Goal: Task Accomplishment & Management: Manage account settings

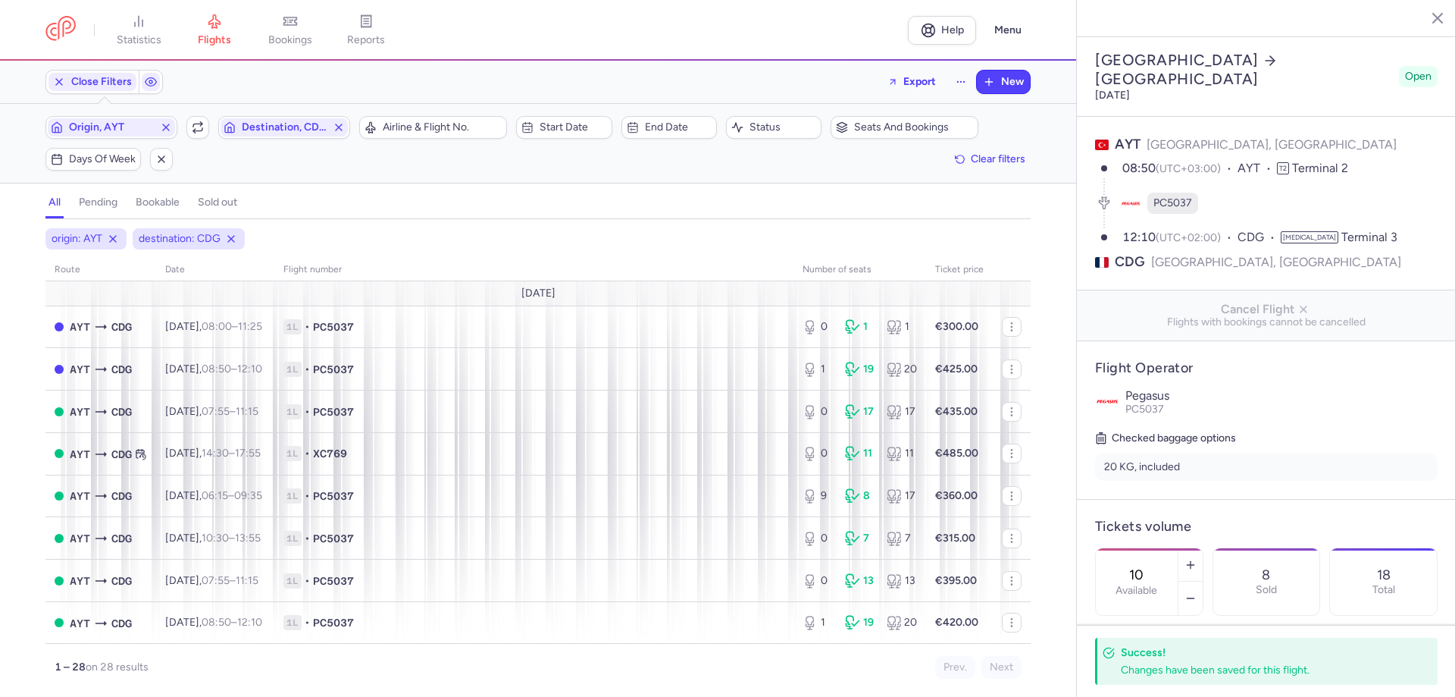
select select "days"
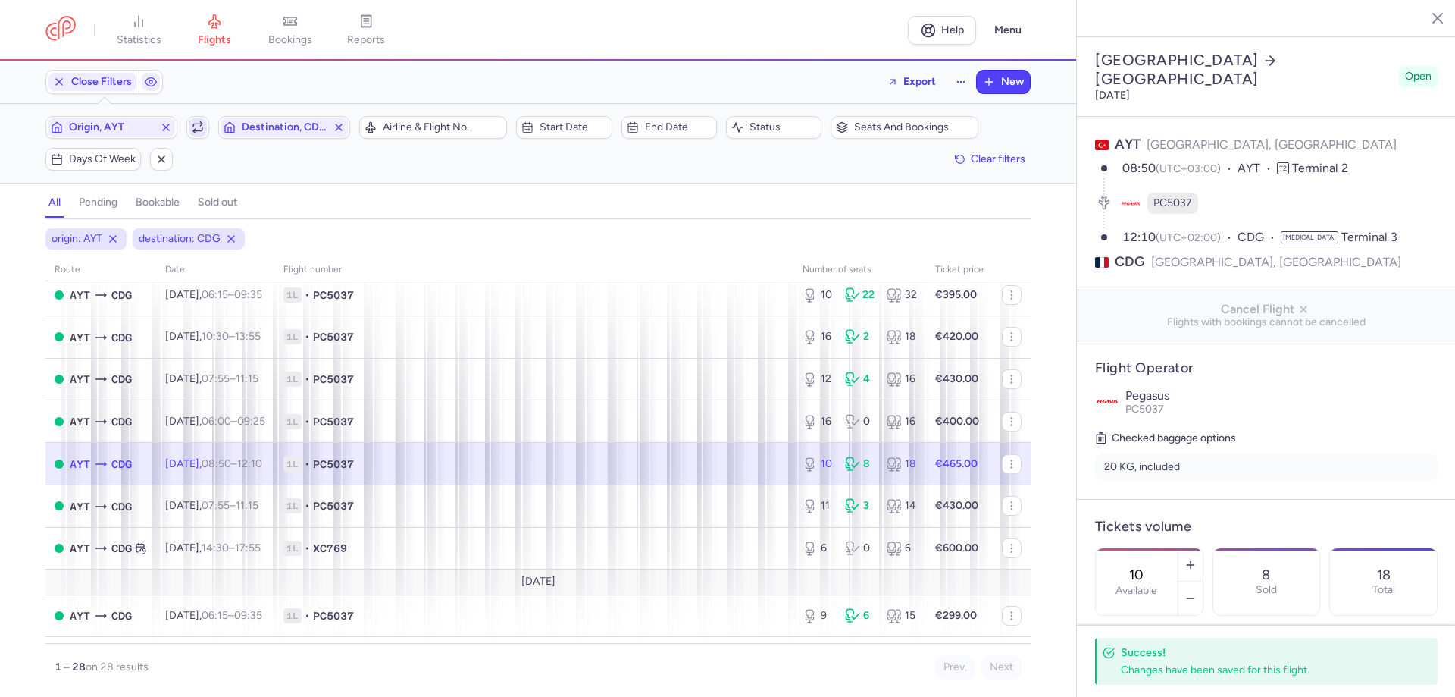
click at [192, 130] on icon "button" at bounding box center [198, 127] width 12 height 12
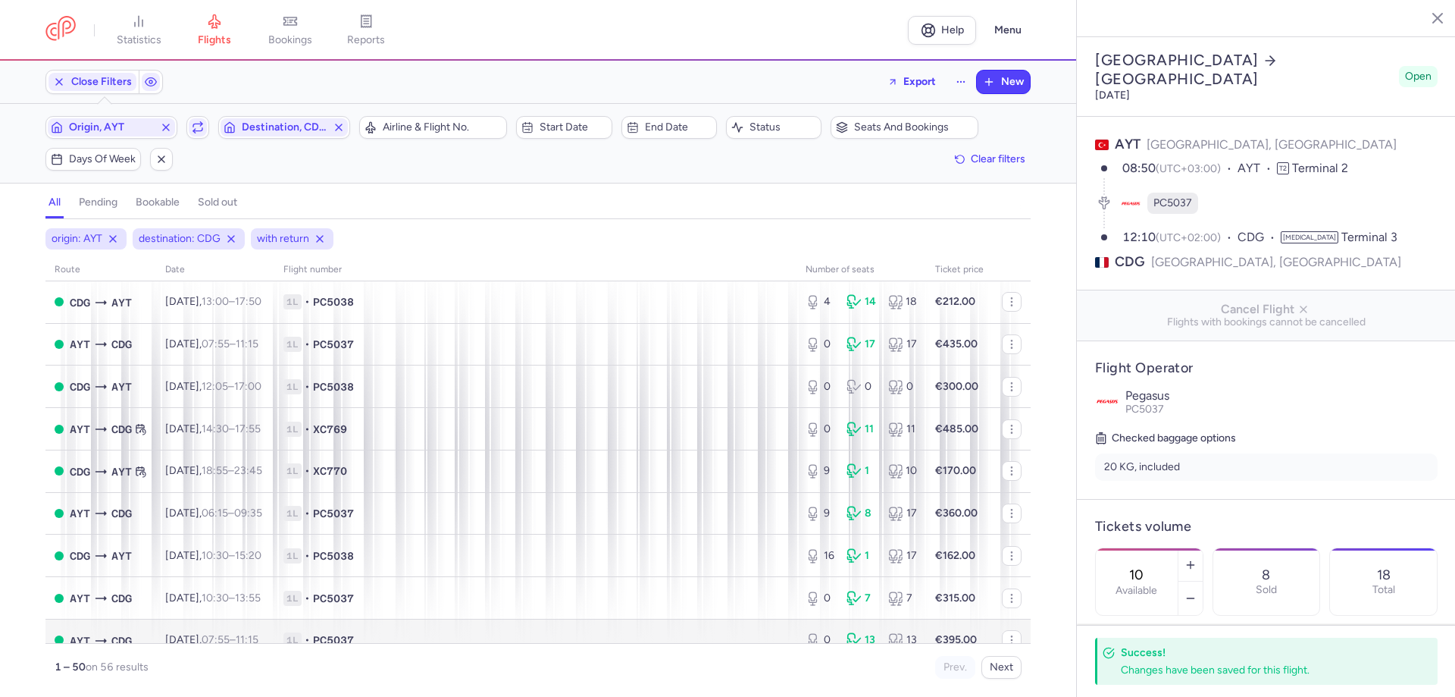
scroll to position [76, 0]
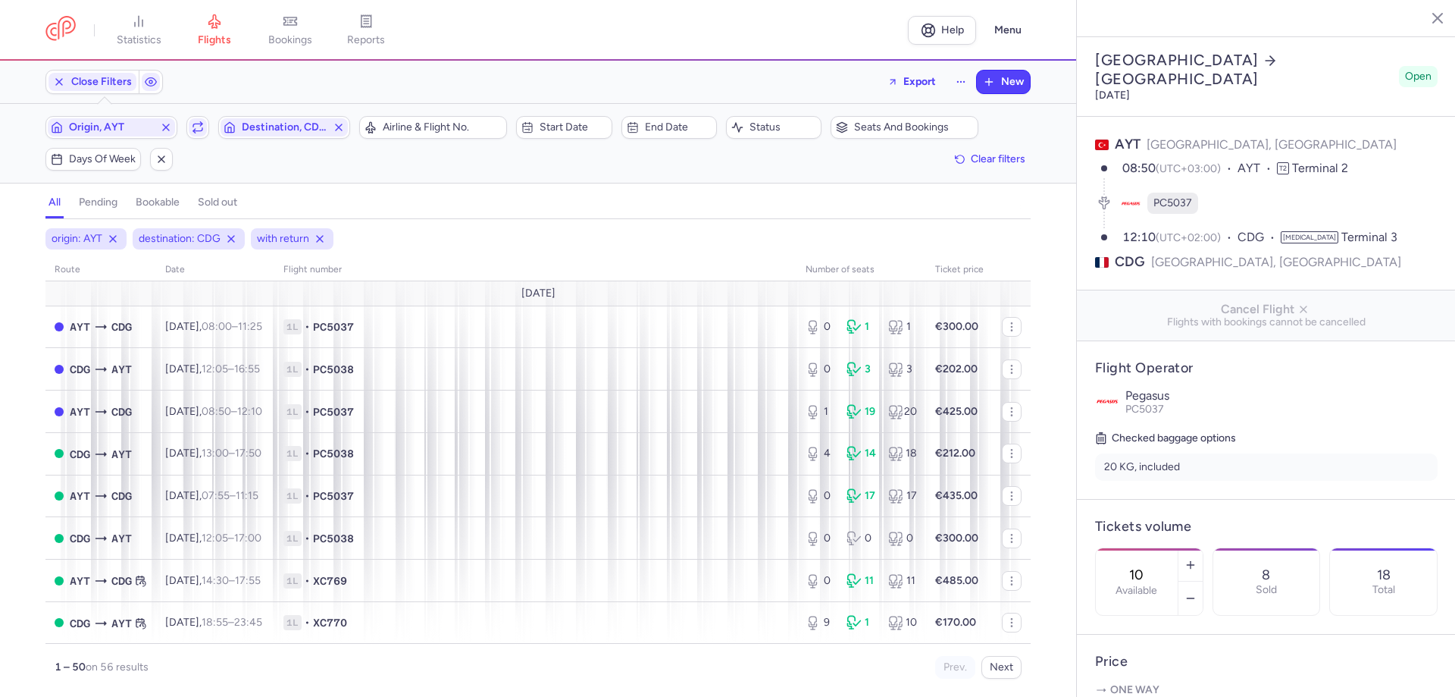
select select "days"
click at [125, 118] on span "Origin, AYT" at bounding box center [111, 127] width 127 height 18
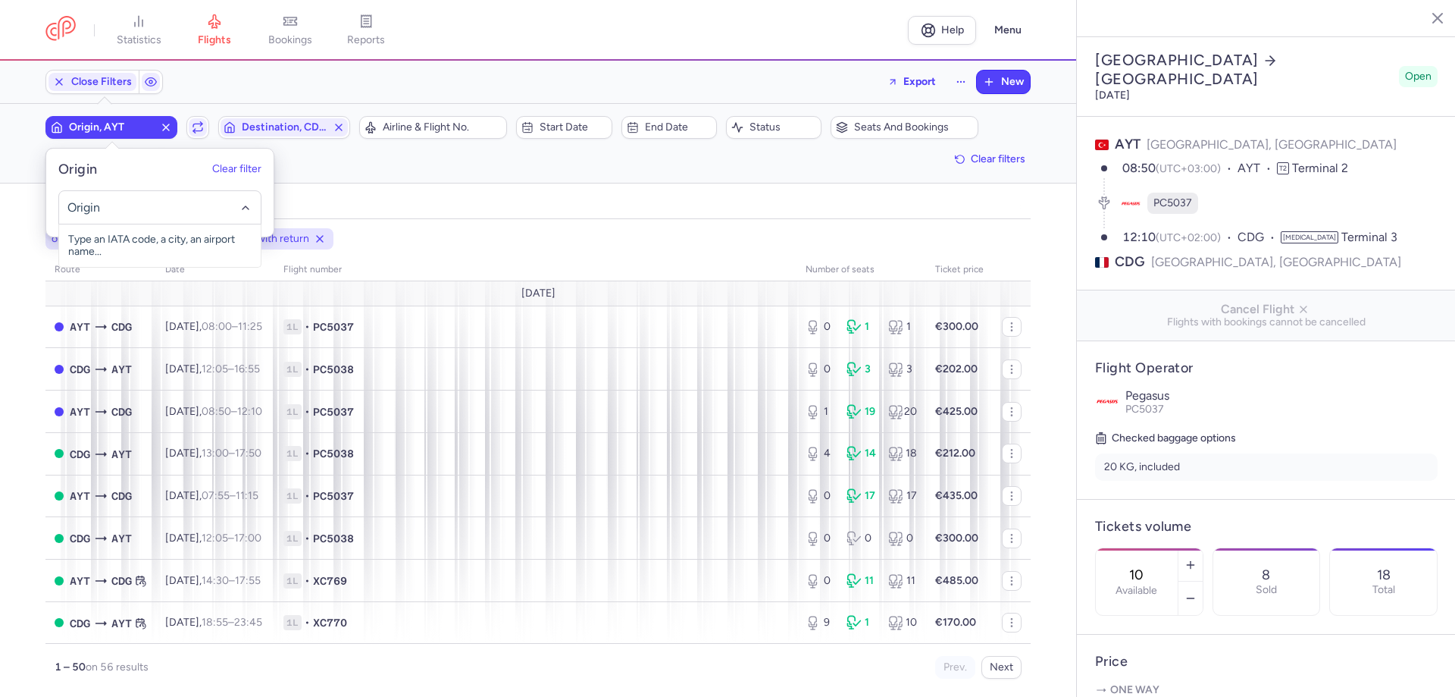
click at [127, 208] on input "-searchbox" at bounding box center [160, 207] width 186 height 17
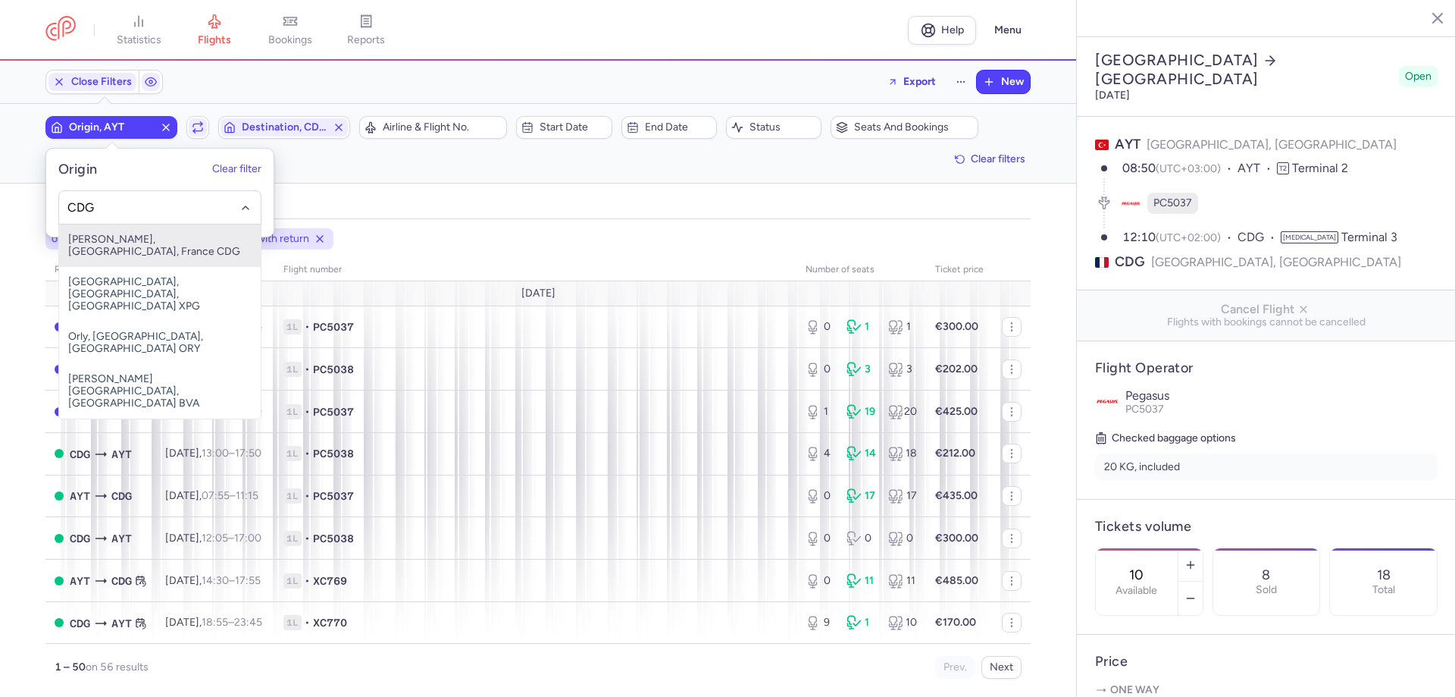
drag, startPoint x: 148, startPoint y: 235, endPoint x: 218, endPoint y: 161, distance: 102.4
click at [150, 234] on span "[PERSON_NAME], [GEOGRAPHIC_DATA], France CDG" at bounding box center [160, 245] width 202 height 42
type input "CDG"
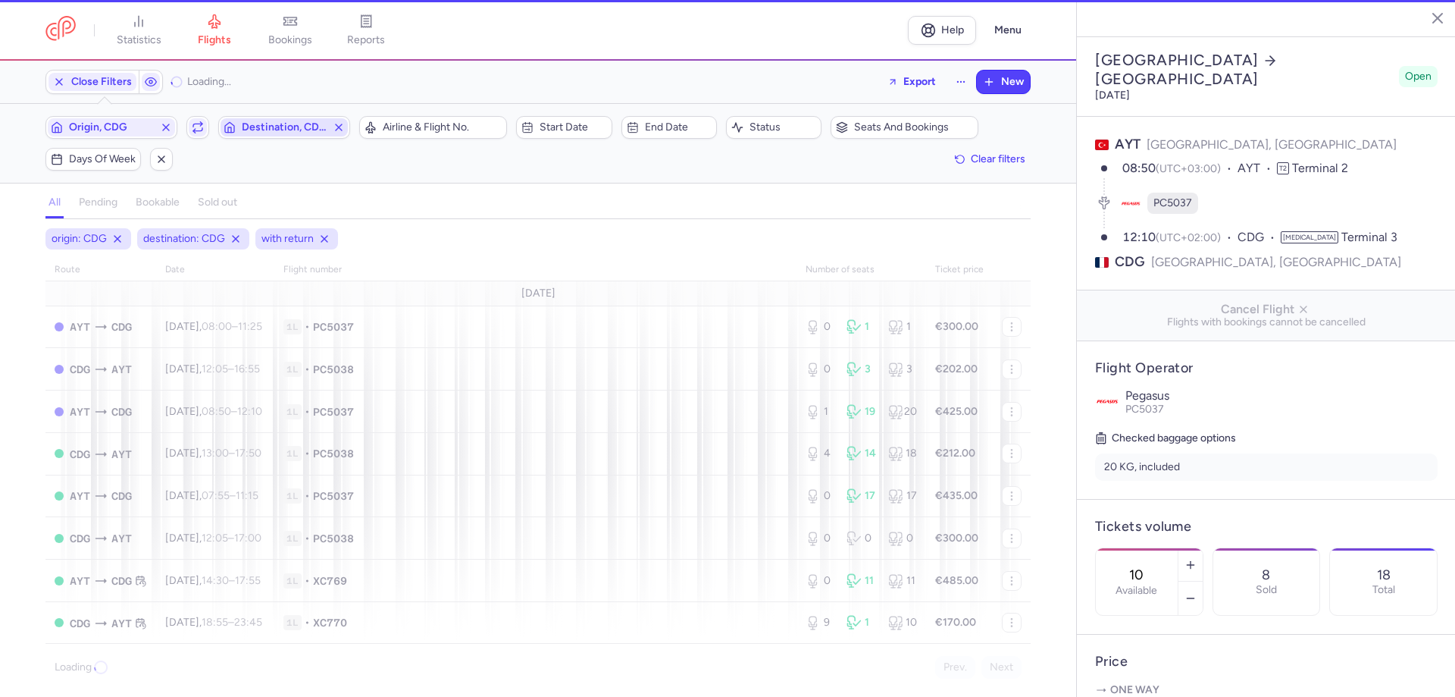
click at [253, 131] on span "Destination, CDG" at bounding box center [284, 127] width 85 height 12
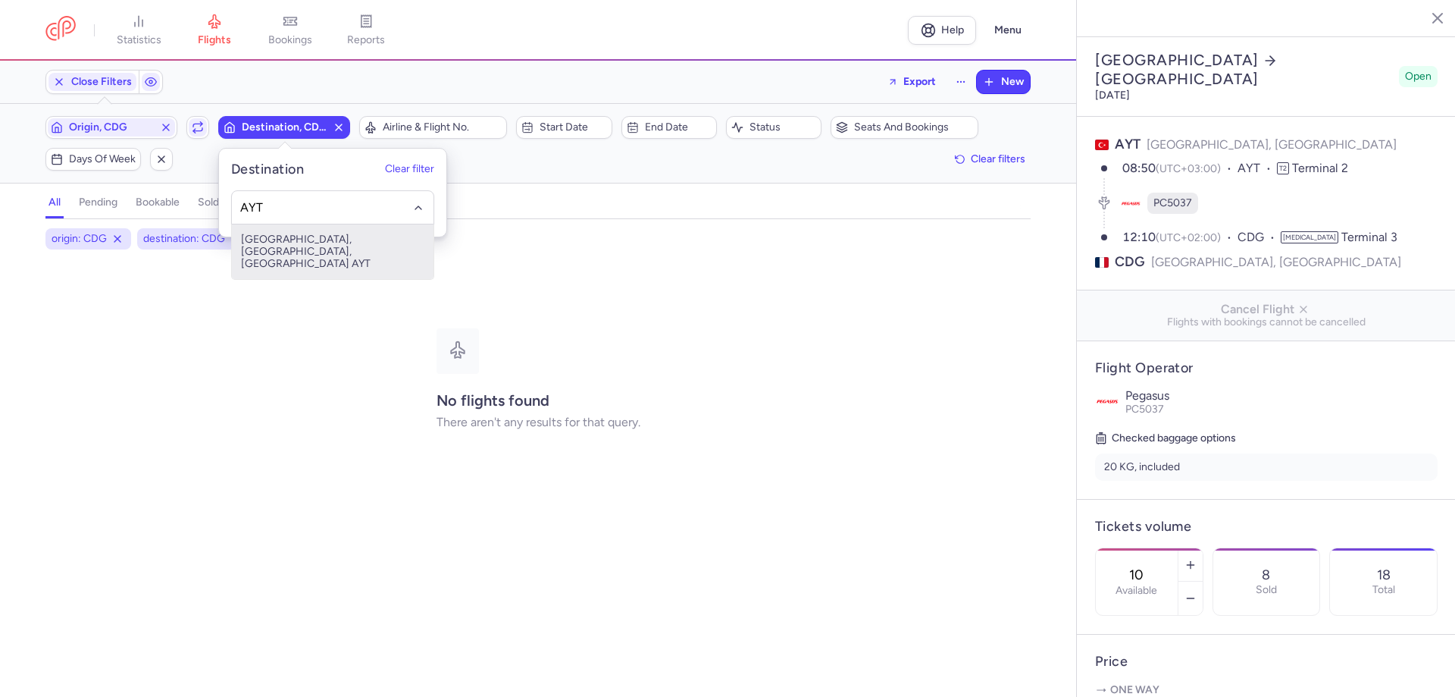
click at [293, 237] on span "[GEOGRAPHIC_DATA], [GEOGRAPHIC_DATA], [GEOGRAPHIC_DATA] AYT" at bounding box center [333, 251] width 202 height 55
type input "AYT"
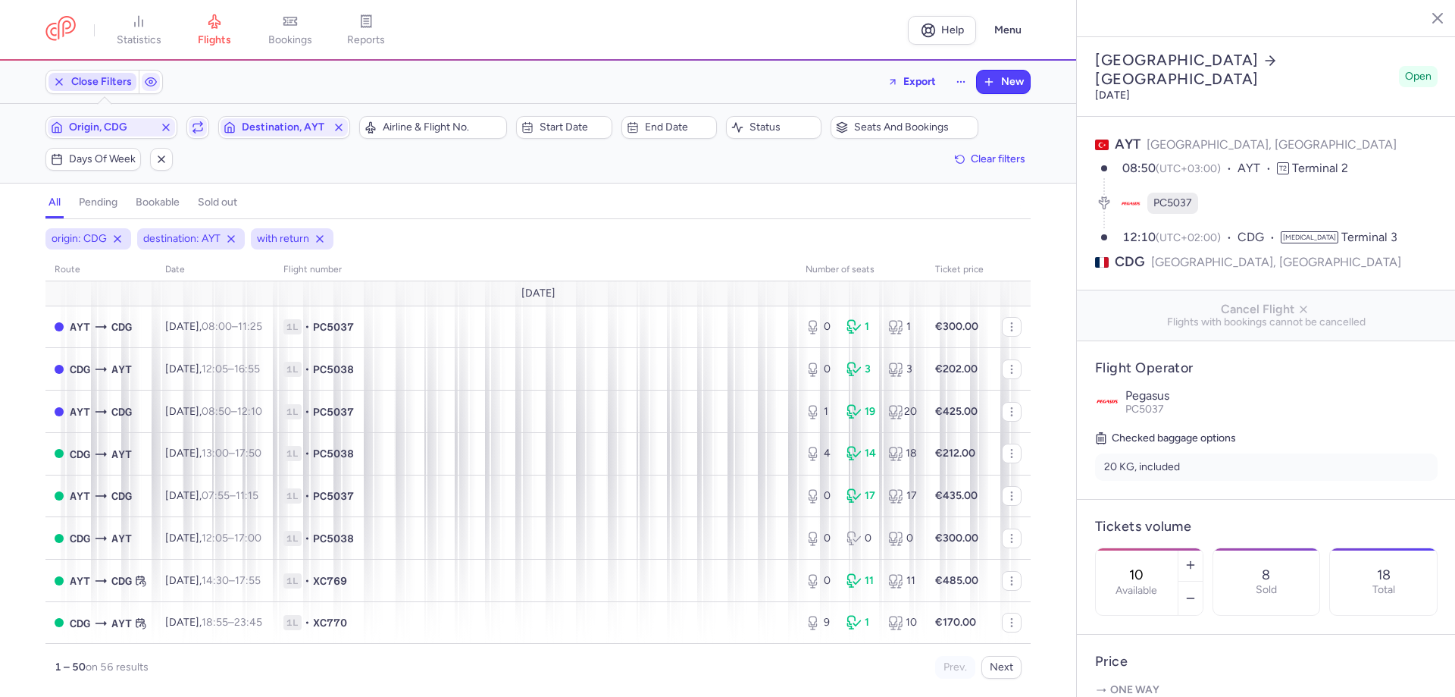
click at [115, 86] on span "Close Filters" at bounding box center [101, 82] width 61 height 12
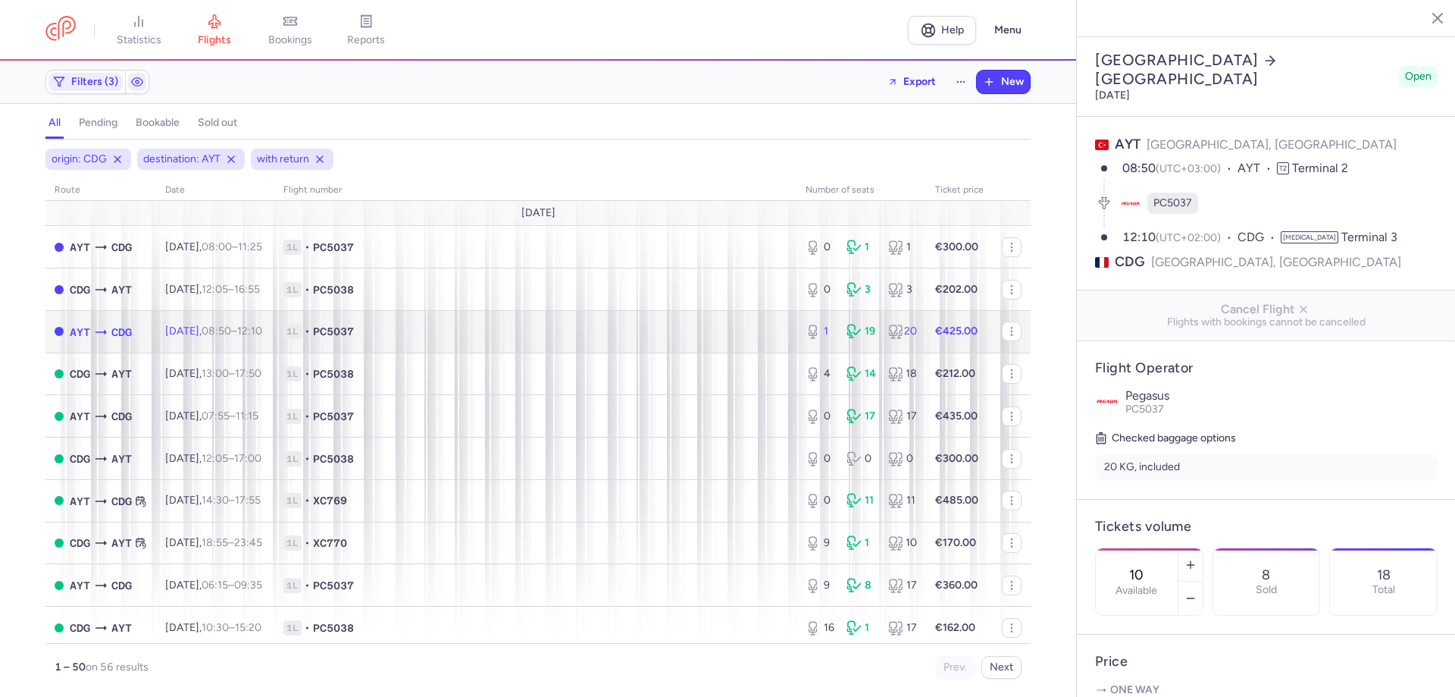
click at [637, 339] on span "1L • PC5037" at bounding box center [535, 331] width 504 height 15
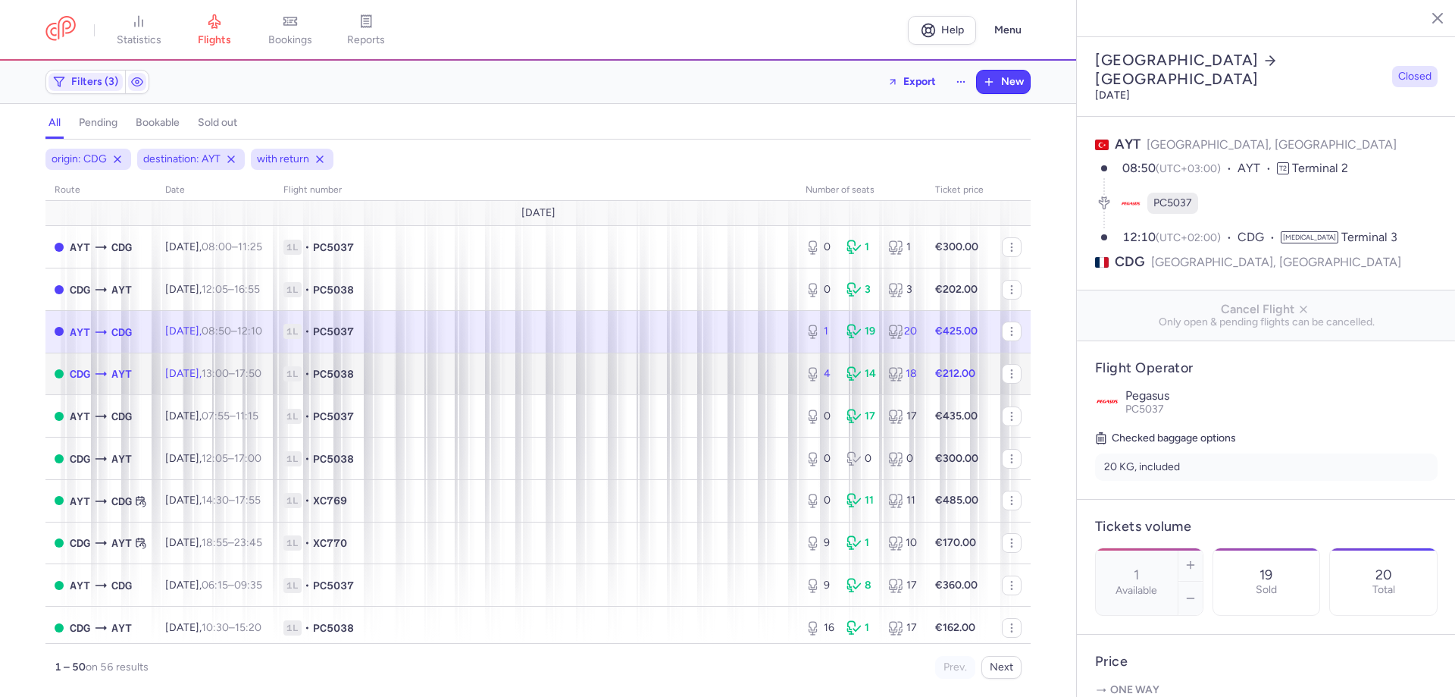
click at [600, 369] on span "1L • PC5038" at bounding box center [535, 373] width 504 height 15
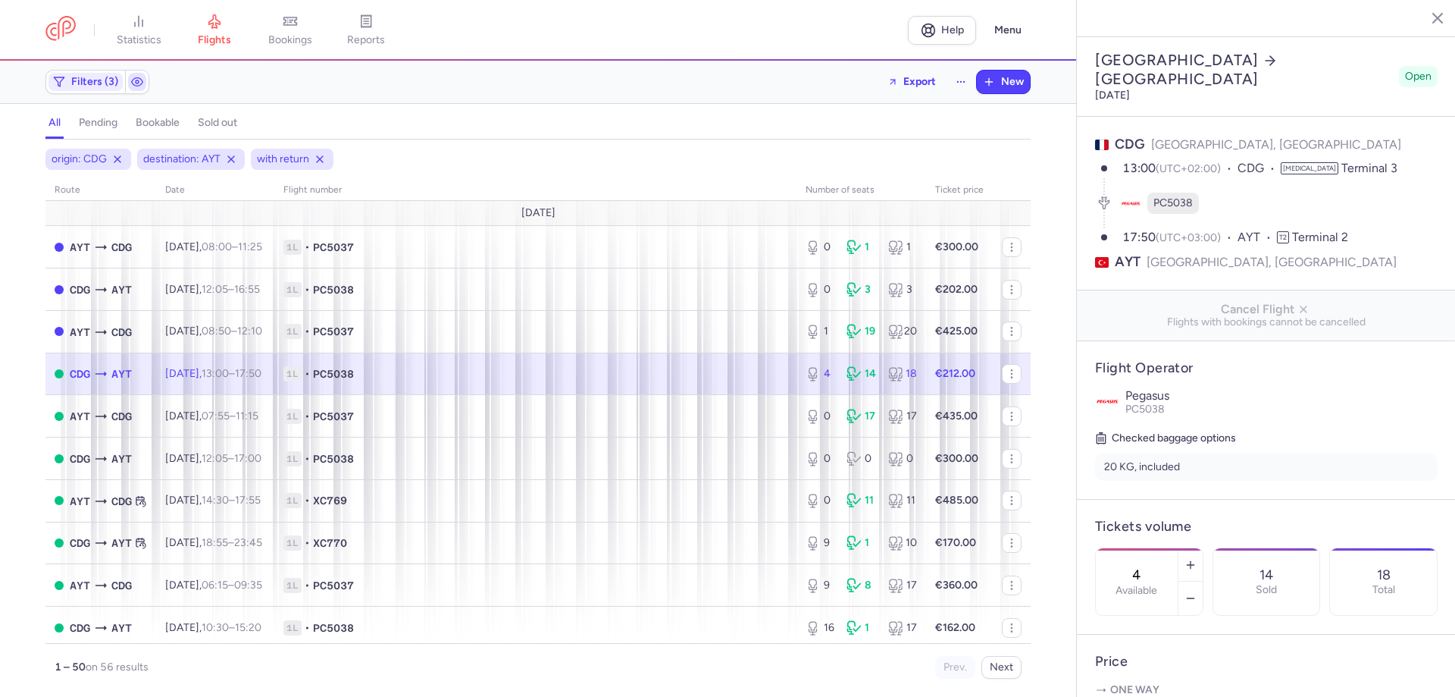
drag, startPoint x: 99, startPoint y: 84, endPoint x: 151, endPoint y: 91, distance: 52.0
click at [99, 83] on span "Filters (3)" at bounding box center [94, 82] width 47 height 12
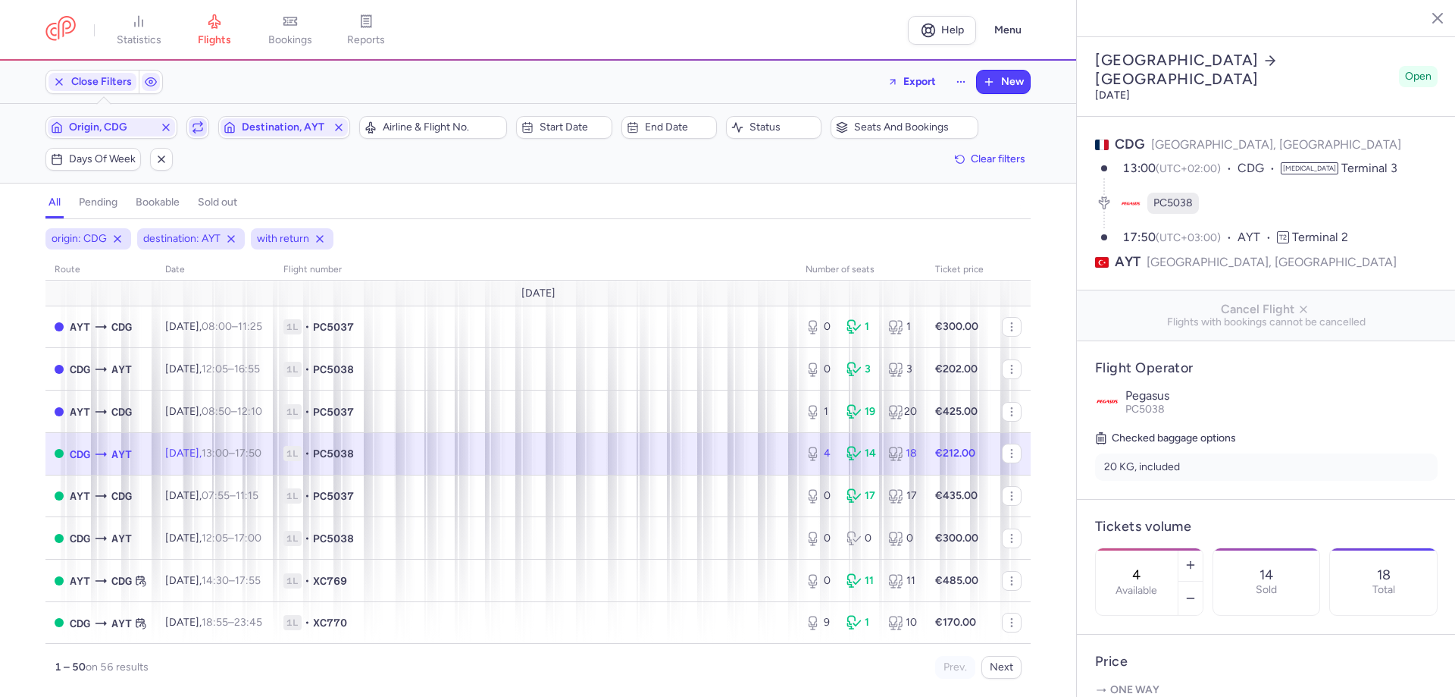
click at [203, 128] on icon "button" at bounding box center [198, 127] width 12 height 12
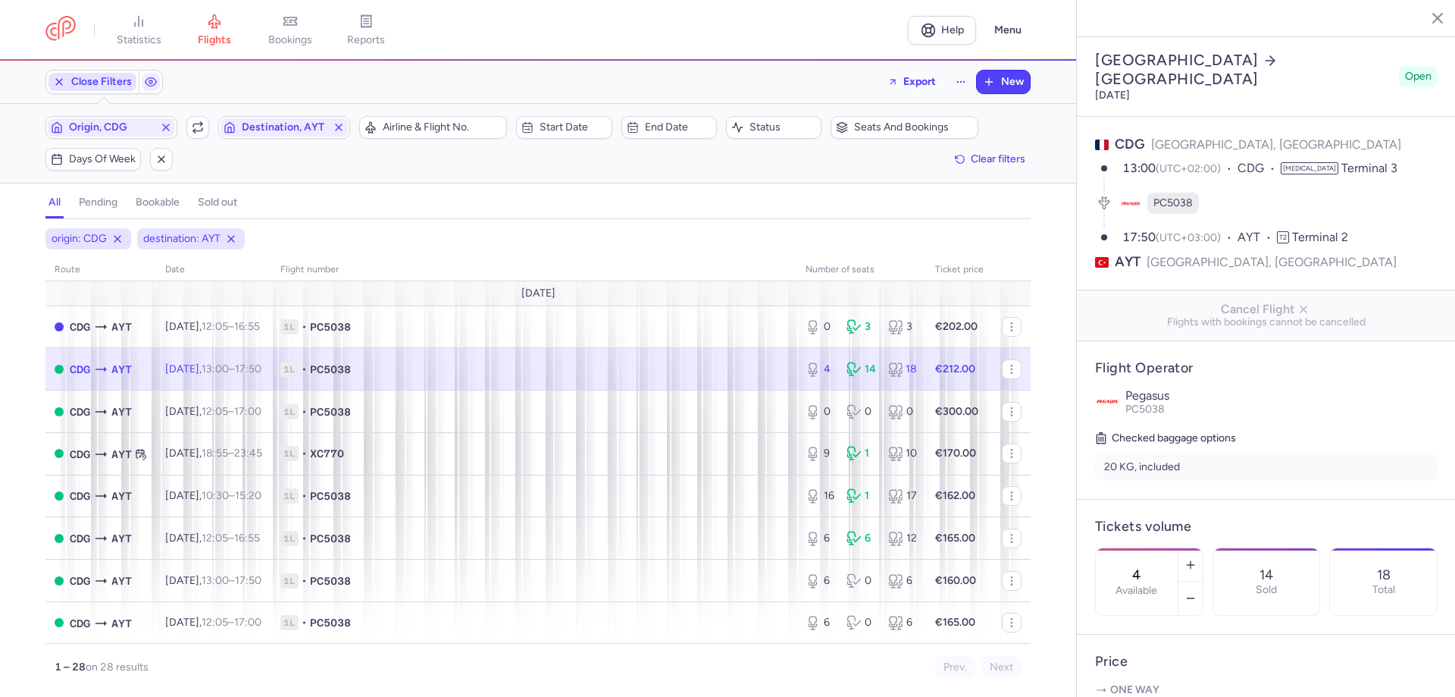
click at [122, 89] on span "Close Filters" at bounding box center [93, 82] width 88 height 18
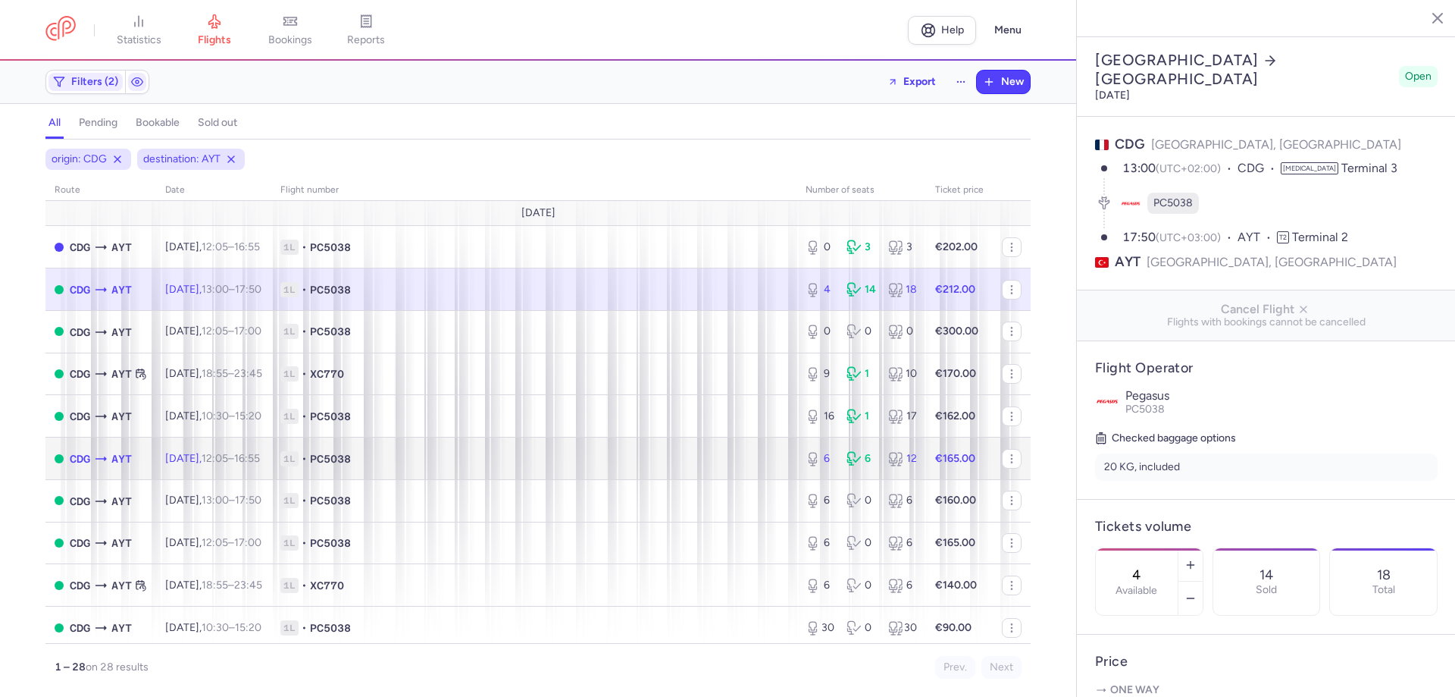
click at [387, 457] on span "1L • PC5038" at bounding box center [533, 458] width 507 height 15
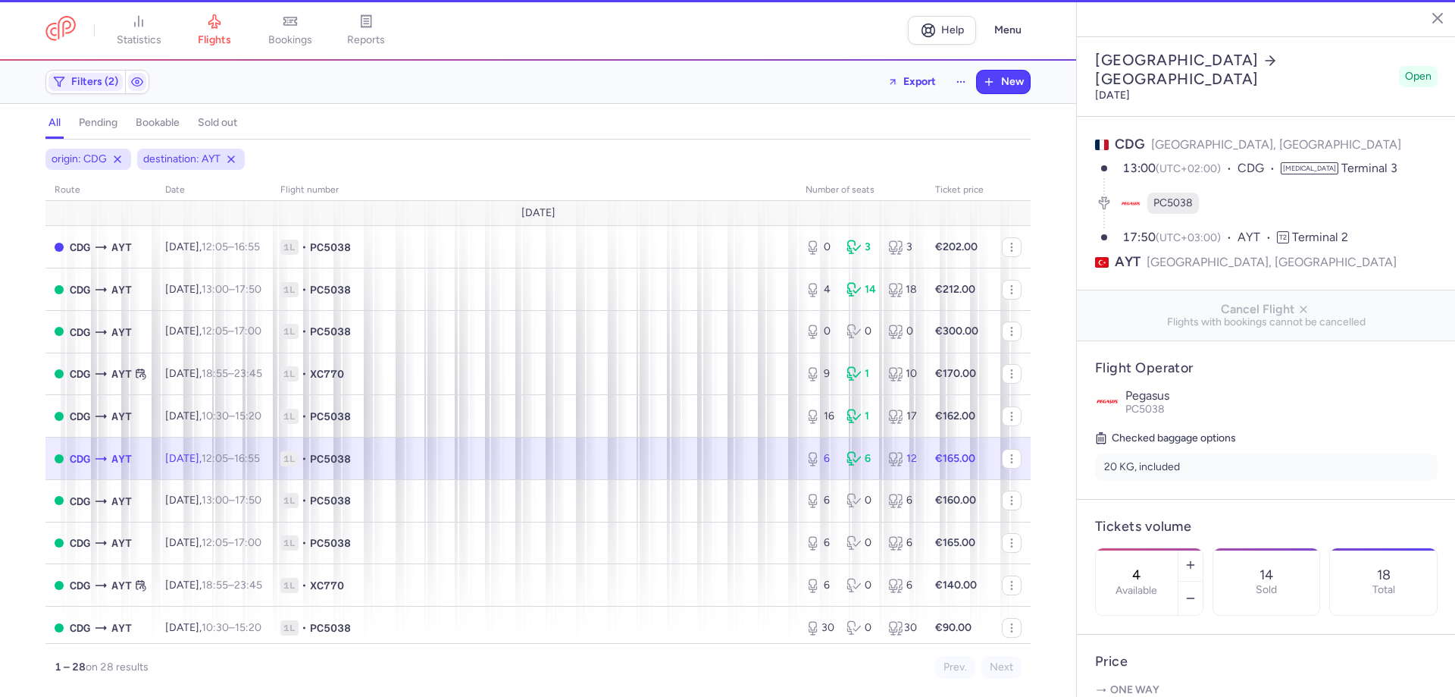
type input "6"
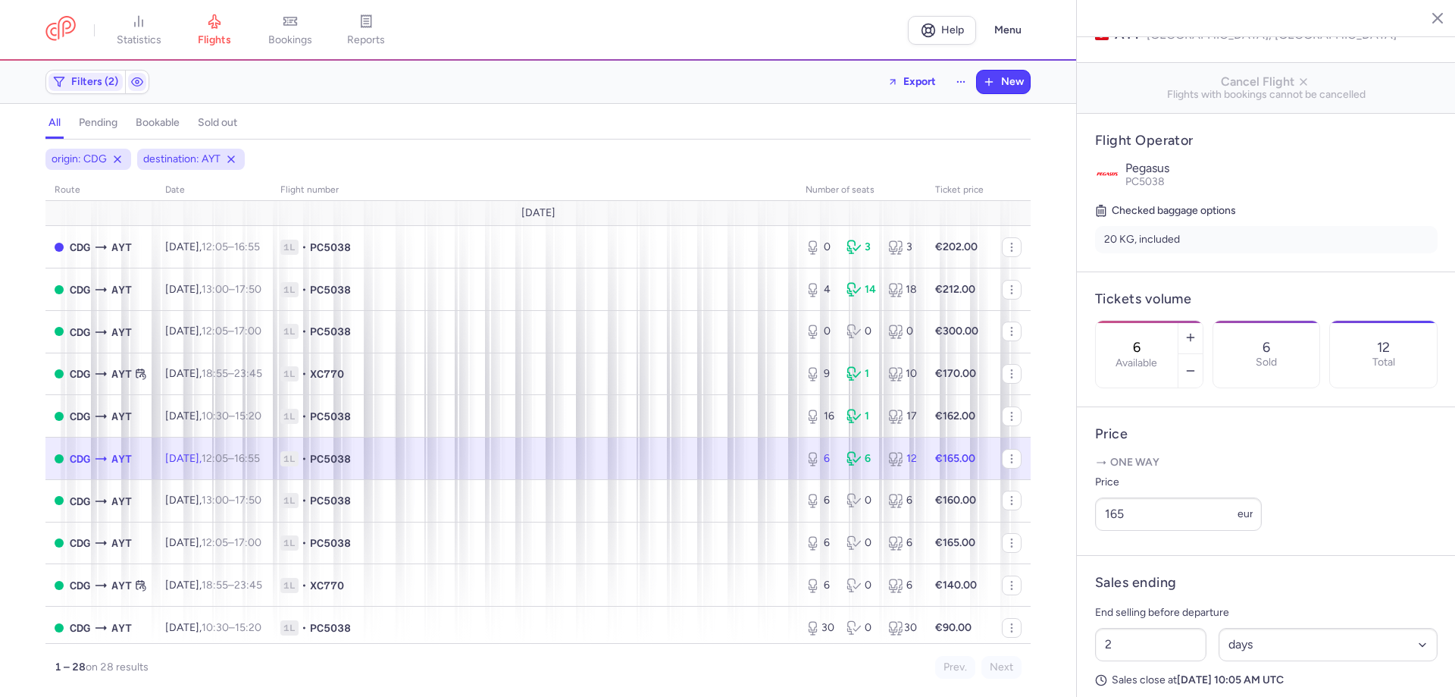
scroll to position [303, 0]
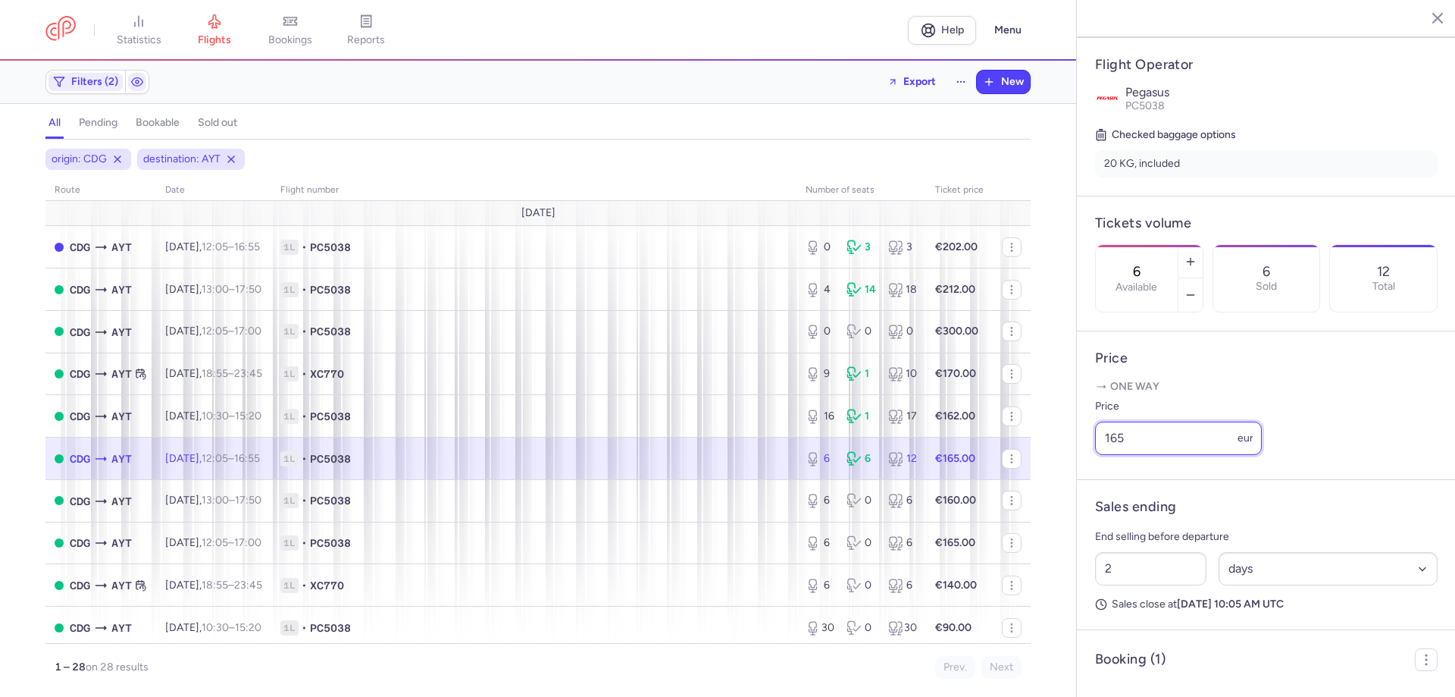
drag, startPoint x: 1094, startPoint y: 447, endPoint x: 1048, endPoint y: 443, distance: 45.6
click at [1048, 443] on div "statistics flights bookings reports Help Menu Filters (2) Export New all pendin…" at bounding box center [727, 348] width 1455 height 697
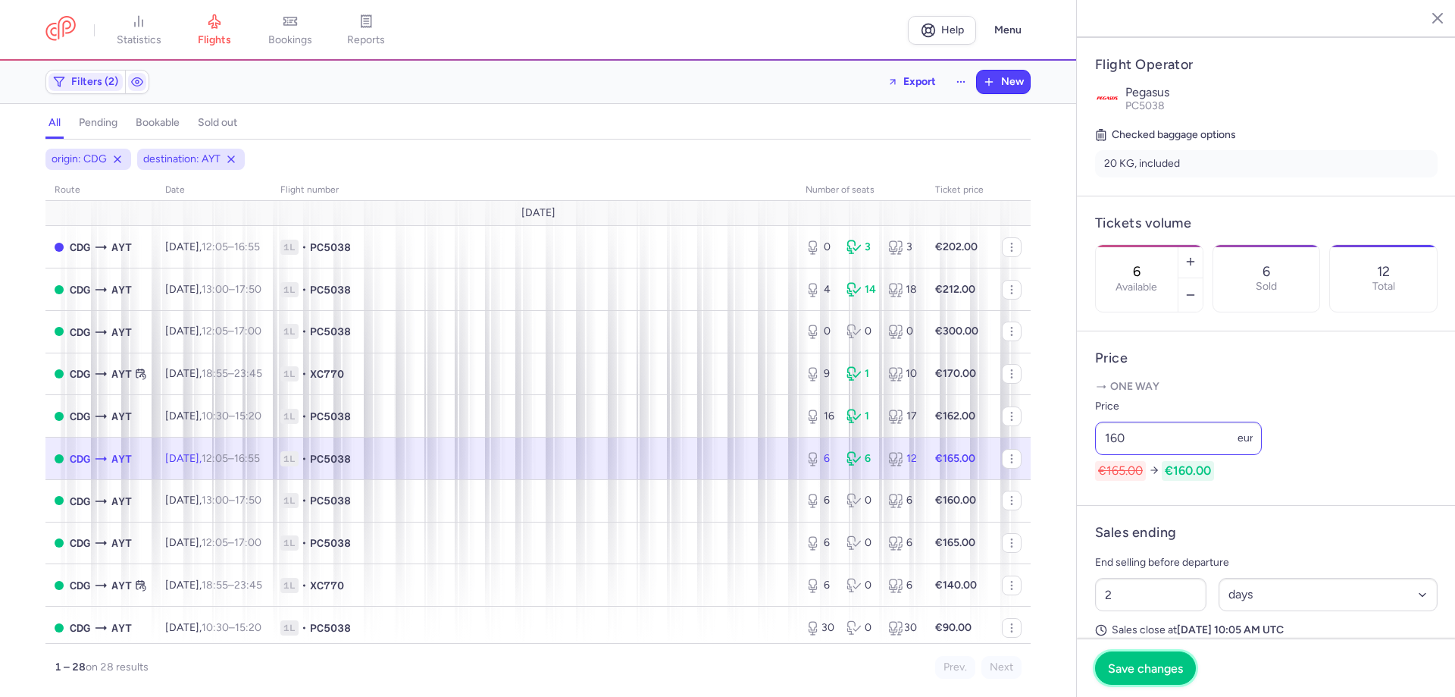
drag, startPoint x: 1160, startPoint y: 674, endPoint x: 1134, endPoint y: 466, distance: 209.3
click at [1135, 468] on section "[GEOGRAPHIC_DATA] [GEOGRAPHIC_DATA] [DATE] Open CDG [GEOGRAPHIC_DATA], [GEOGRAP…" at bounding box center [1266, 348] width 379 height 697
drag, startPoint x: 1130, startPoint y: 466, endPoint x: 1118, endPoint y: 468, distance: 12.3
click at [1118, 455] on input "160" at bounding box center [1178, 437] width 167 height 33
type input "162"
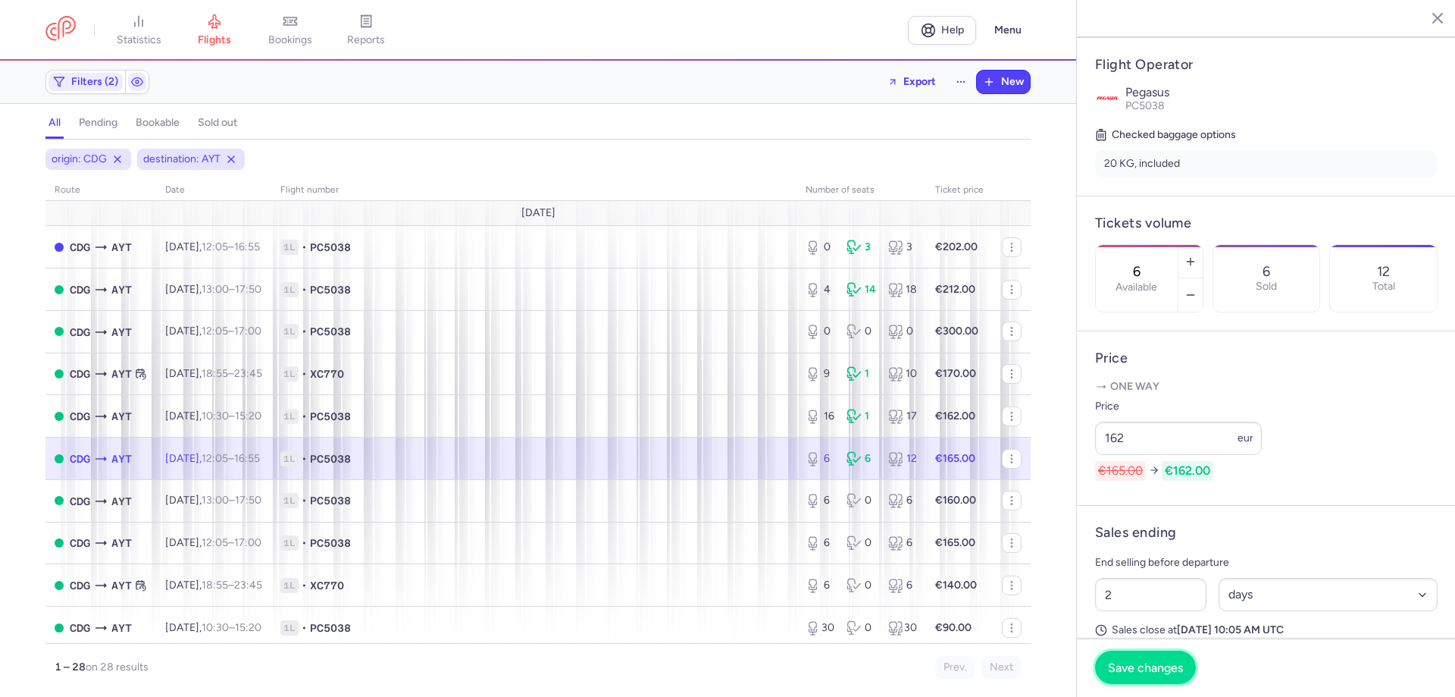
click at [1151, 669] on span "Save changes" at bounding box center [1145, 667] width 75 height 14
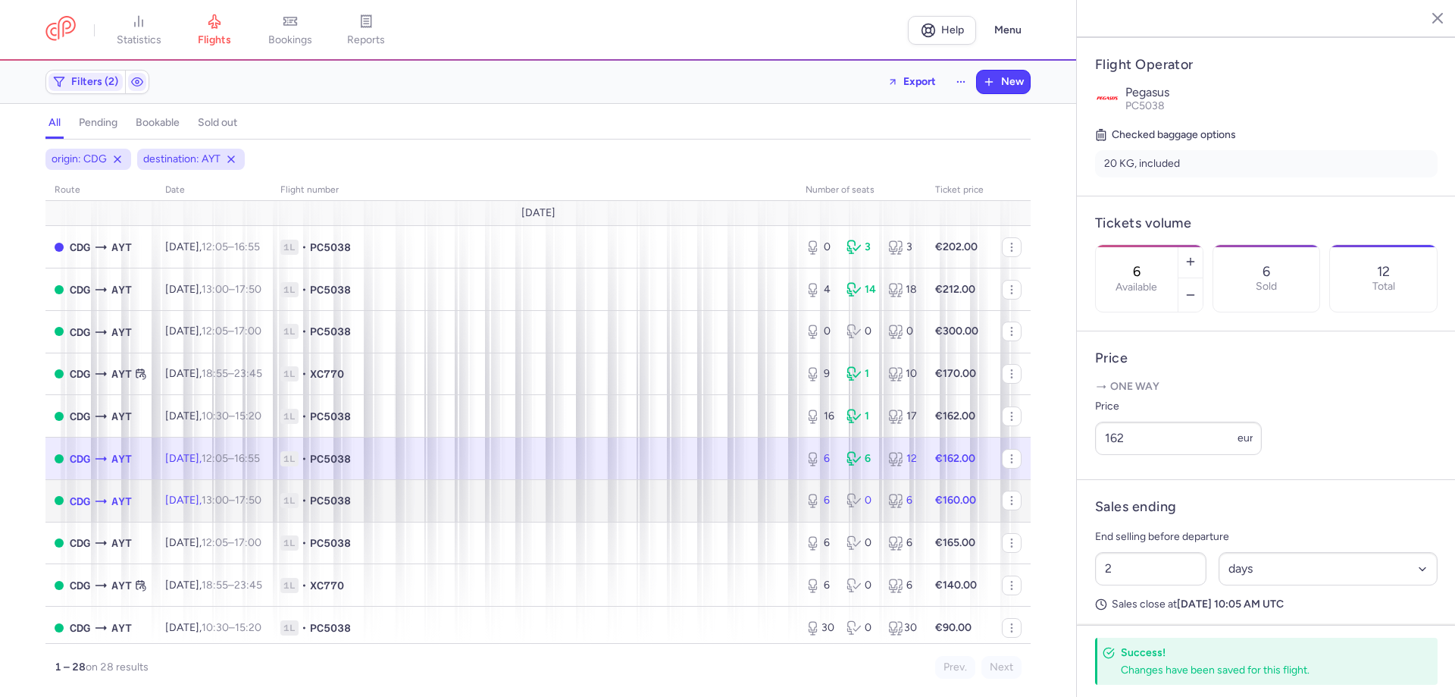
click at [468, 493] on span "1L • PC5038" at bounding box center [533, 500] width 507 height 15
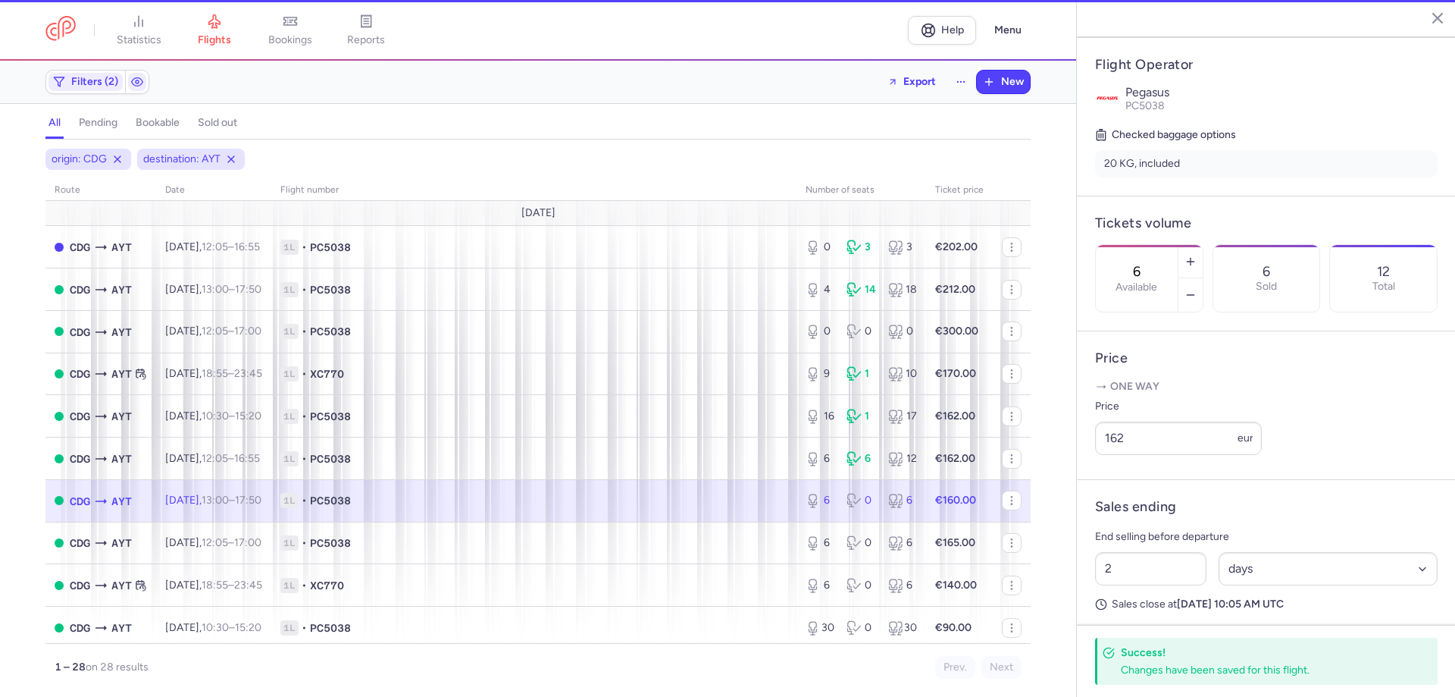
scroll to position [291, 0]
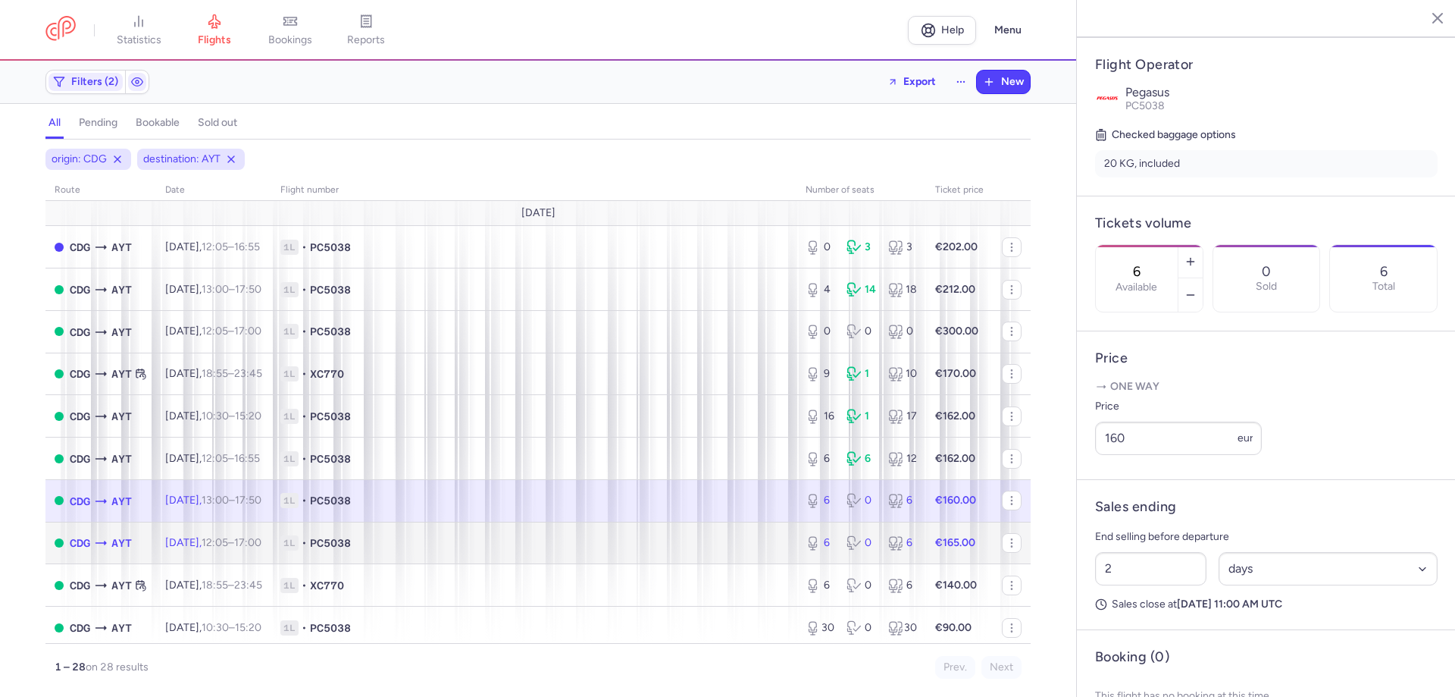
click at [492, 532] on td "1L • PC5038" at bounding box center [533, 542] width 525 height 42
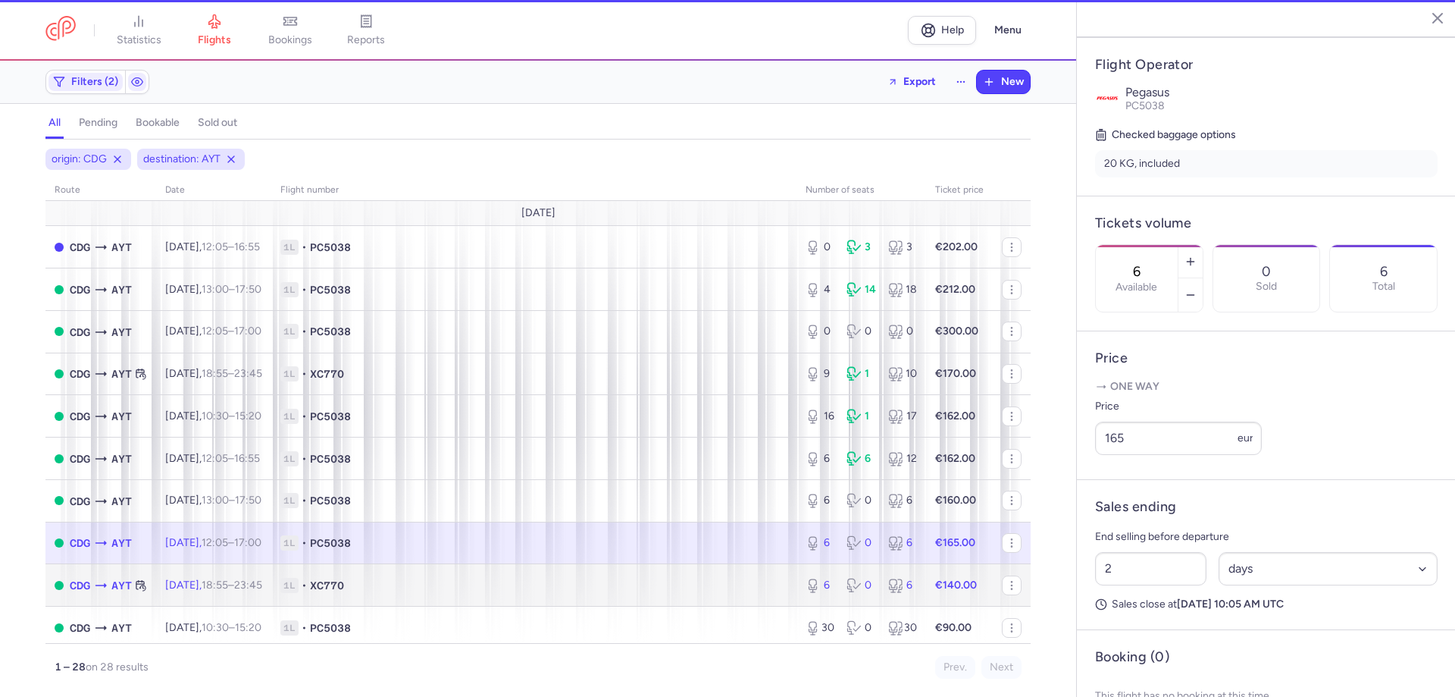
click at [537, 590] on span "1L • XC770" at bounding box center [533, 585] width 507 height 15
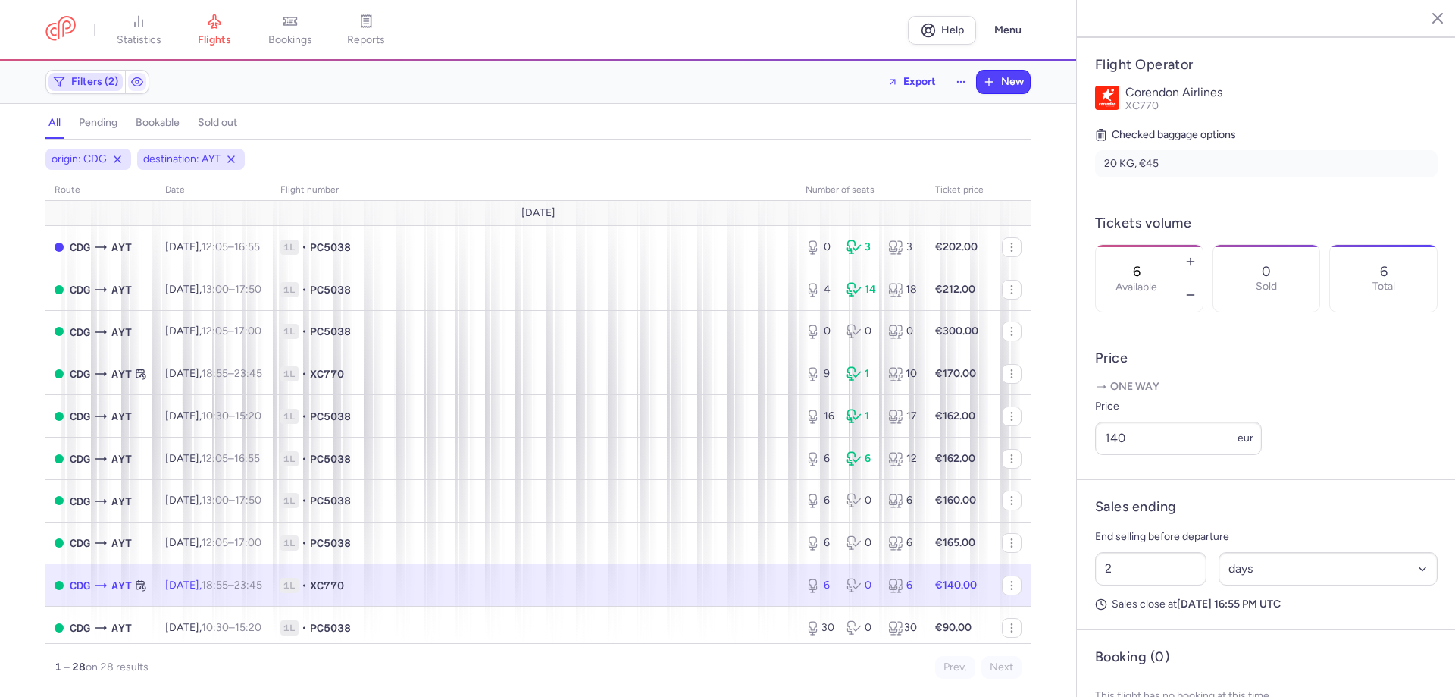
click at [96, 86] on span "Filters (2)" at bounding box center [94, 82] width 47 height 12
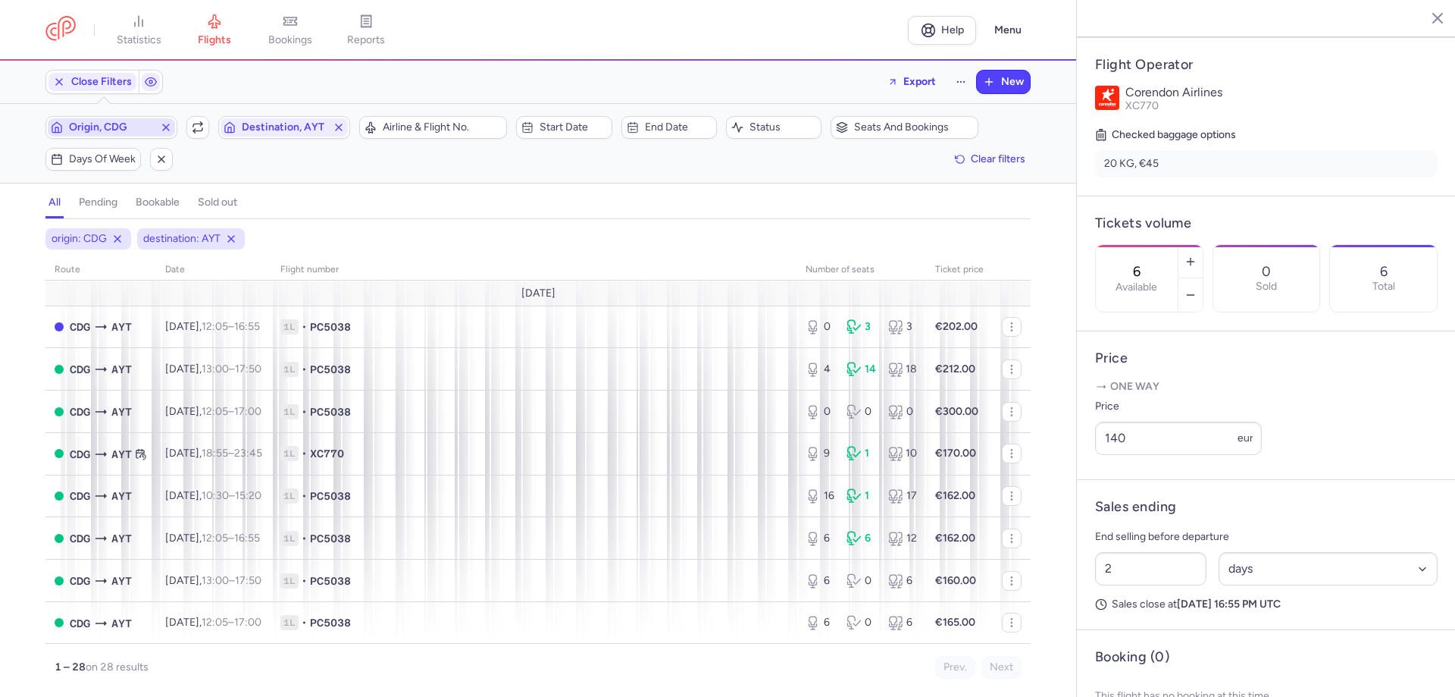
click at [135, 126] on span "Origin, CDG" at bounding box center [111, 127] width 85 height 12
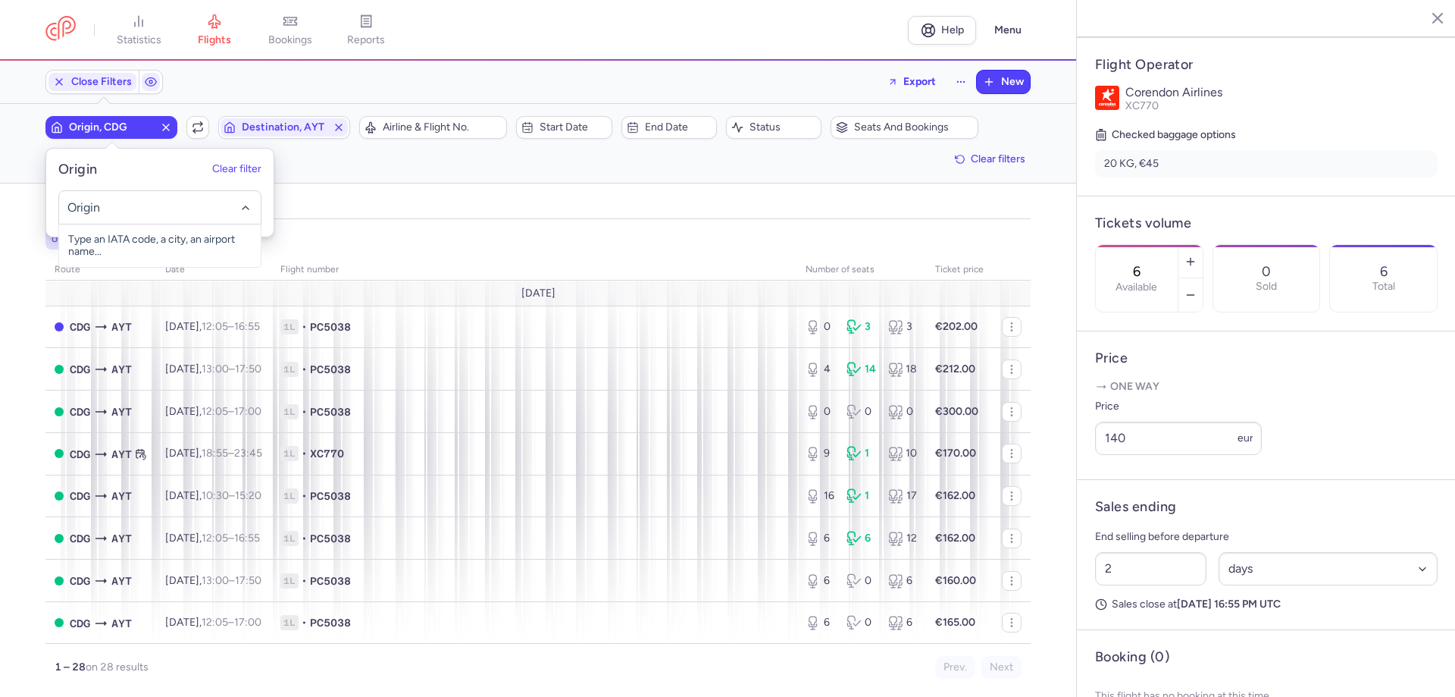
click at [129, 208] on input "-searchbox" at bounding box center [160, 207] width 186 height 17
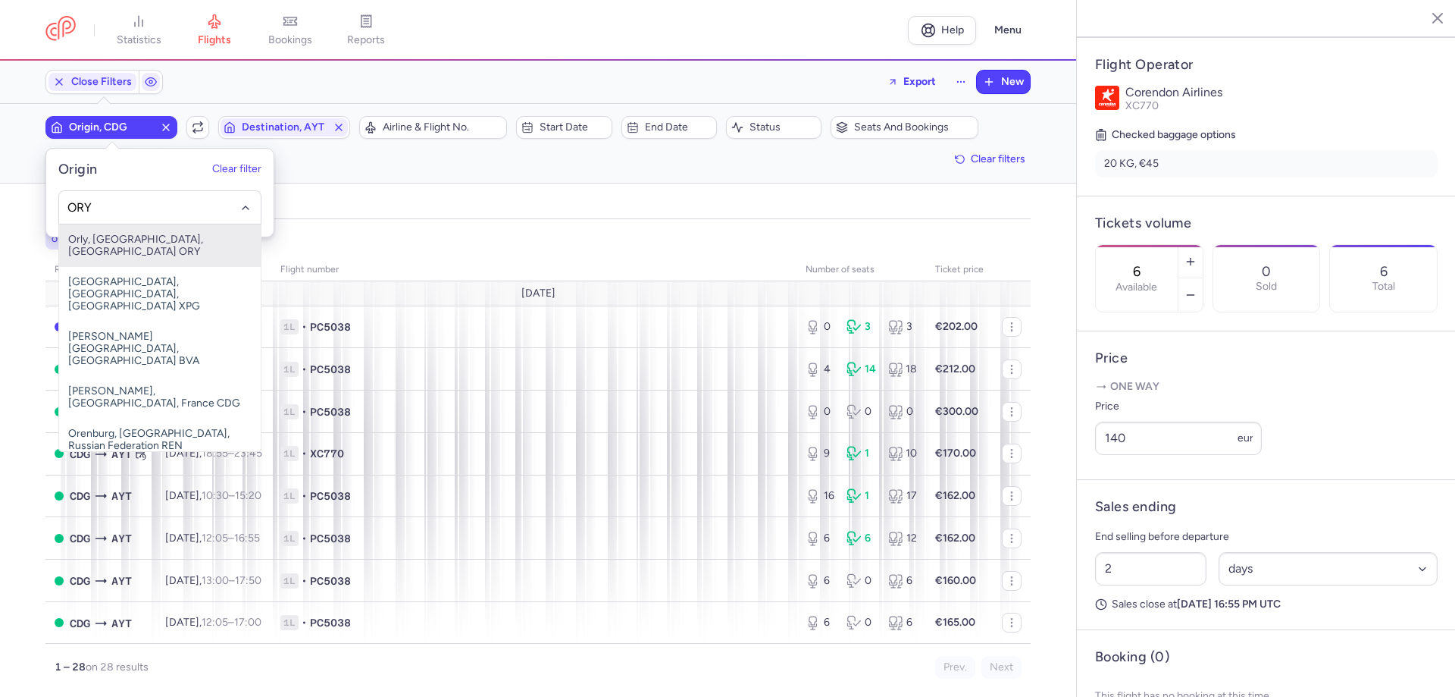
click at [148, 241] on span "Orly, [GEOGRAPHIC_DATA], [GEOGRAPHIC_DATA] ORY" at bounding box center [160, 245] width 202 height 42
type input "ORY"
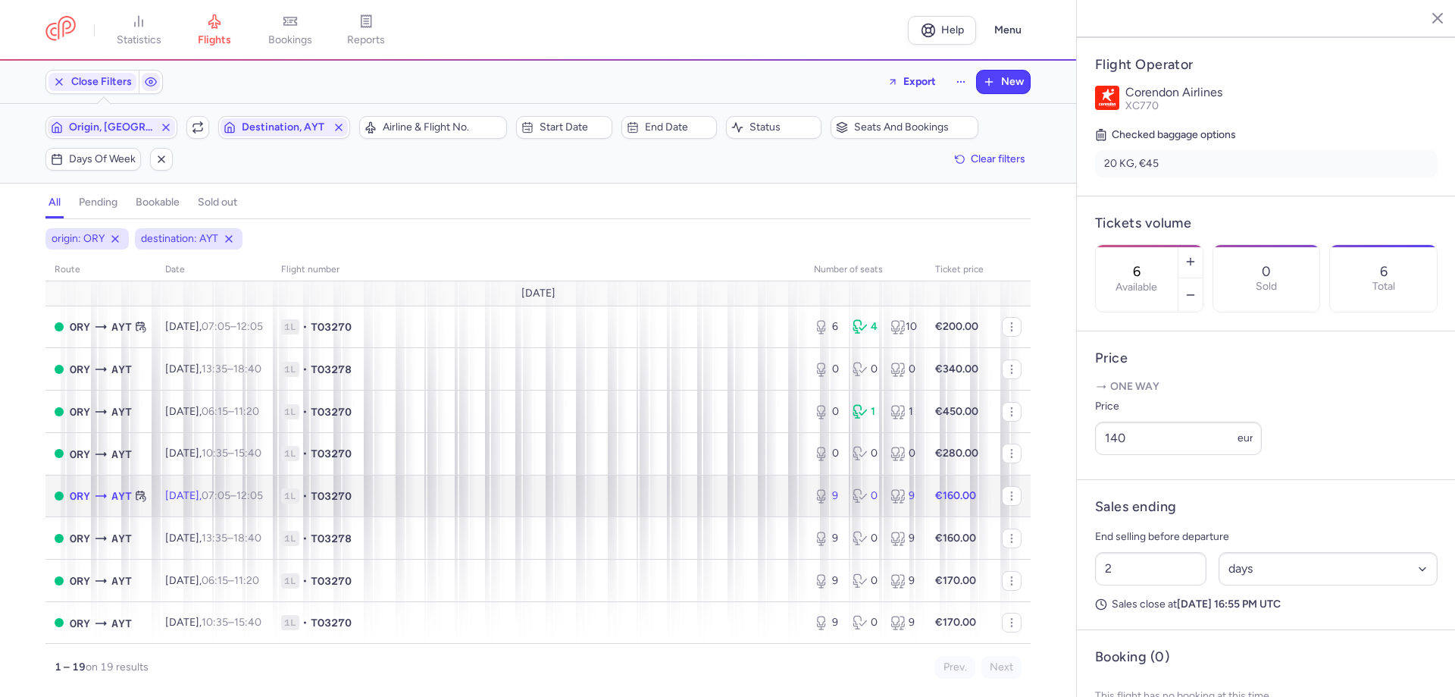
click at [501, 489] on span "1L • TO3270" at bounding box center [538, 495] width 515 height 15
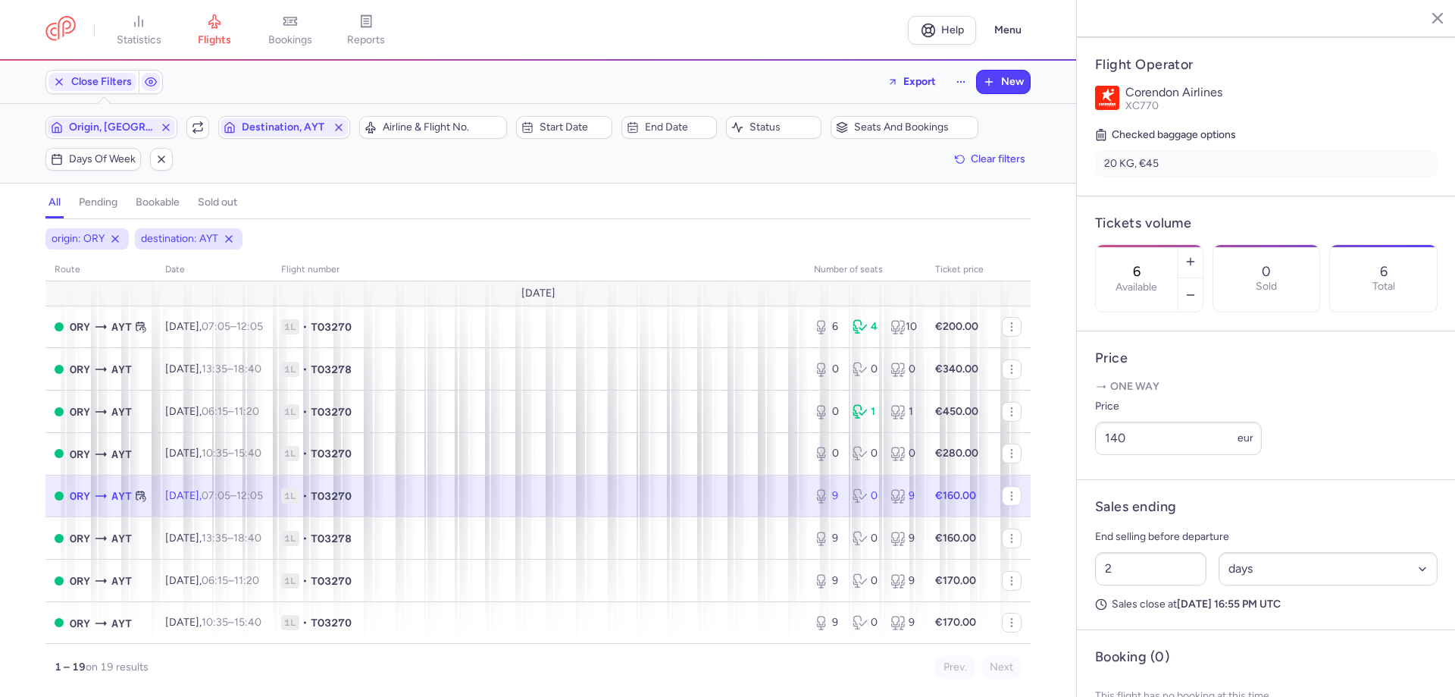
type input "9"
click at [131, 128] on span "Origin, [GEOGRAPHIC_DATA]" at bounding box center [111, 127] width 85 height 12
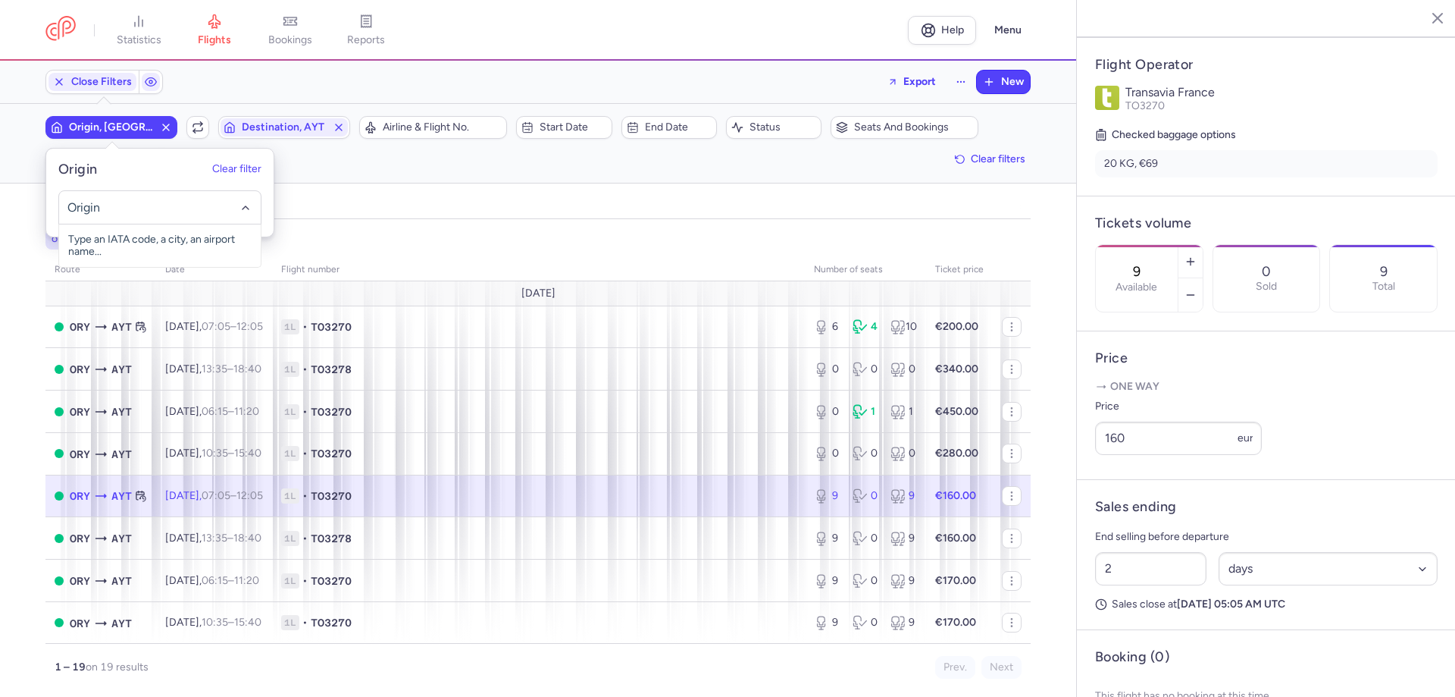
click at [133, 213] on input "-searchbox" at bounding box center [160, 207] width 186 height 17
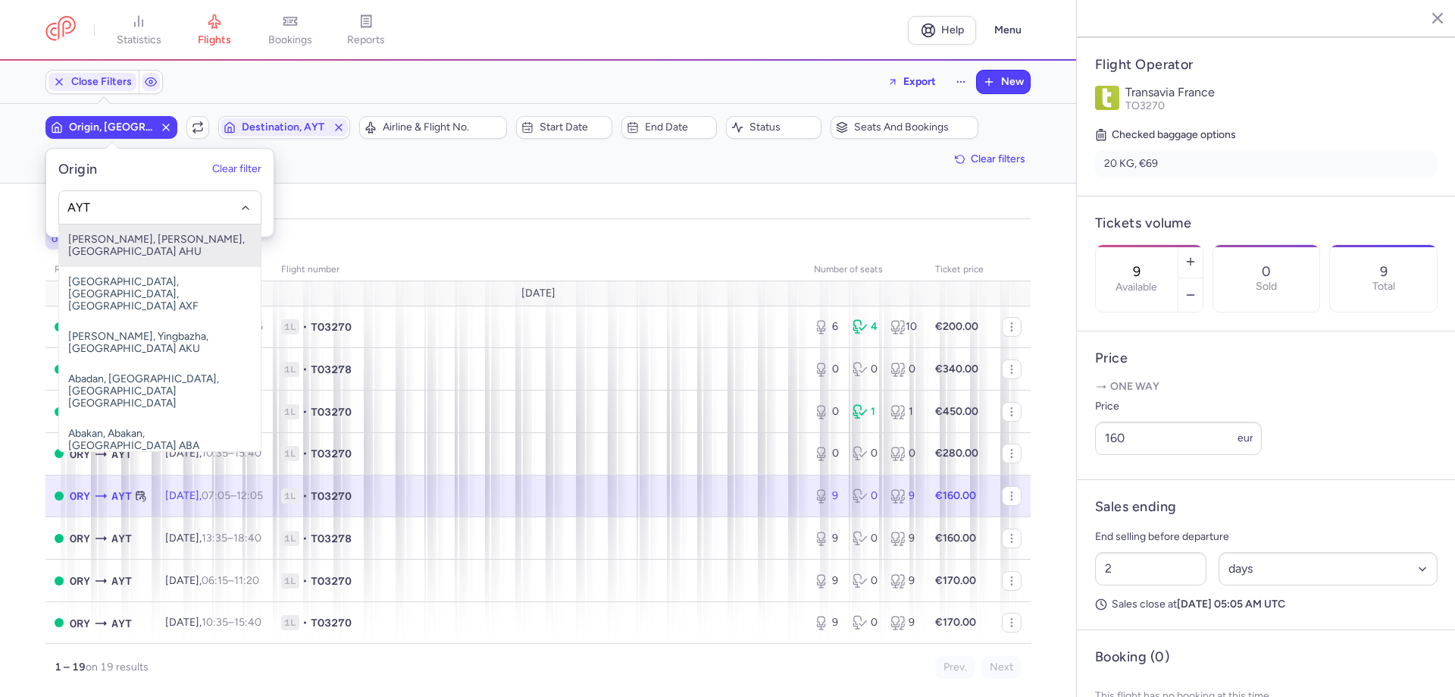
drag, startPoint x: 175, startPoint y: 247, endPoint x: 219, endPoint y: 201, distance: 63.8
click at [177, 245] on span "[PERSON_NAME], [PERSON_NAME], [GEOGRAPHIC_DATA] AHU" at bounding box center [160, 245] width 202 height 42
type input "AYT"
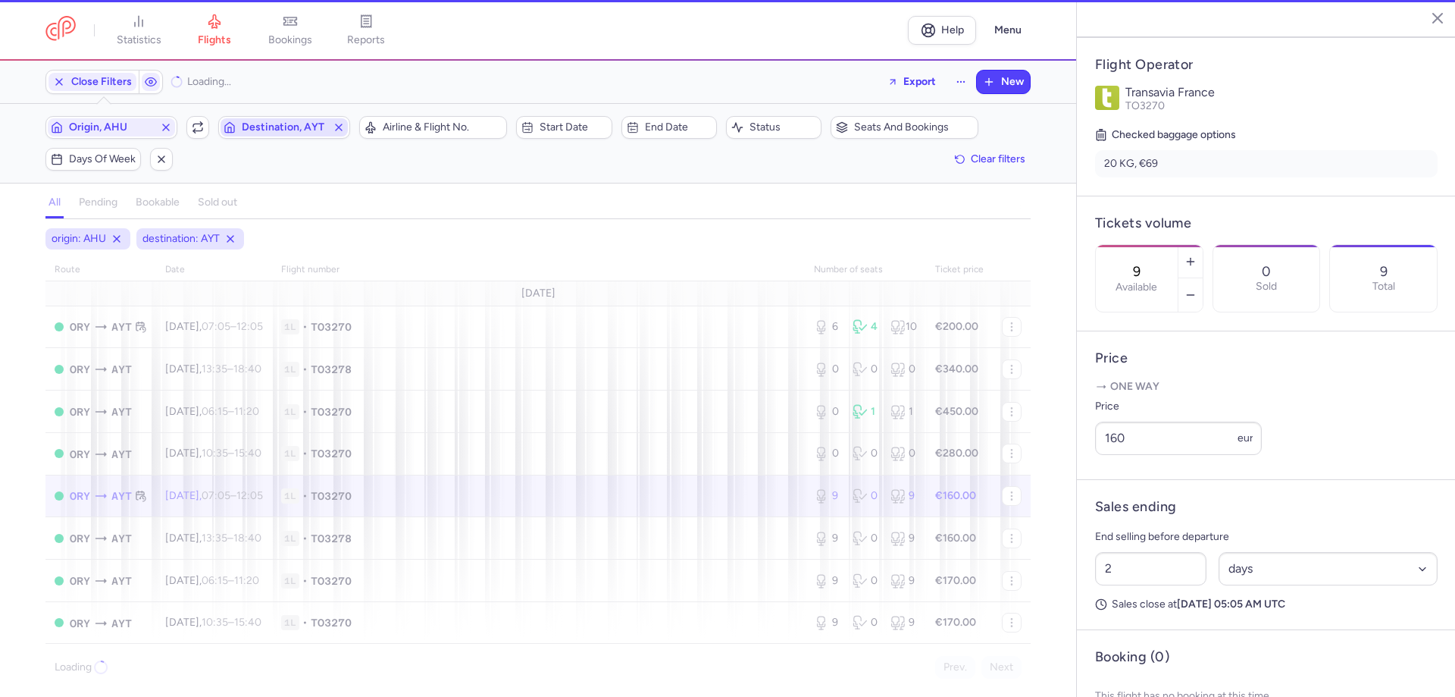
click at [285, 135] on span "Destination, AYT" at bounding box center [284, 127] width 127 height 18
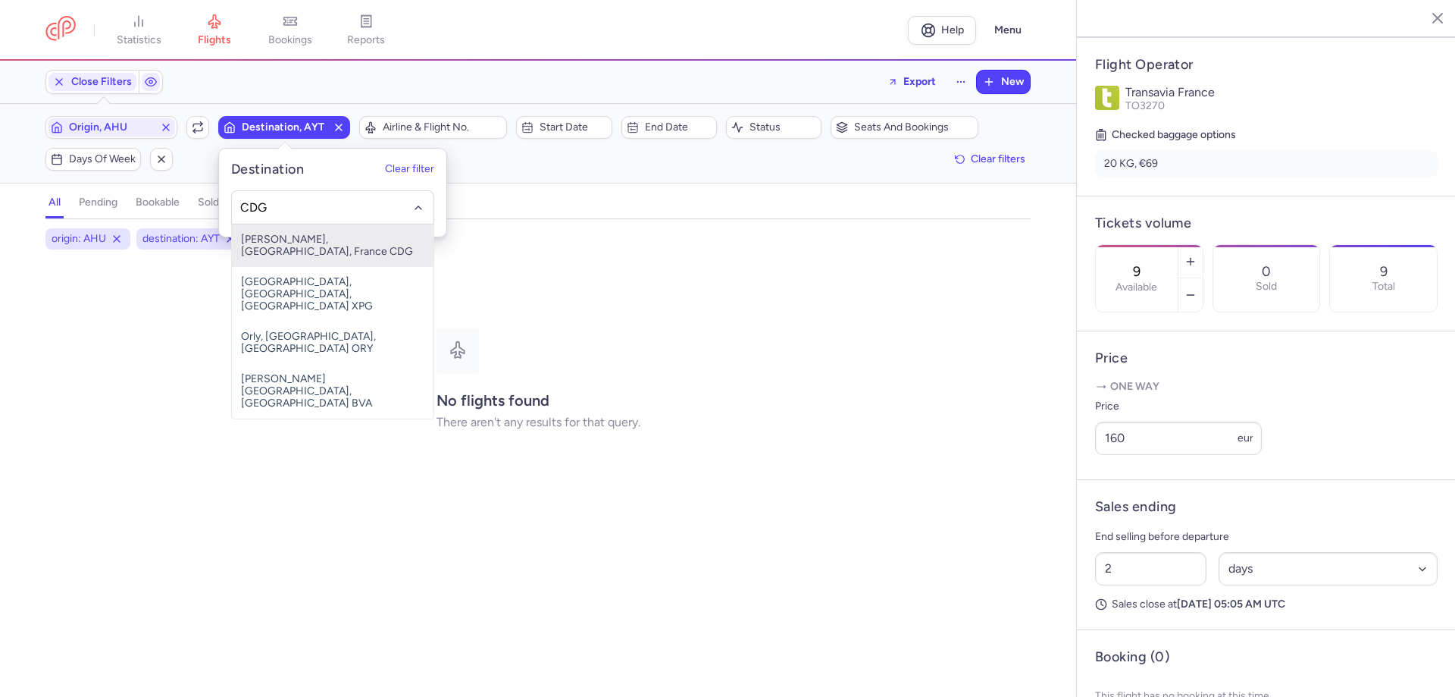
click at [315, 233] on span "[PERSON_NAME], [GEOGRAPHIC_DATA], France CDG" at bounding box center [333, 245] width 202 height 42
type input "CDG"
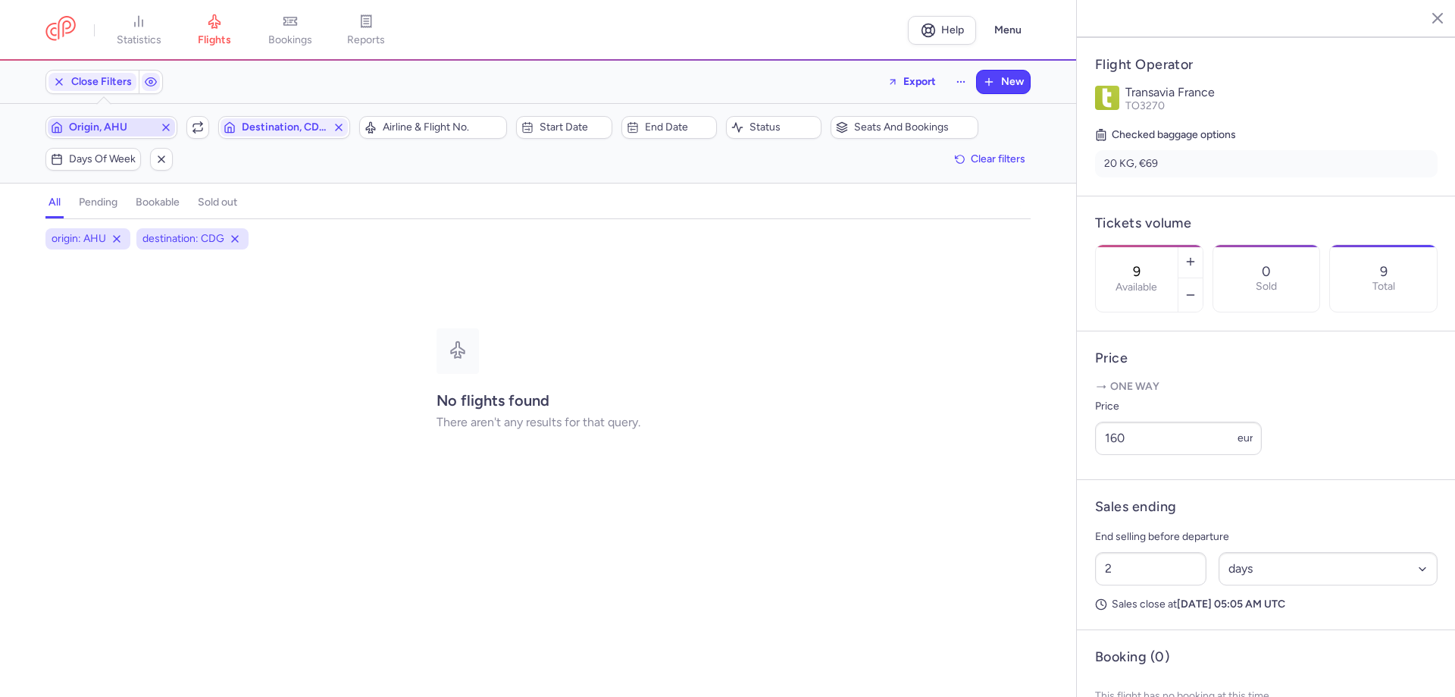
click at [123, 127] on span "Origin, AHU" at bounding box center [111, 127] width 85 height 12
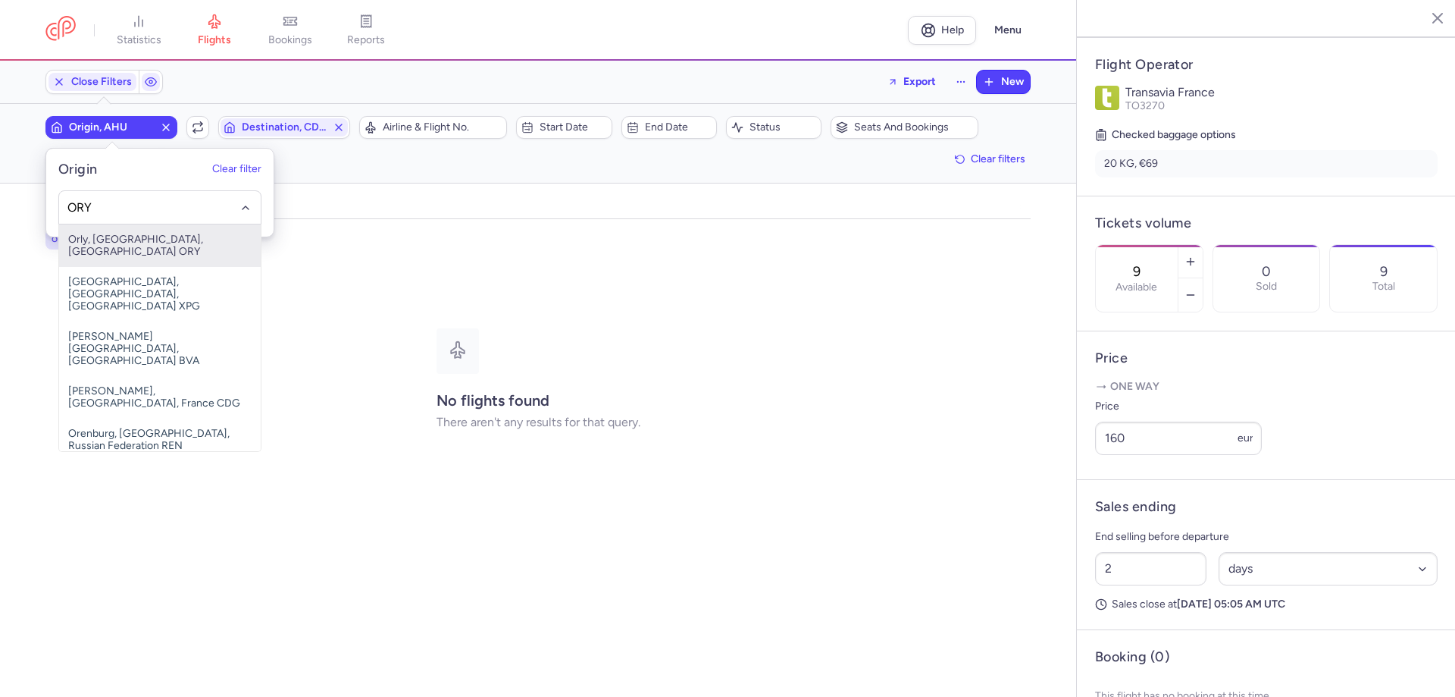
click at [202, 240] on span "Orly, [GEOGRAPHIC_DATA], [GEOGRAPHIC_DATA] ORY" at bounding box center [160, 245] width 202 height 42
type input "ORY"
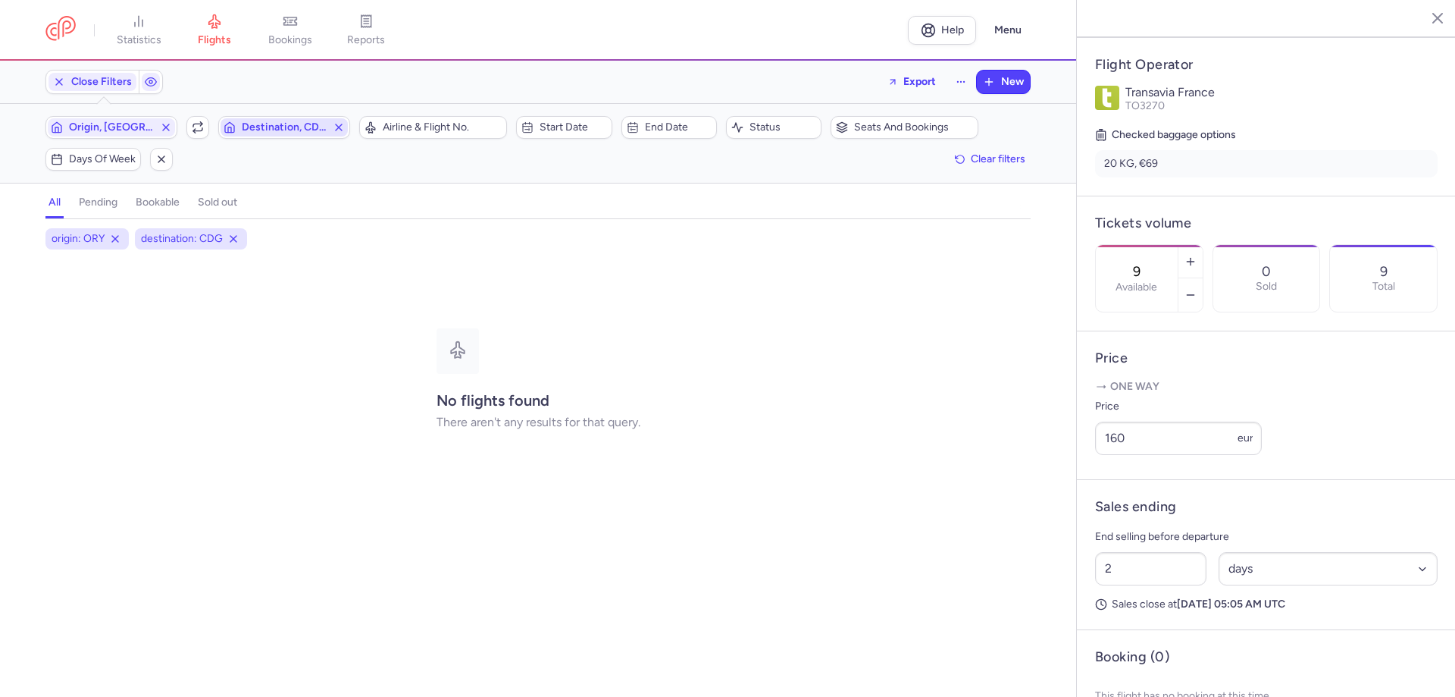
click at [266, 130] on span "Destination, CDG" at bounding box center [284, 127] width 85 height 12
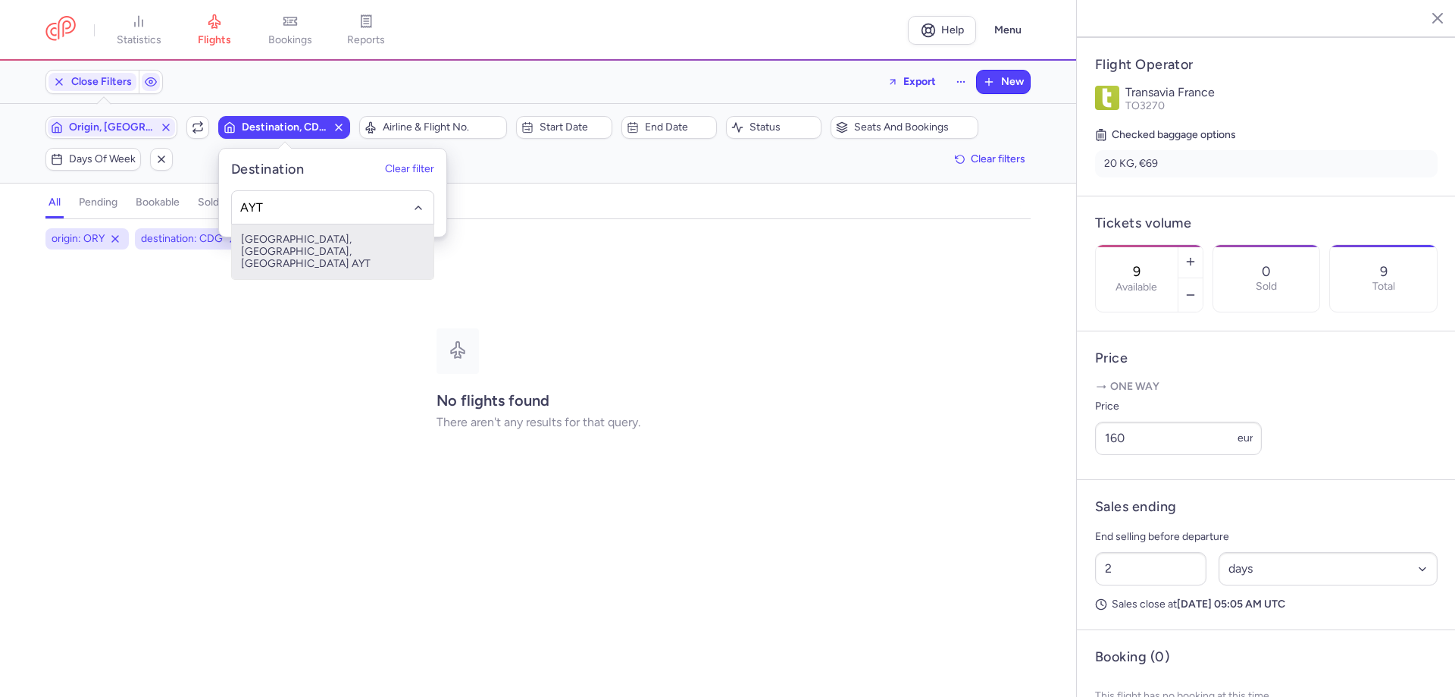
click at [327, 246] on span "[GEOGRAPHIC_DATA], [GEOGRAPHIC_DATA], [GEOGRAPHIC_DATA] AYT" at bounding box center [333, 251] width 202 height 55
type input "AYT"
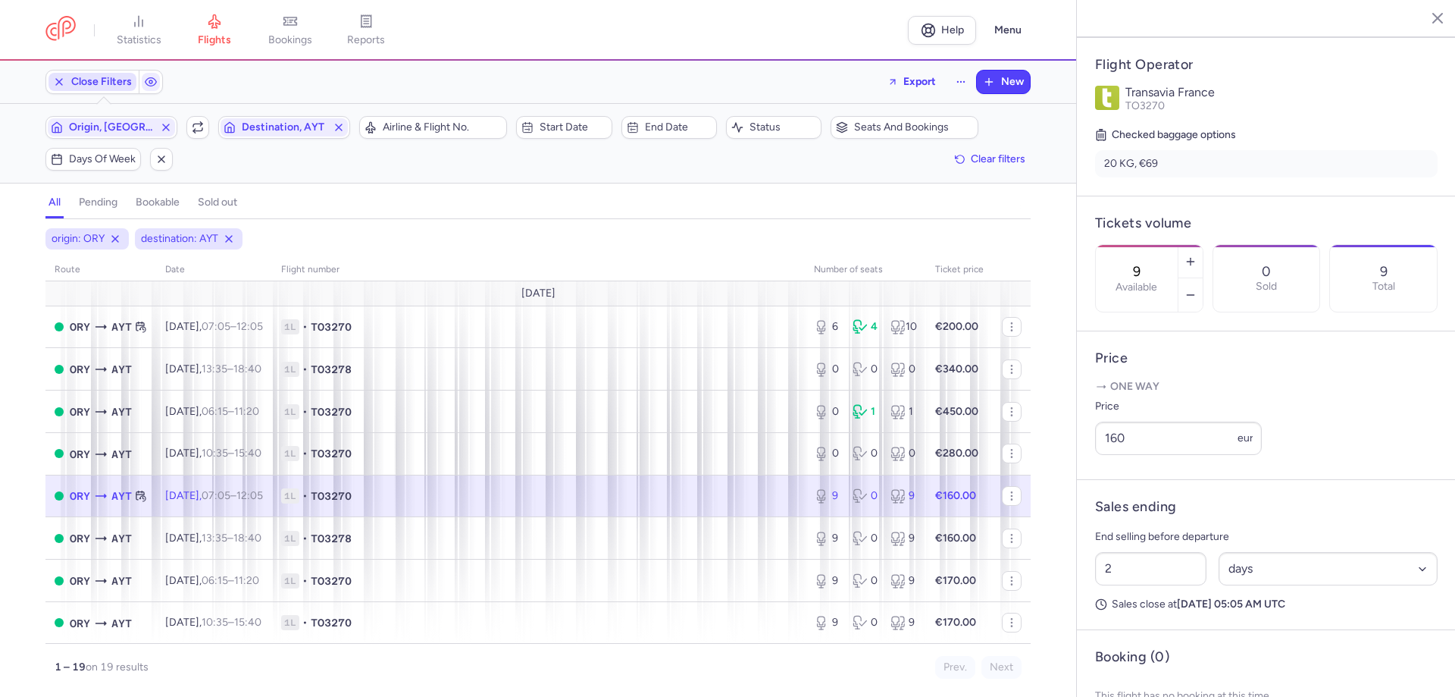
click at [111, 80] on span "Close Filters" at bounding box center [101, 82] width 61 height 12
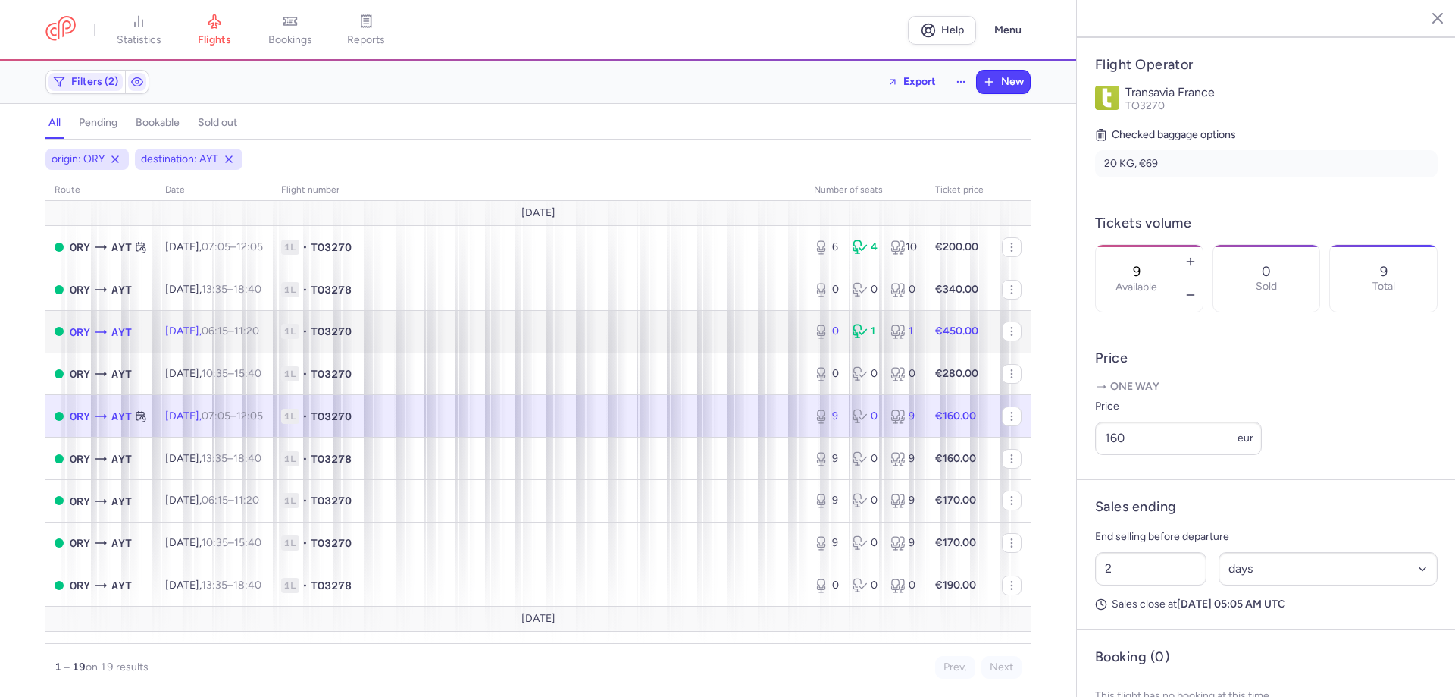
click at [556, 345] on td "1L • TO3270" at bounding box center [538, 331] width 533 height 42
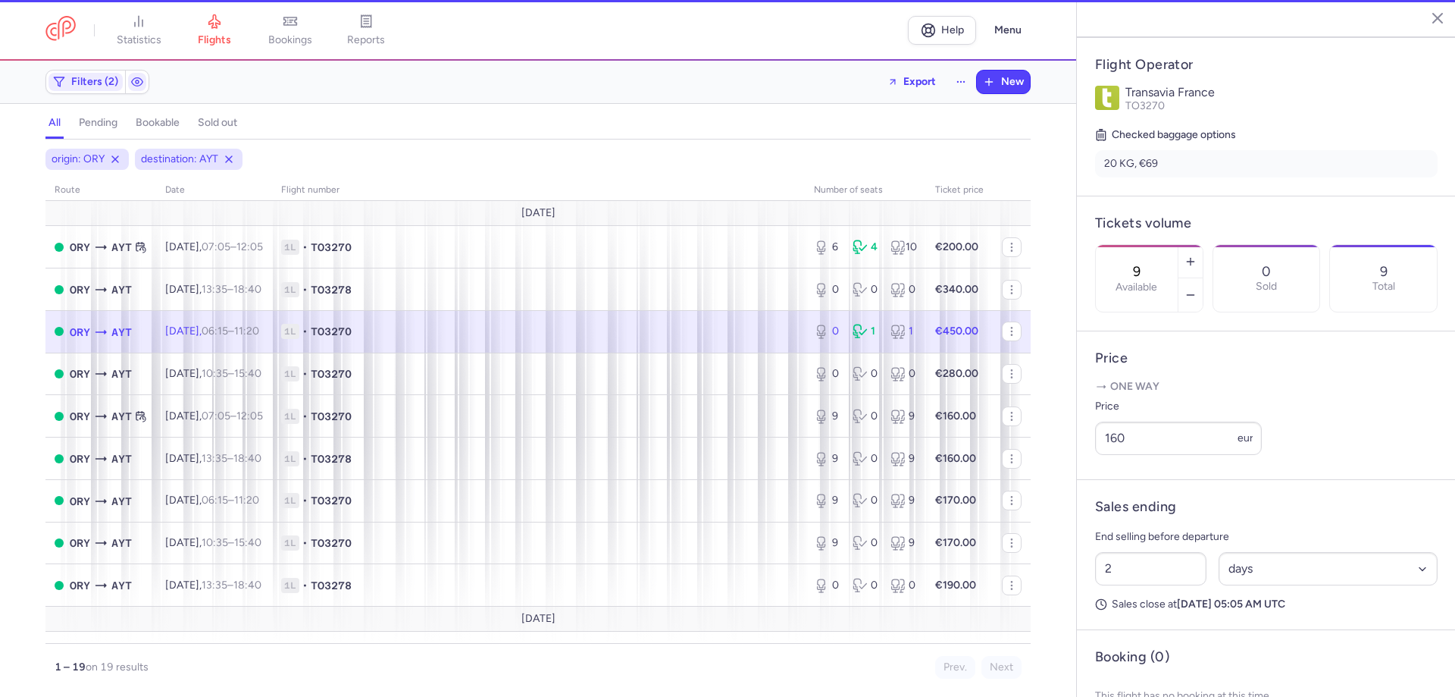
type input "0"
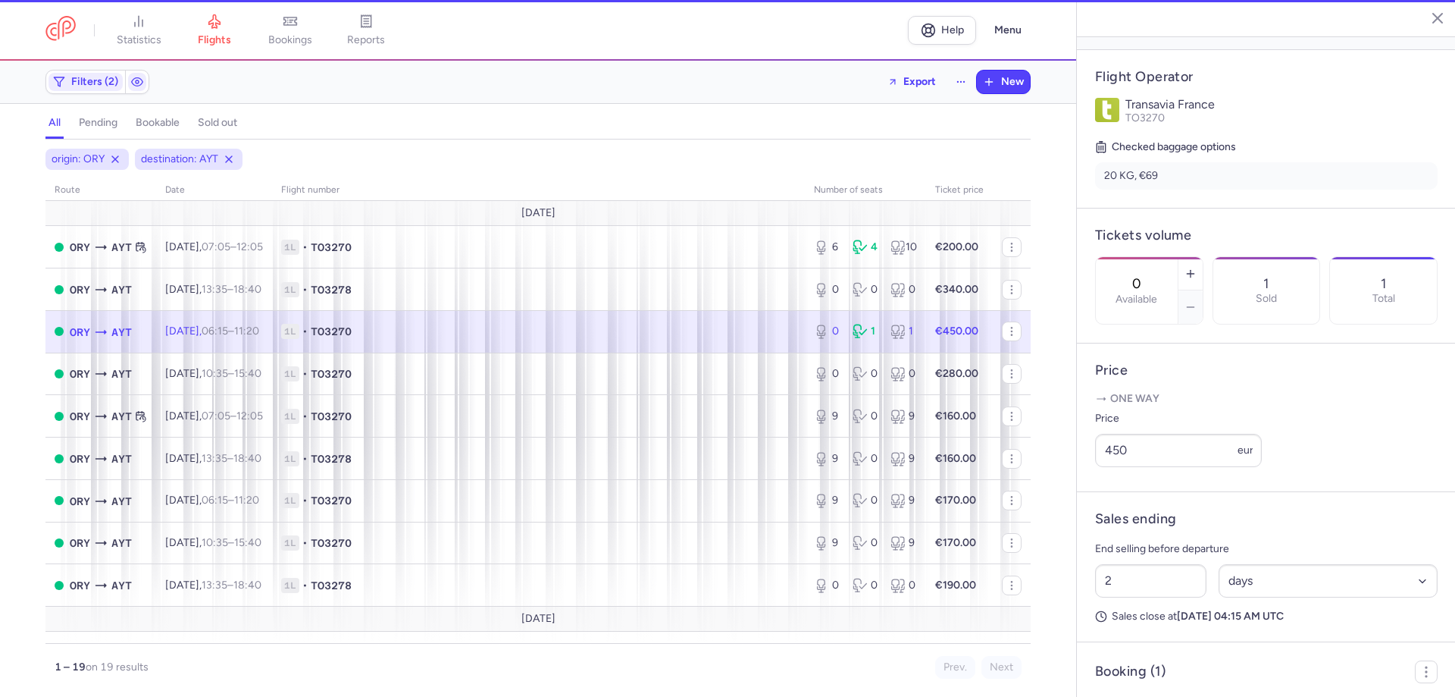
scroll to position [303, 0]
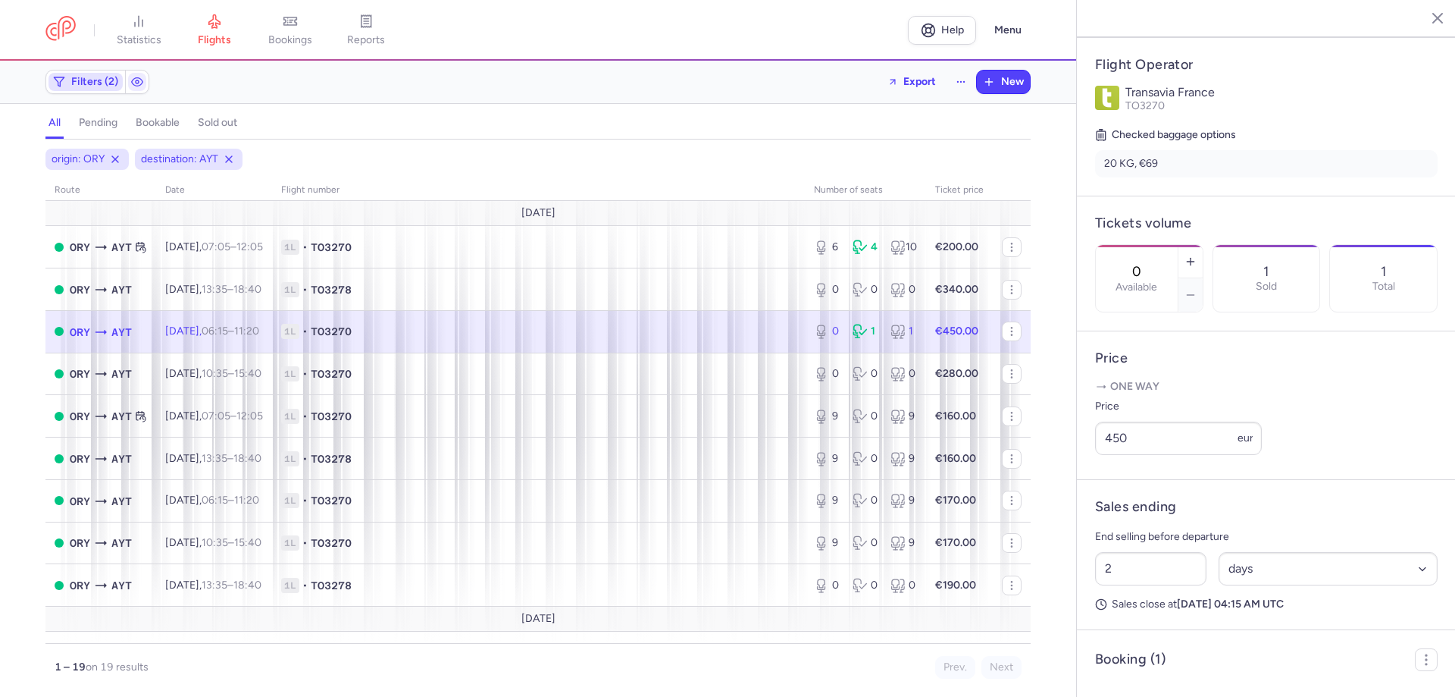
click at [91, 84] on span "Filters (2)" at bounding box center [94, 82] width 47 height 12
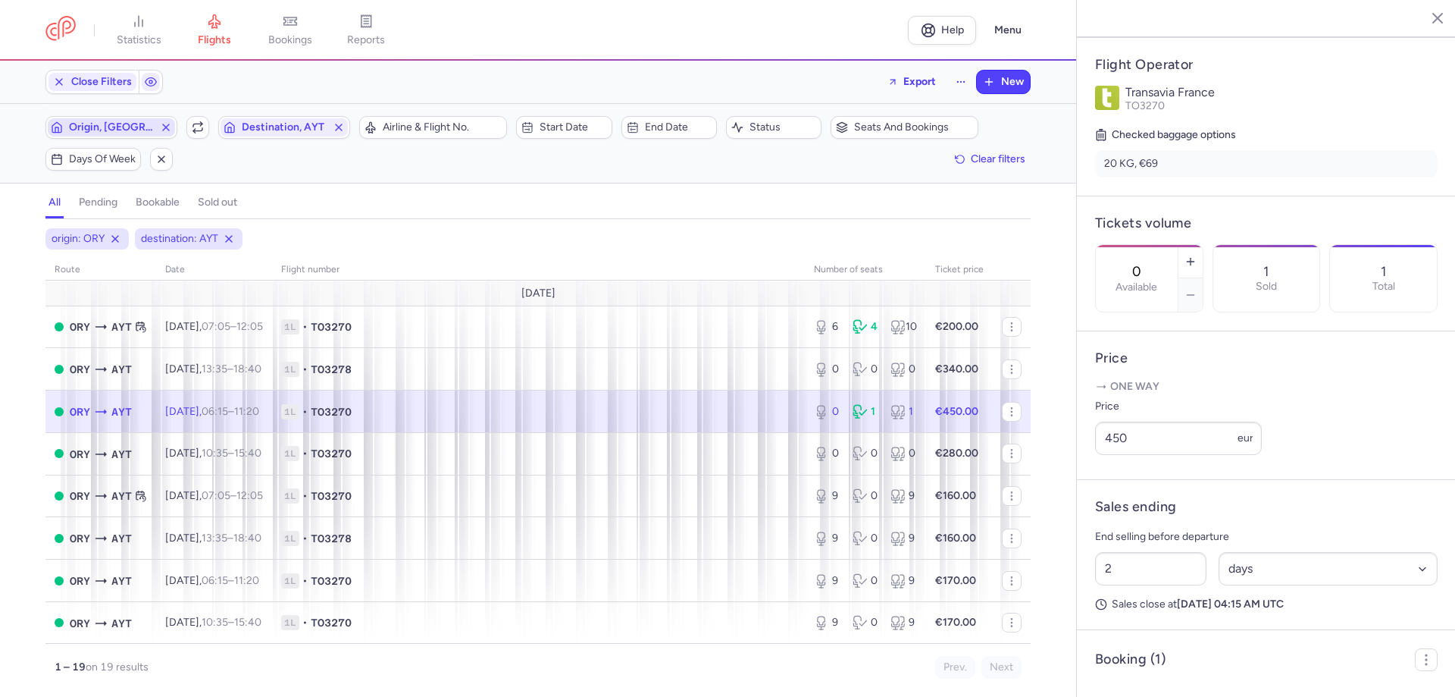
scroll to position [0, 0]
click at [120, 130] on span "Origin, [GEOGRAPHIC_DATA]" at bounding box center [111, 127] width 85 height 12
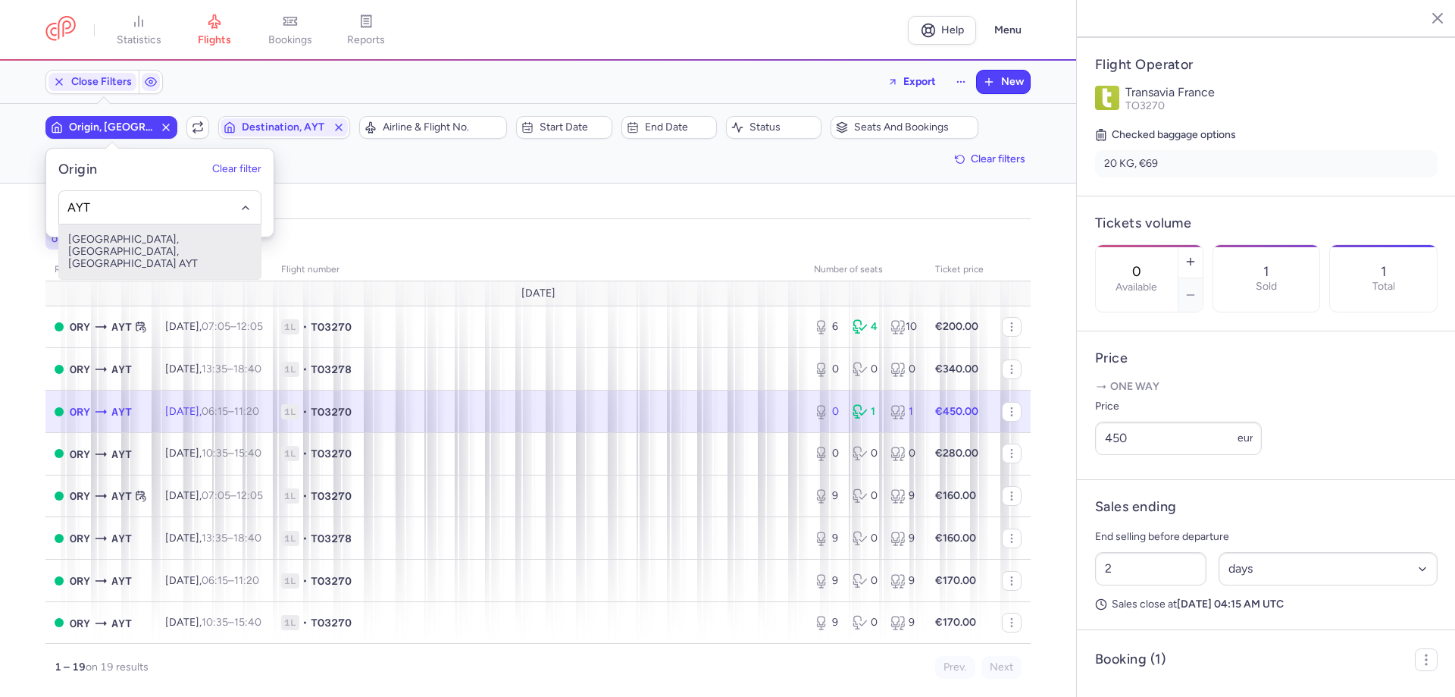
drag, startPoint x: 198, startPoint y: 239, endPoint x: 239, endPoint y: 156, distance: 92.2
click at [199, 238] on span "[GEOGRAPHIC_DATA], [GEOGRAPHIC_DATA], [GEOGRAPHIC_DATA] AYT" at bounding box center [160, 251] width 202 height 55
type input "AYT"
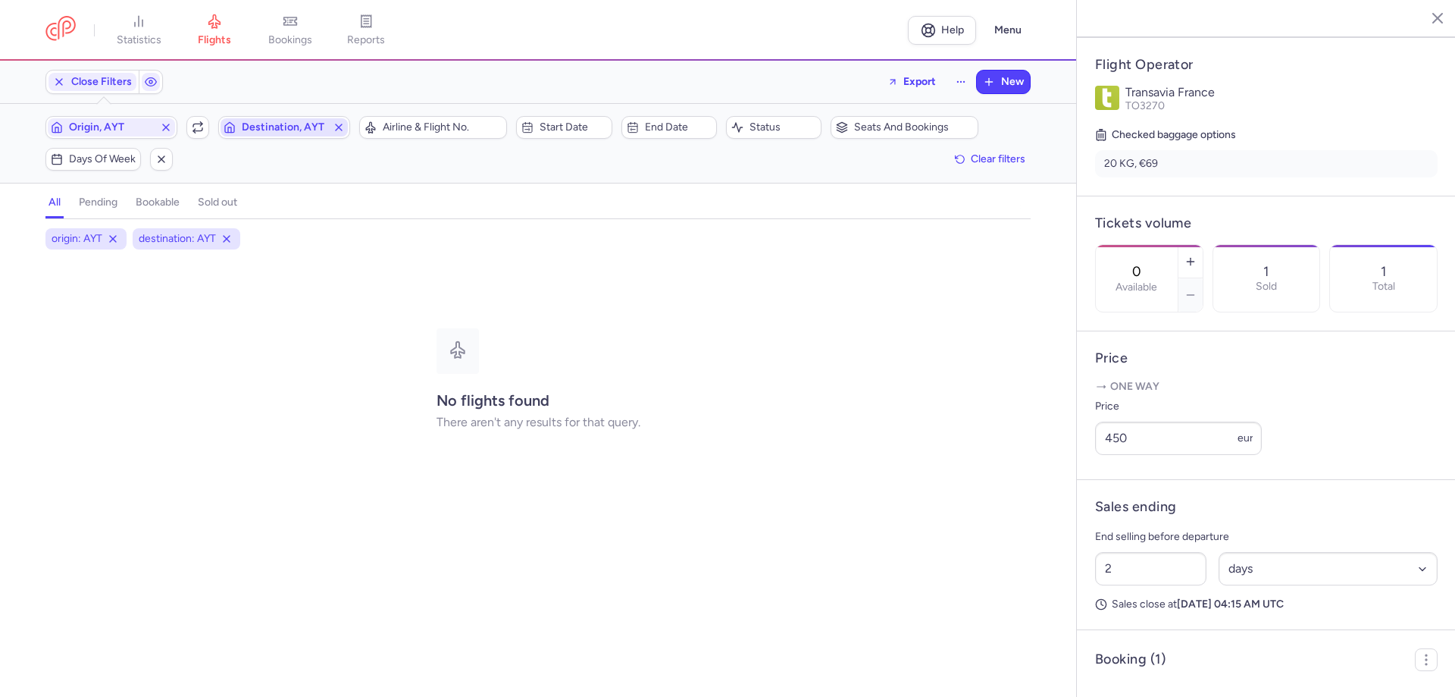
click at [265, 132] on span "Destination, AYT" at bounding box center [284, 127] width 85 height 12
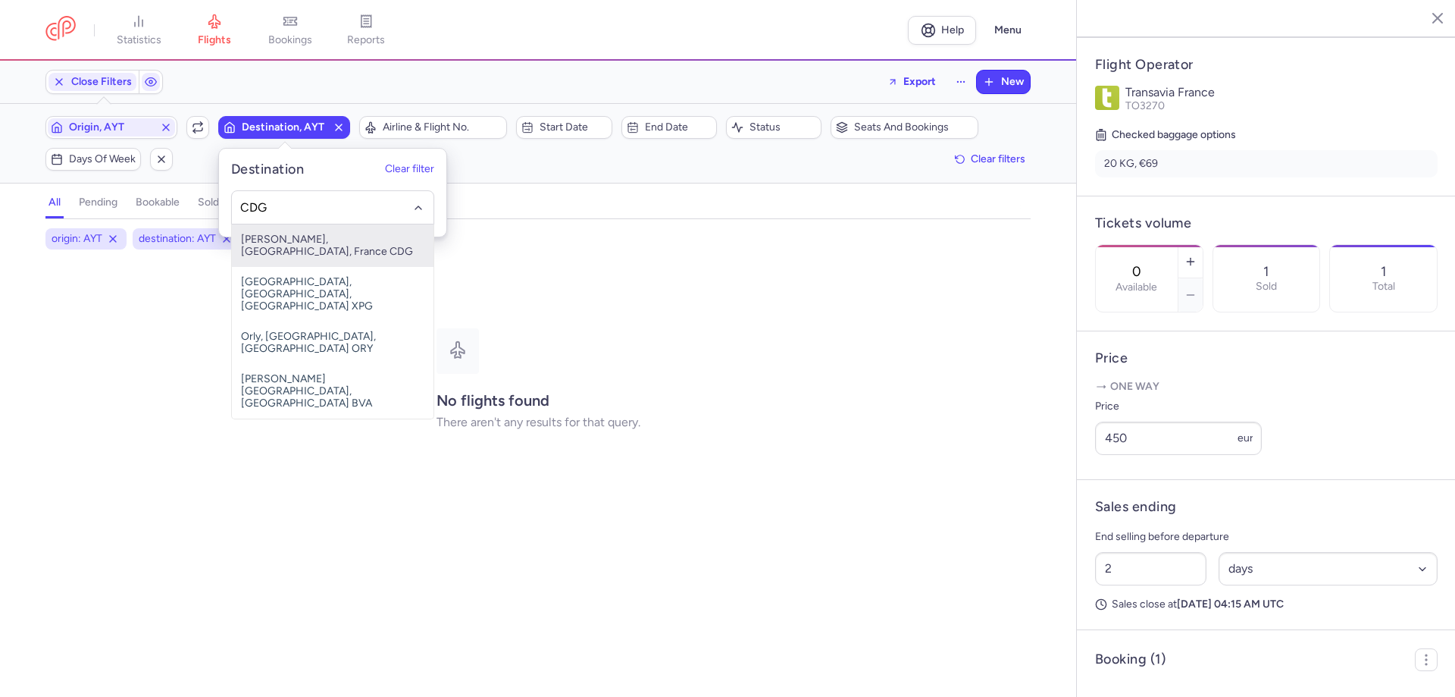
click at [315, 240] on span "[PERSON_NAME], [GEOGRAPHIC_DATA], France CDG" at bounding box center [333, 245] width 202 height 42
type input "CDG"
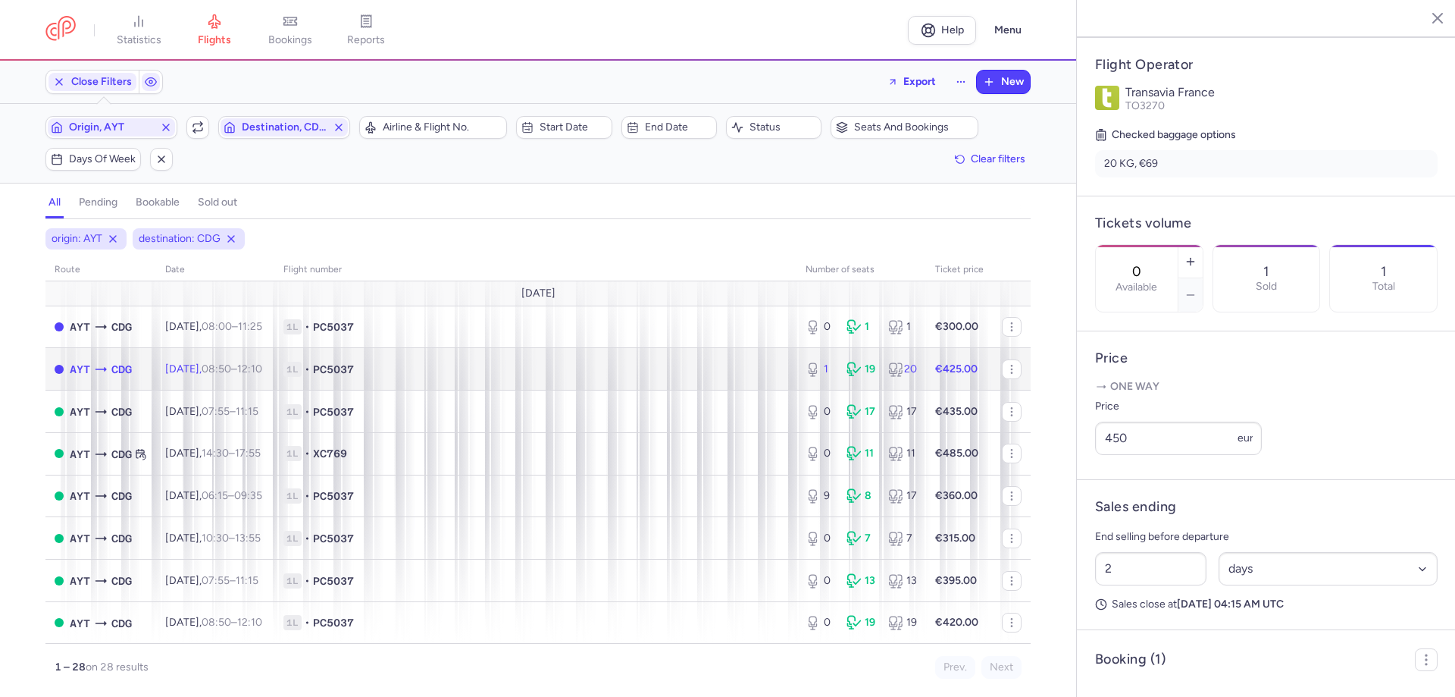
click at [506, 371] on span "1L • PC5037" at bounding box center [535, 369] width 504 height 15
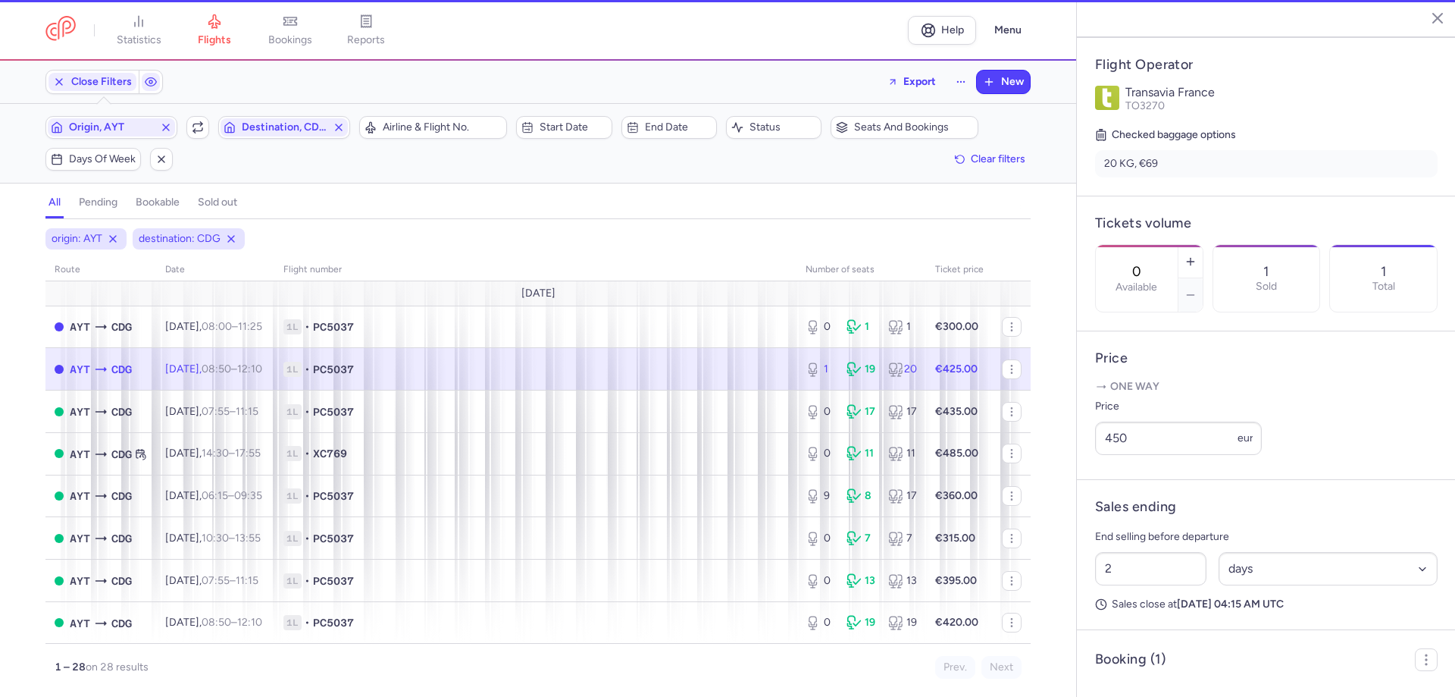
type input "1"
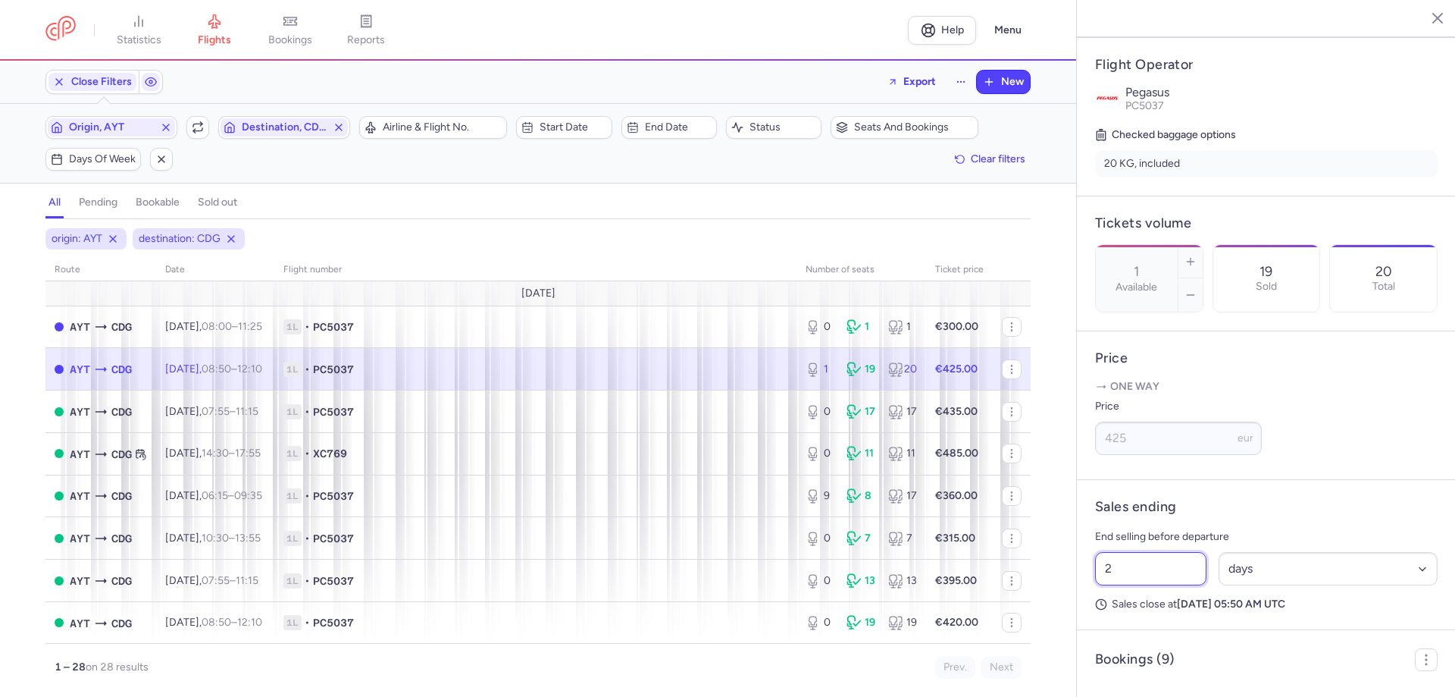
drag, startPoint x: 1143, startPoint y: 583, endPoint x: 1105, endPoint y: 576, distance: 38.5
click at [1105, 576] on input "2" at bounding box center [1150, 568] width 111 height 33
type input "9"
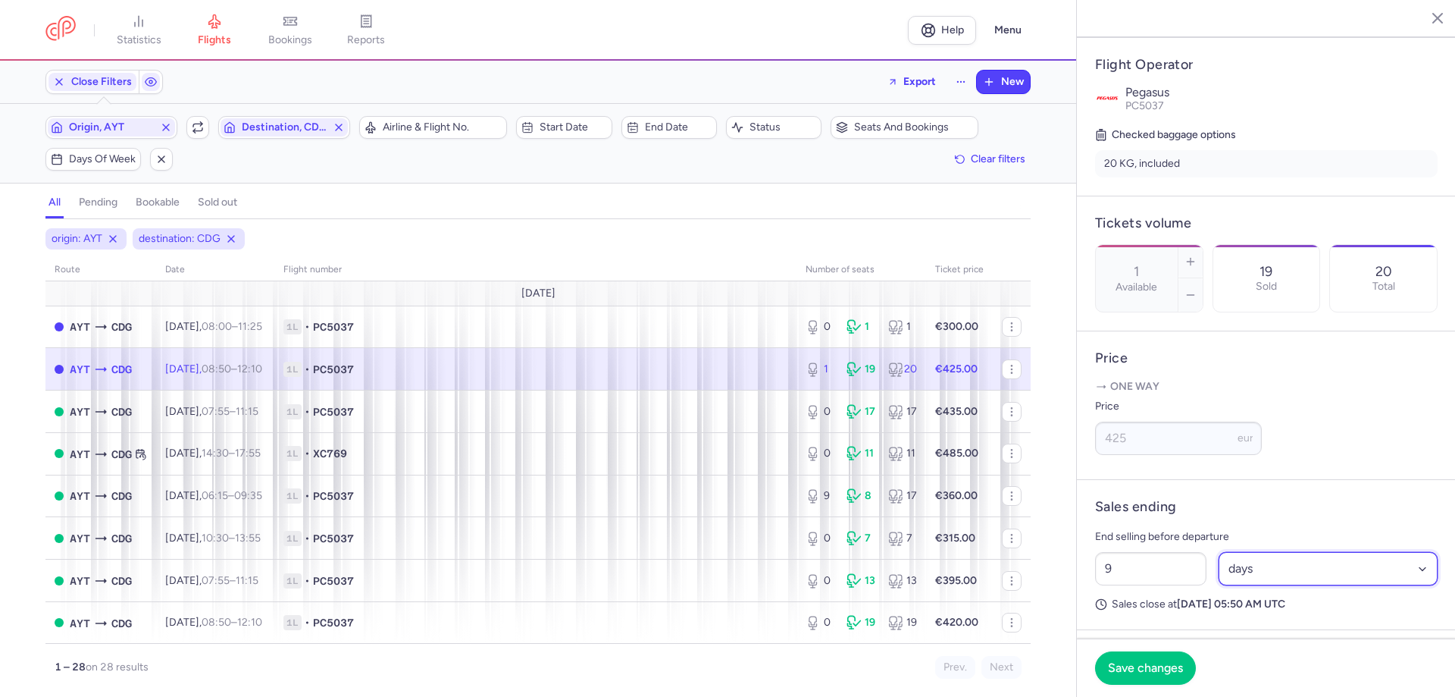
click at [1267, 585] on select "Select an option hours days" at bounding box center [1329, 568] width 220 height 33
select select "hours"
click at [1219, 572] on select "Select an option hours days" at bounding box center [1329, 568] width 220 height 33
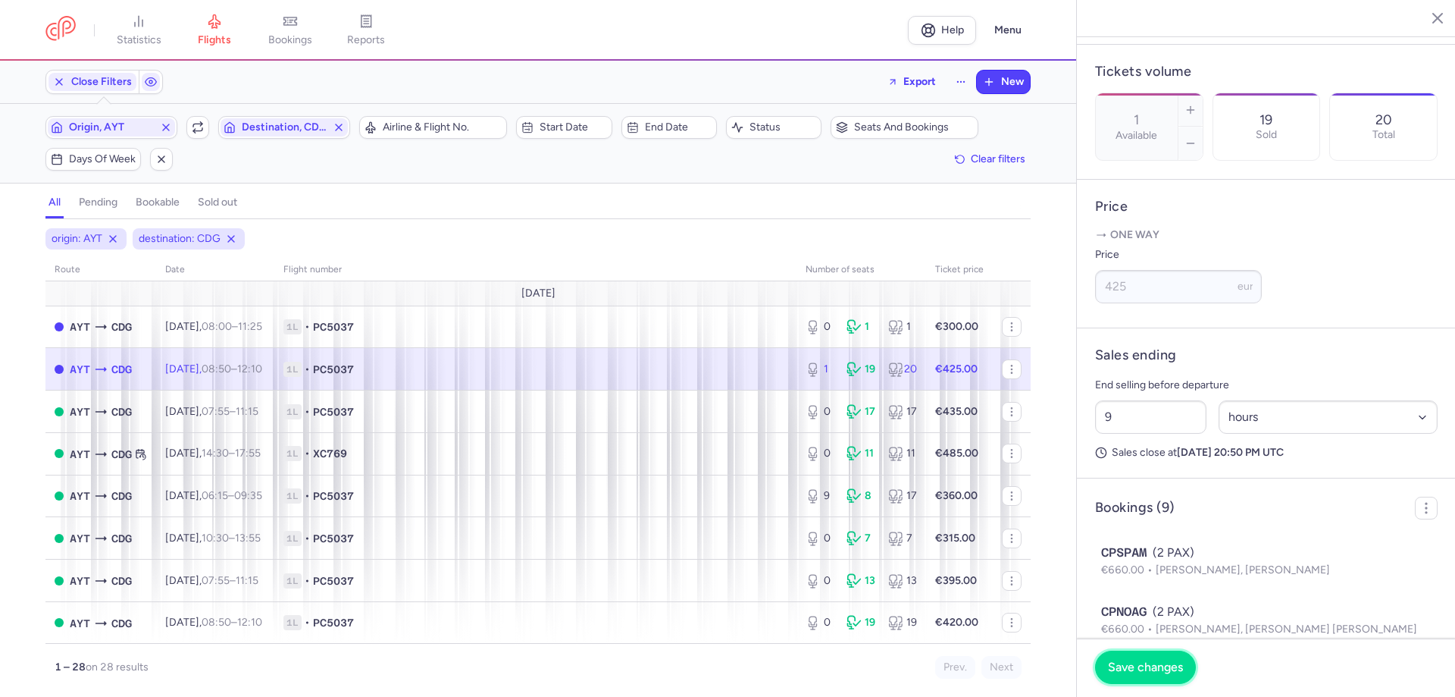
click at [1178, 665] on span "Save changes" at bounding box center [1145, 667] width 75 height 14
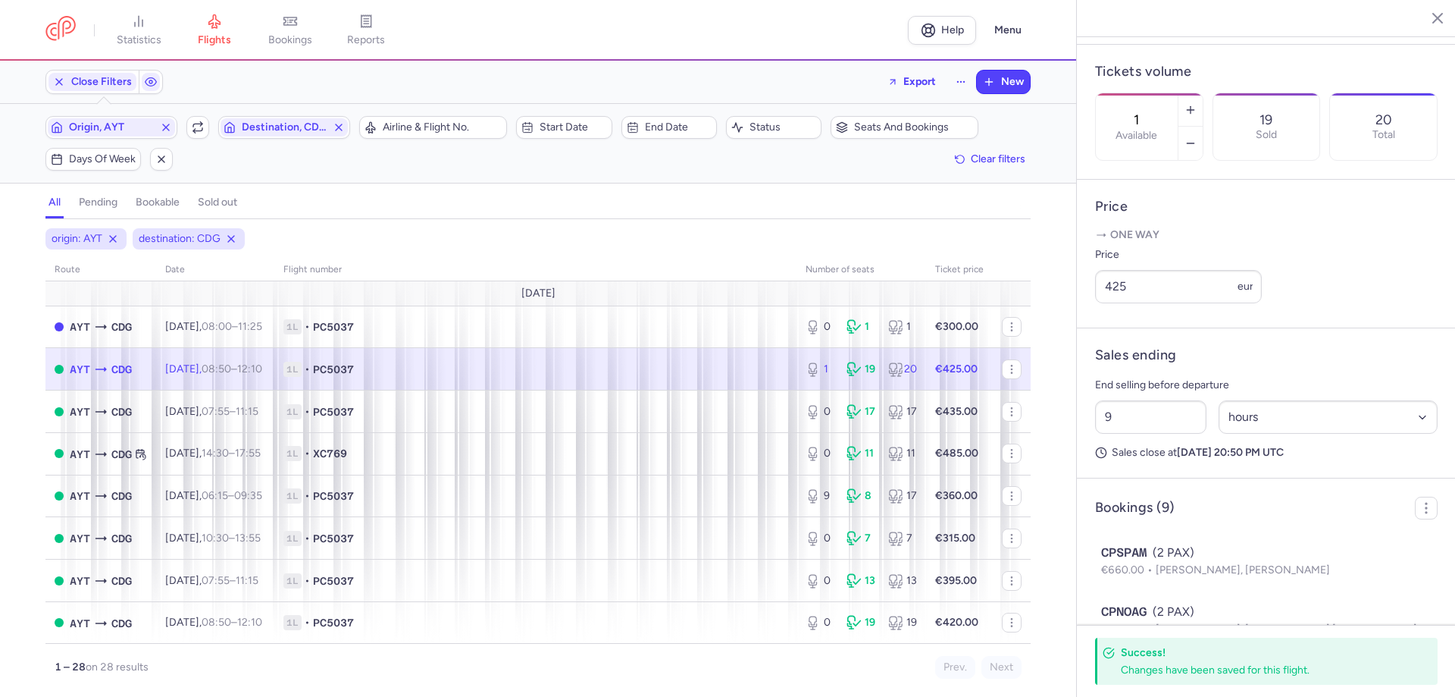
drag, startPoint x: 718, startPoint y: 375, endPoint x: 730, endPoint y: 372, distance: 12.5
click at [718, 374] on span "1L • PC5037" at bounding box center [535, 369] width 504 height 15
click at [1135, 303] on input "425" at bounding box center [1178, 286] width 167 height 33
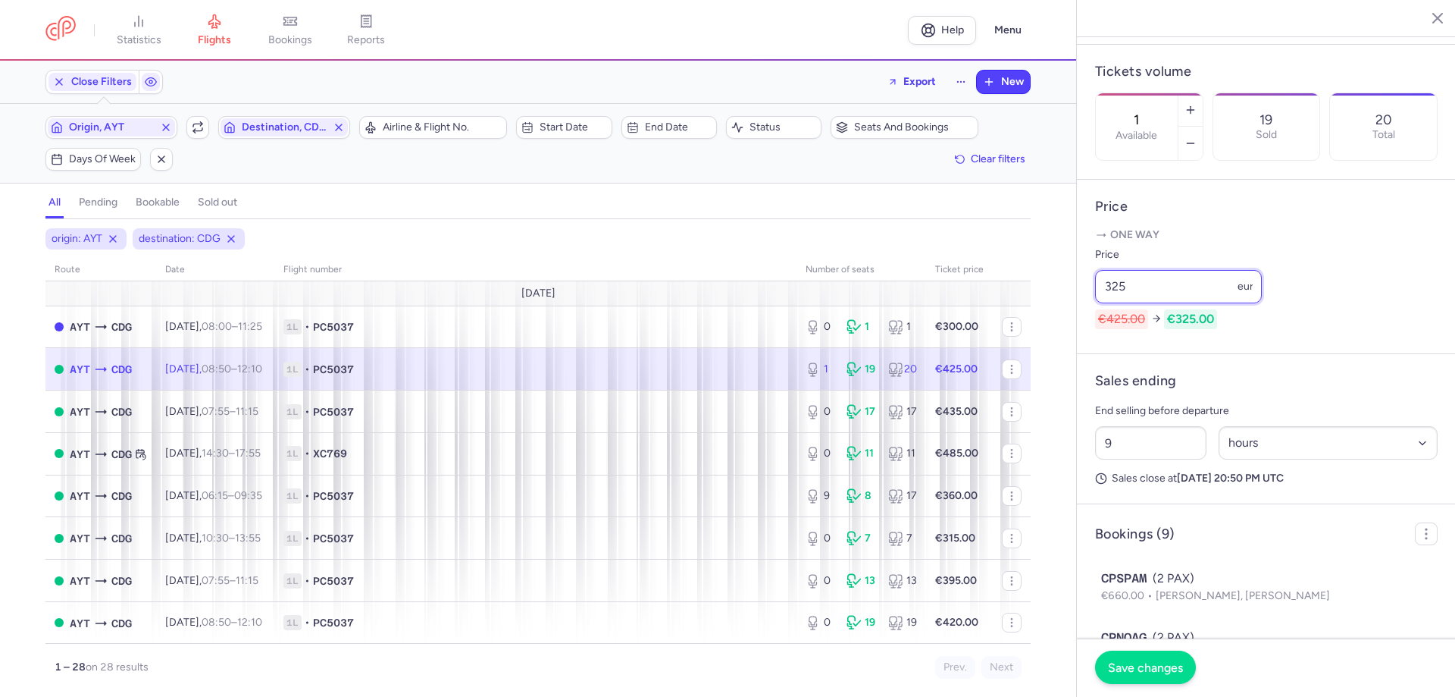
type input "325"
click at [1121, 672] on span "Save changes" at bounding box center [1145, 667] width 75 height 14
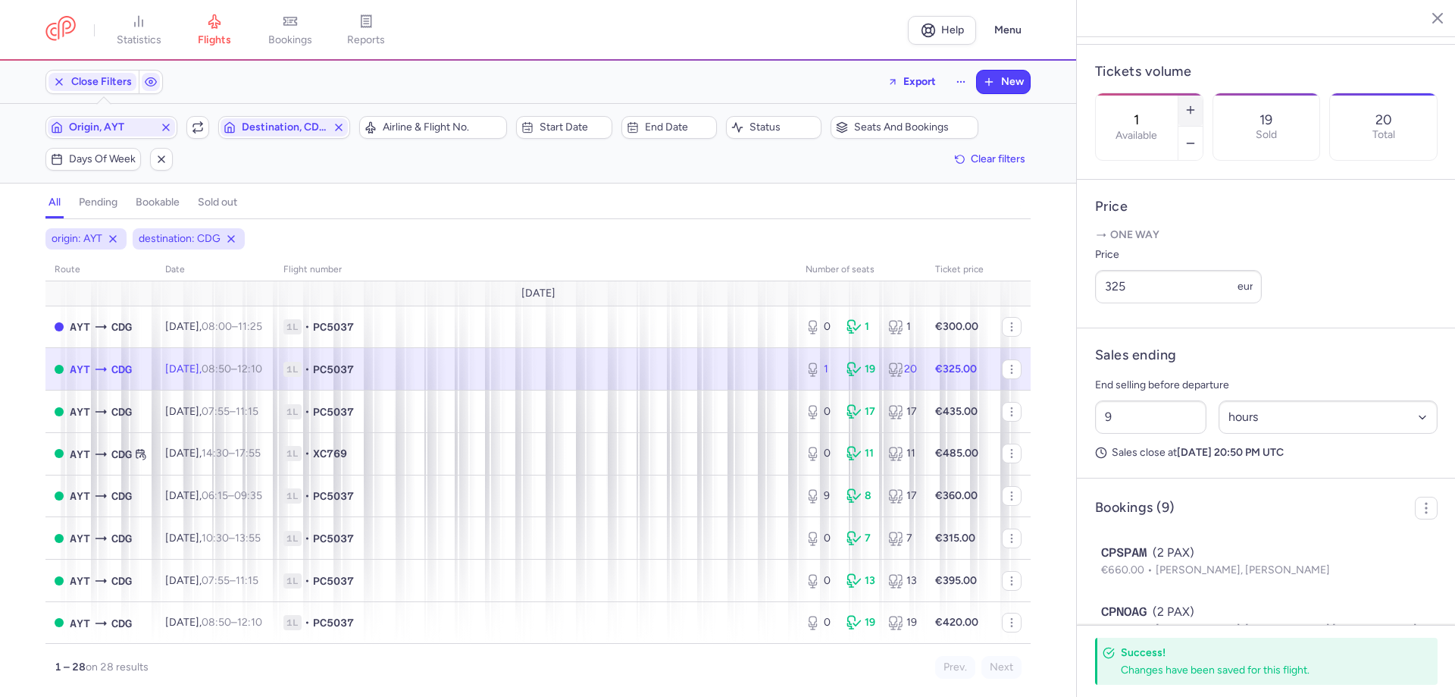
click at [1203, 93] on button "button" at bounding box center [1191, 109] width 24 height 33
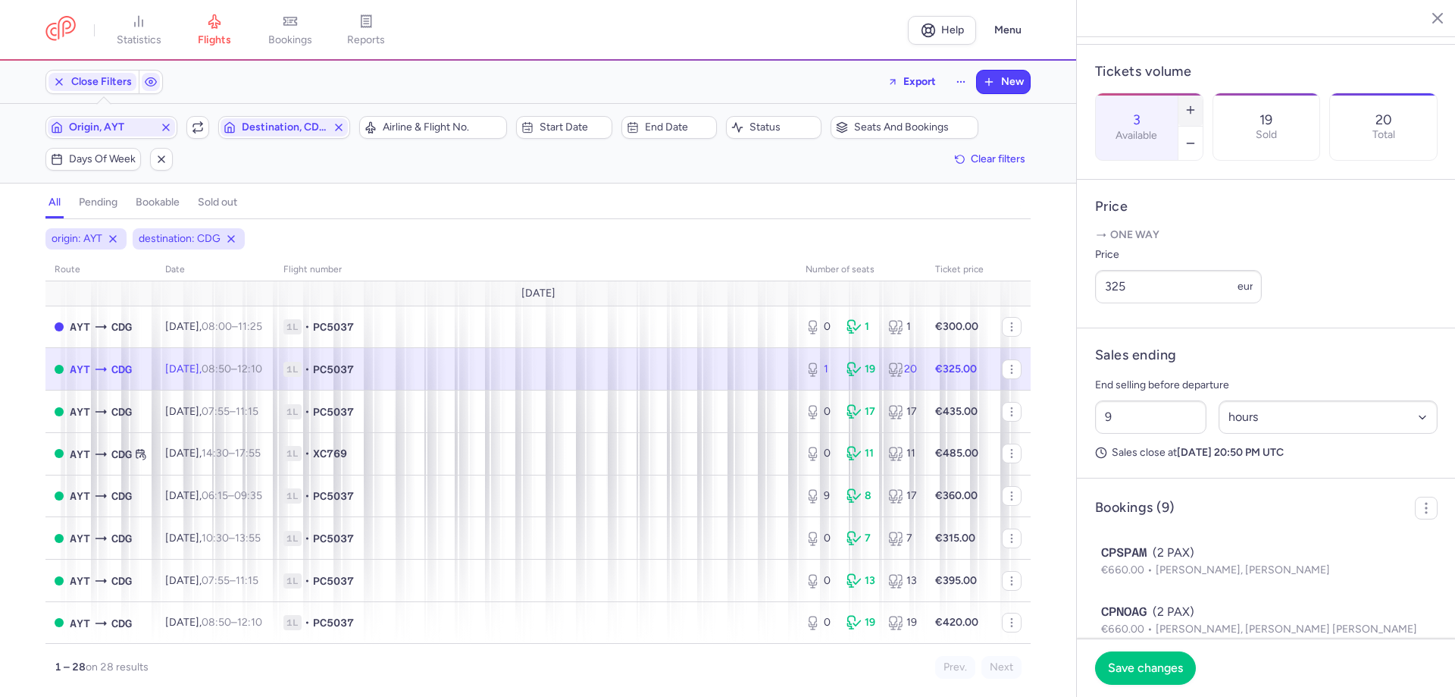
drag, startPoint x: 1251, startPoint y: 58, endPoint x: 1243, endPoint y: 67, distance: 11.8
click at [1203, 93] on button "button" at bounding box center [1191, 109] width 24 height 33
click at [1150, 671] on button "Save changes" at bounding box center [1145, 666] width 101 height 33
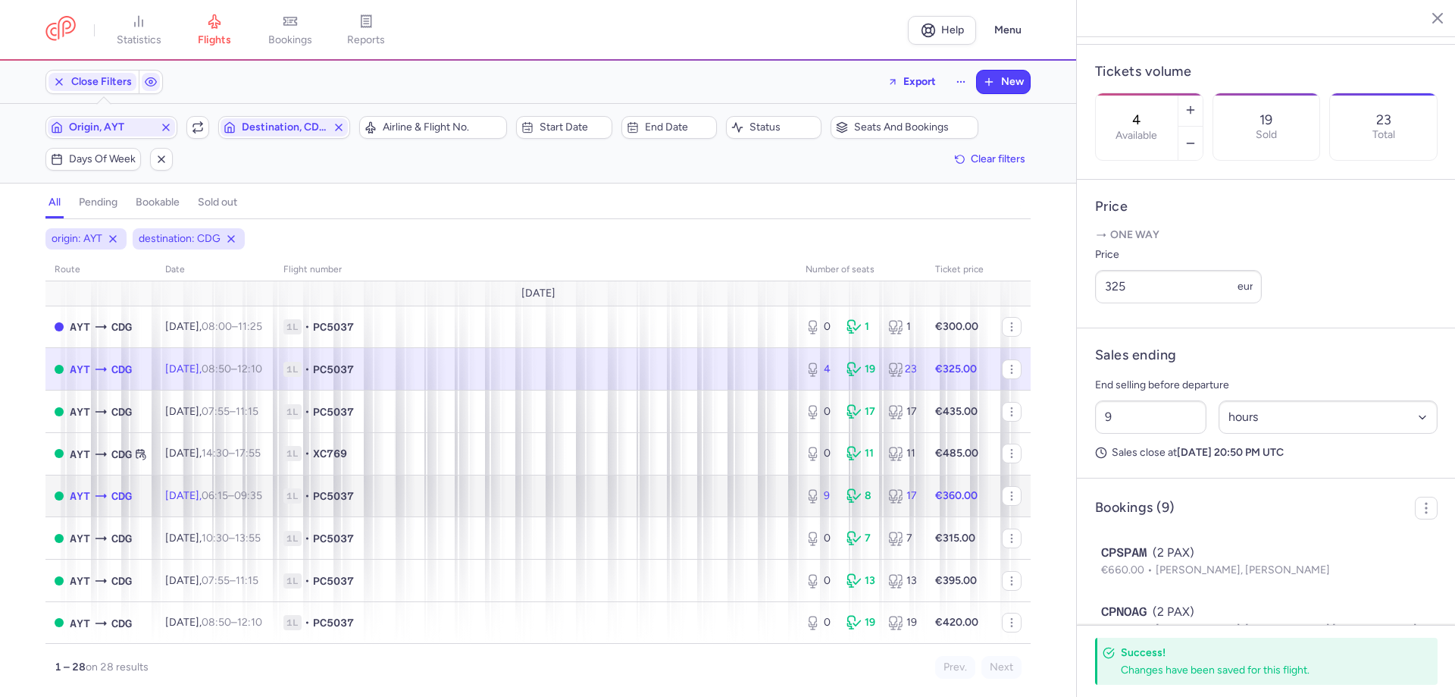
click at [694, 490] on span "1L • PC5037" at bounding box center [535, 495] width 504 height 15
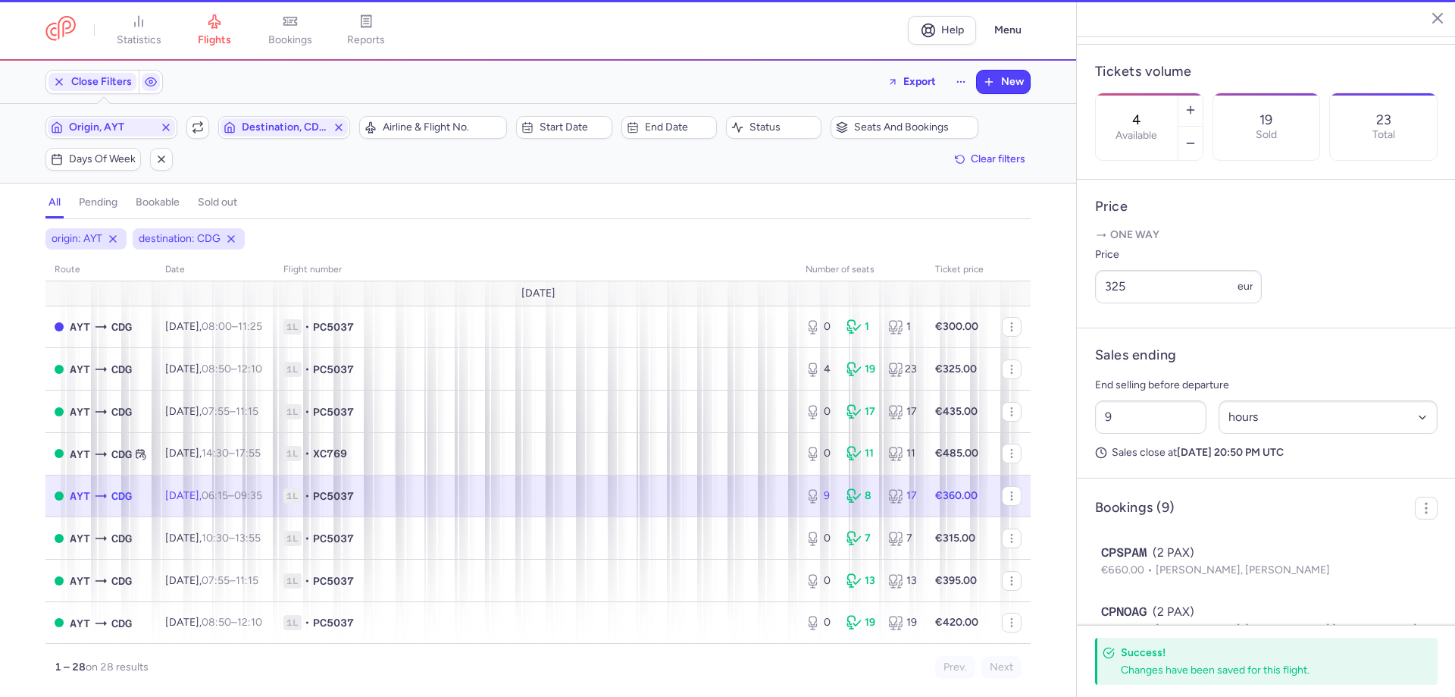
type input "9"
type input "2"
select select "days"
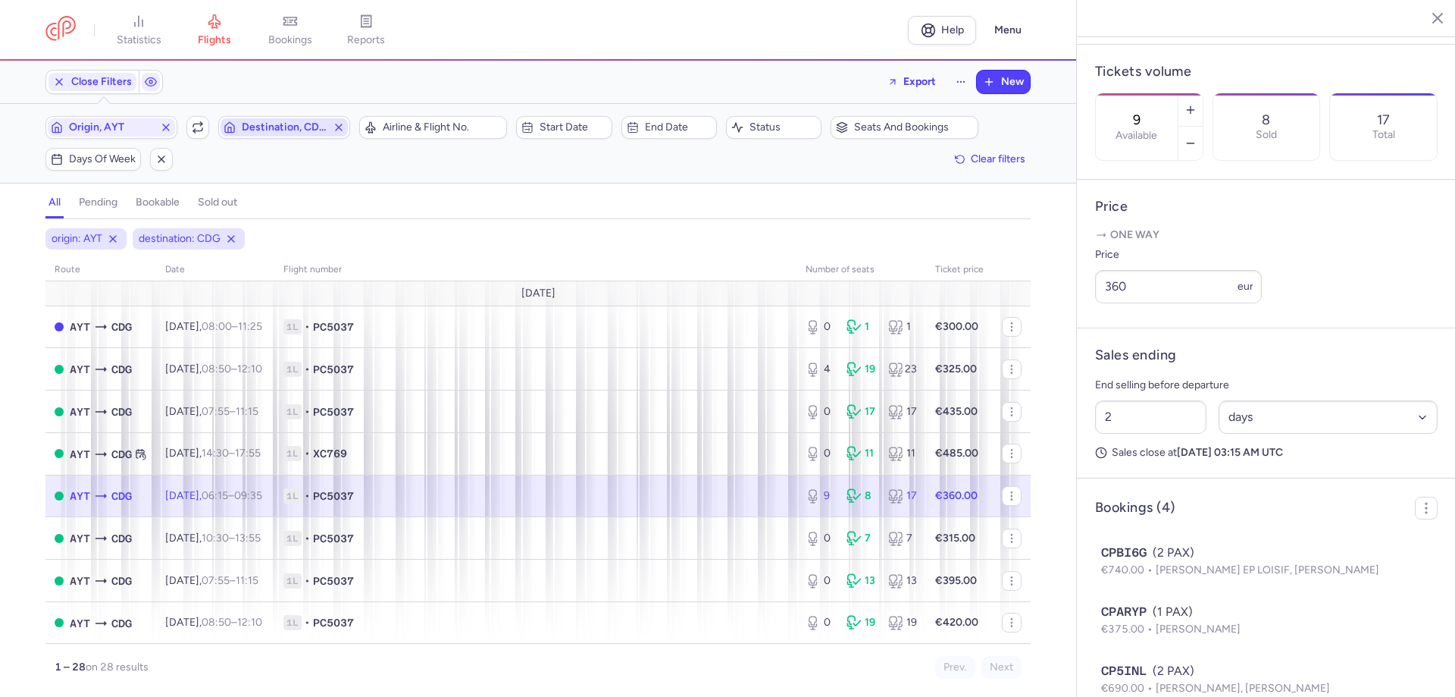
click at [303, 128] on span "Destination, CDG" at bounding box center [284, 127] width 85 height 12
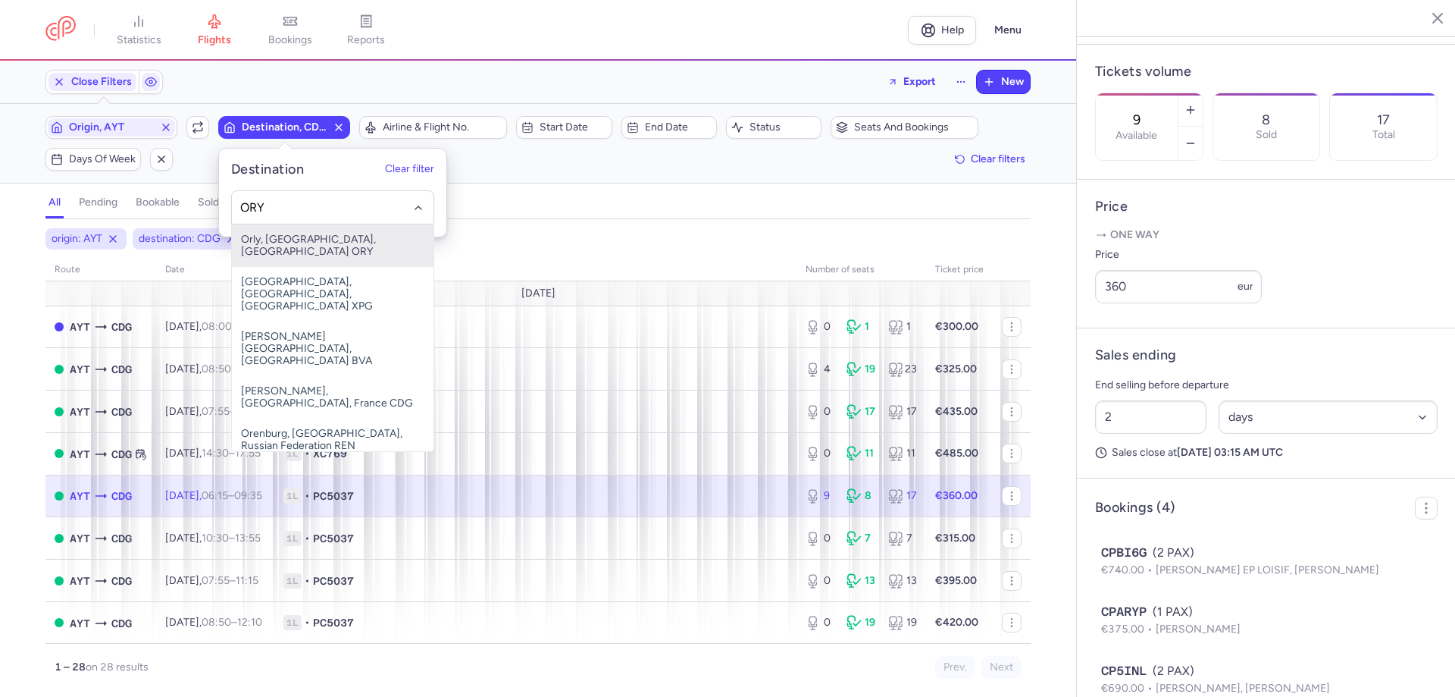
click at [316, 242] on span "Orly, [GEOGRAPHIC_DATA], [GEOGRAPHIC_DATA] ORY" at bounding box center [333, 245] width 202 height 42
type input "ORY"
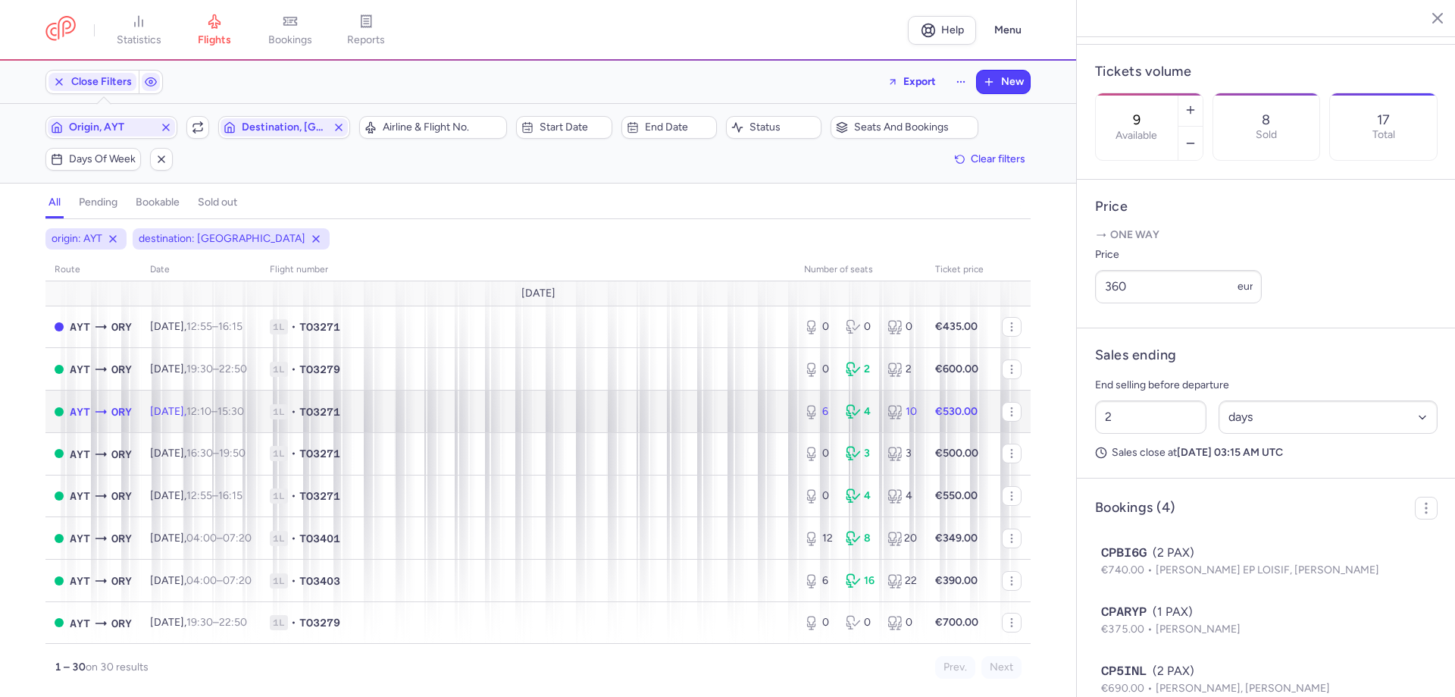
click at [443, 402] on td "1L • TO3271" at bounding box center [528, 411] width 534 height 42
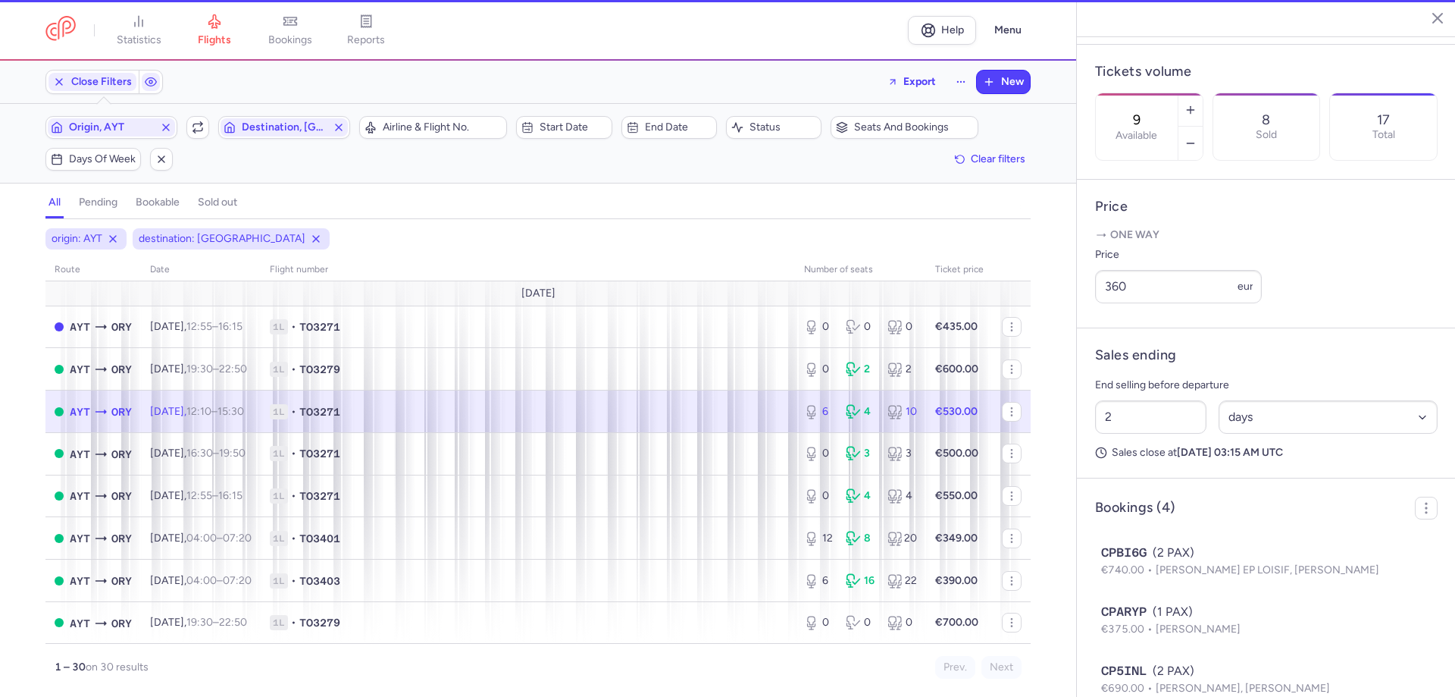
type input "6"
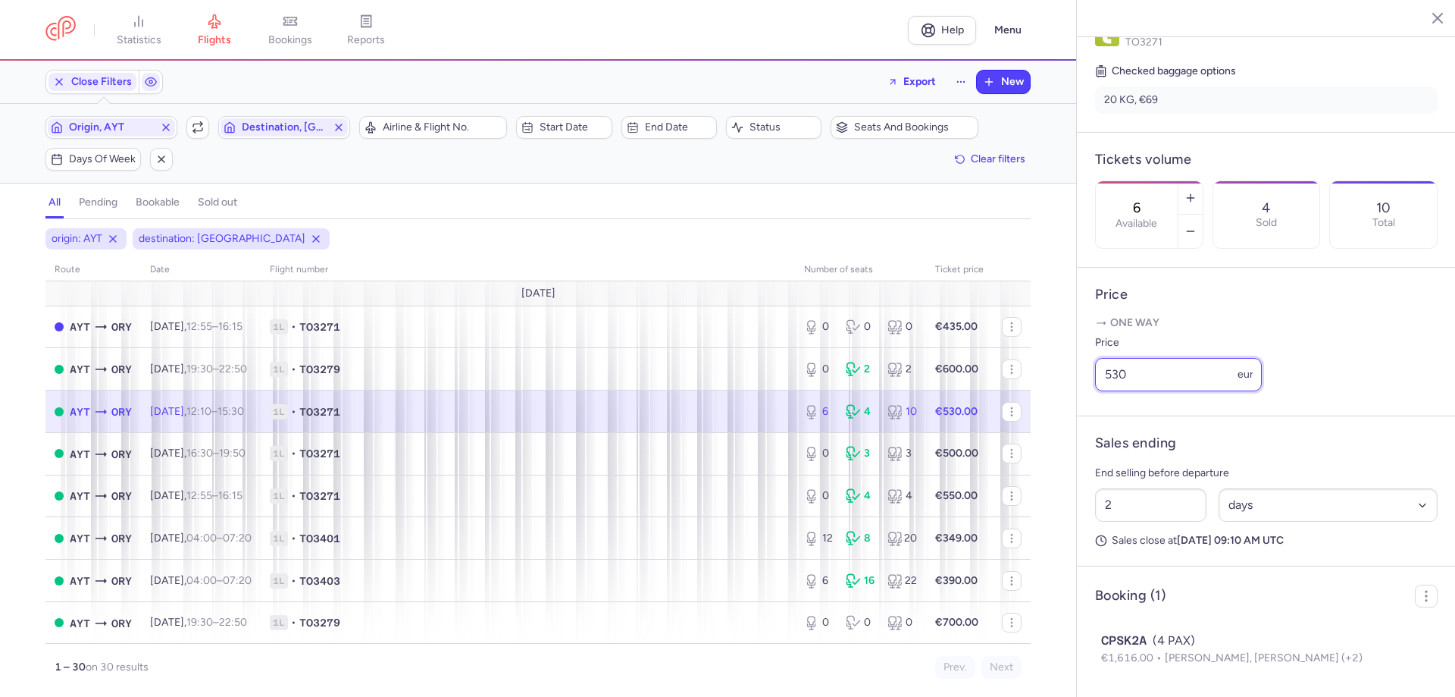
drag, startPoint x: 1141, startPoint y: 374, endPoint x: 1079, endPoint y: 368, distance: 62.5
click at [1079, 368] on article "Price One way Price 530 eur" at bounding box center [1266, 342] width 379 height 149
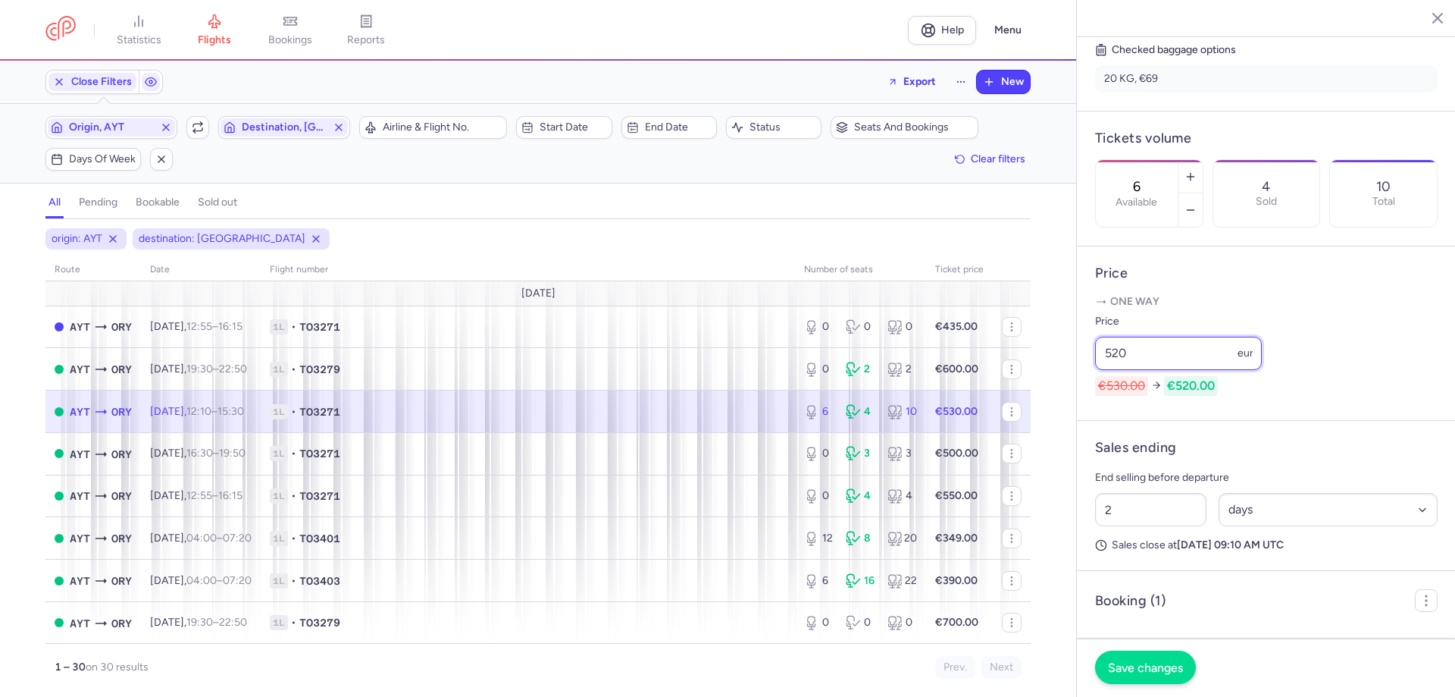
type input "520"
click at [1122, 663] on span "Save changes" at bounding box center [1145, 667] width 75 height 14
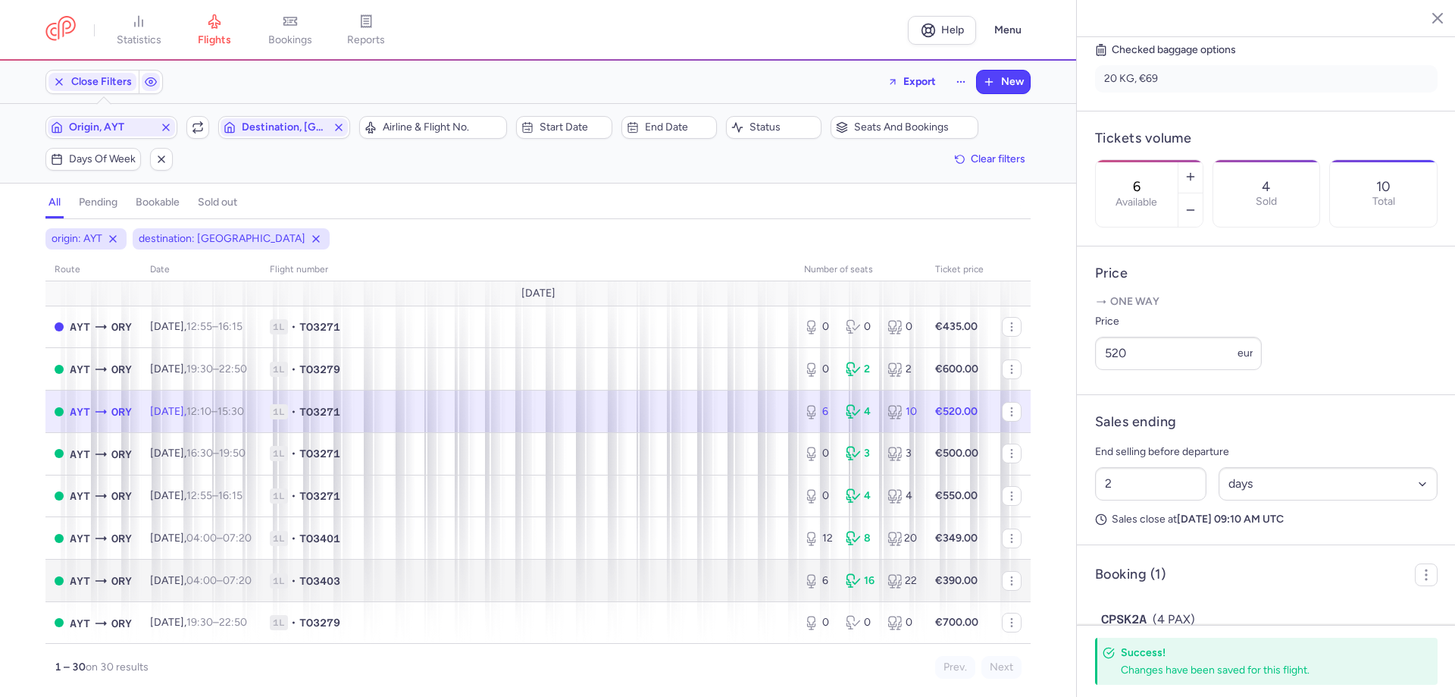
scroll to position [76, 0]
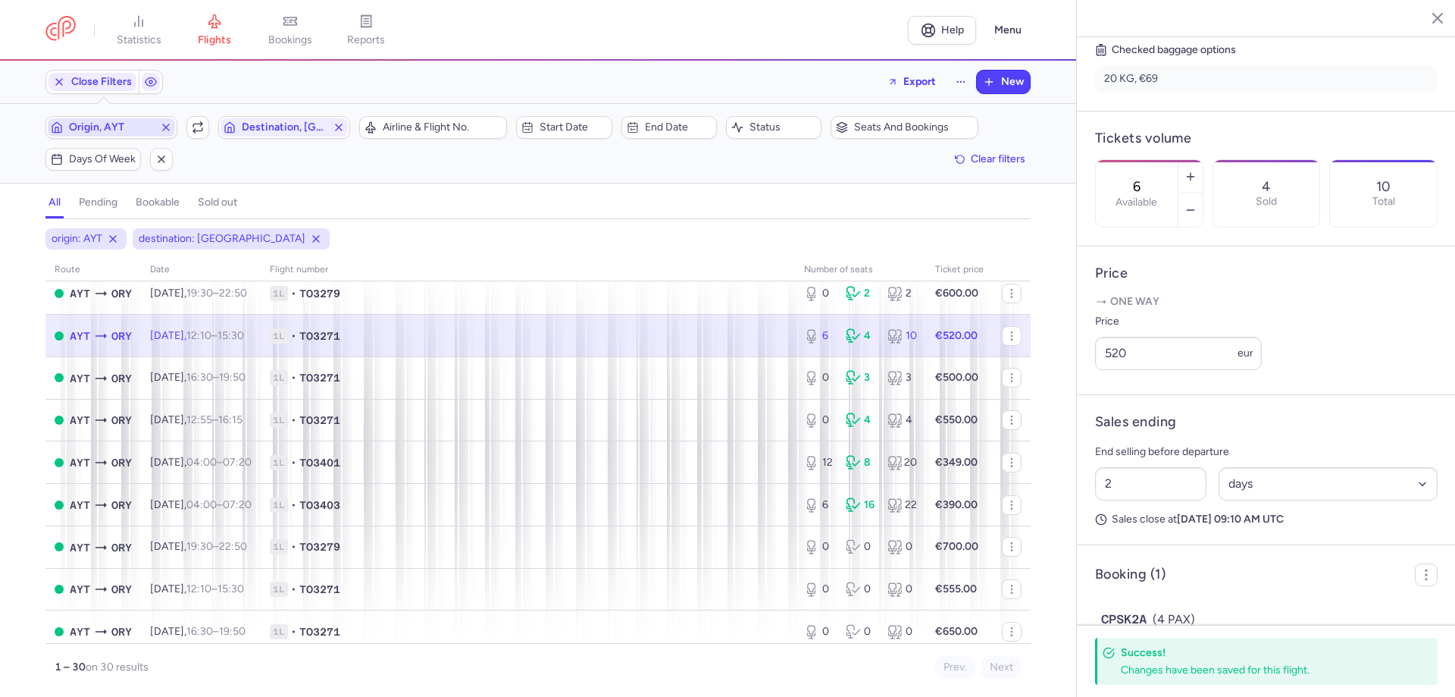
click at [125, 127] on span "Origin, AYT" at bounding box center [111, 127] width 85 height 12
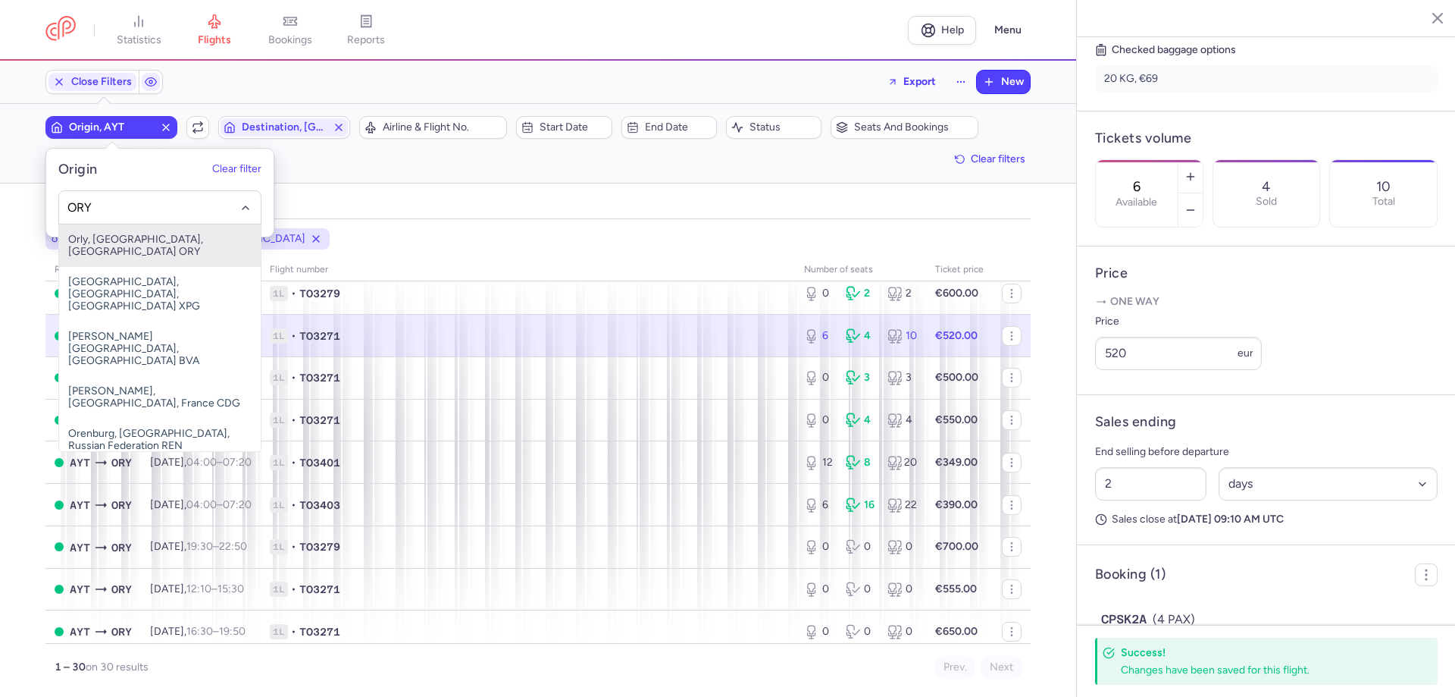
drag, startPoint x: 168, startPoint y: 239, endPoint x: 180, endPoint y: 227, distance: 17.2
click at [169, 239] on span "Orly, [GEOGRAPHIC_DATA], [GEOGRAPHIC_DATA] ORY" at bounding box center [160, 245] width 202 height 42
type input "ORY"
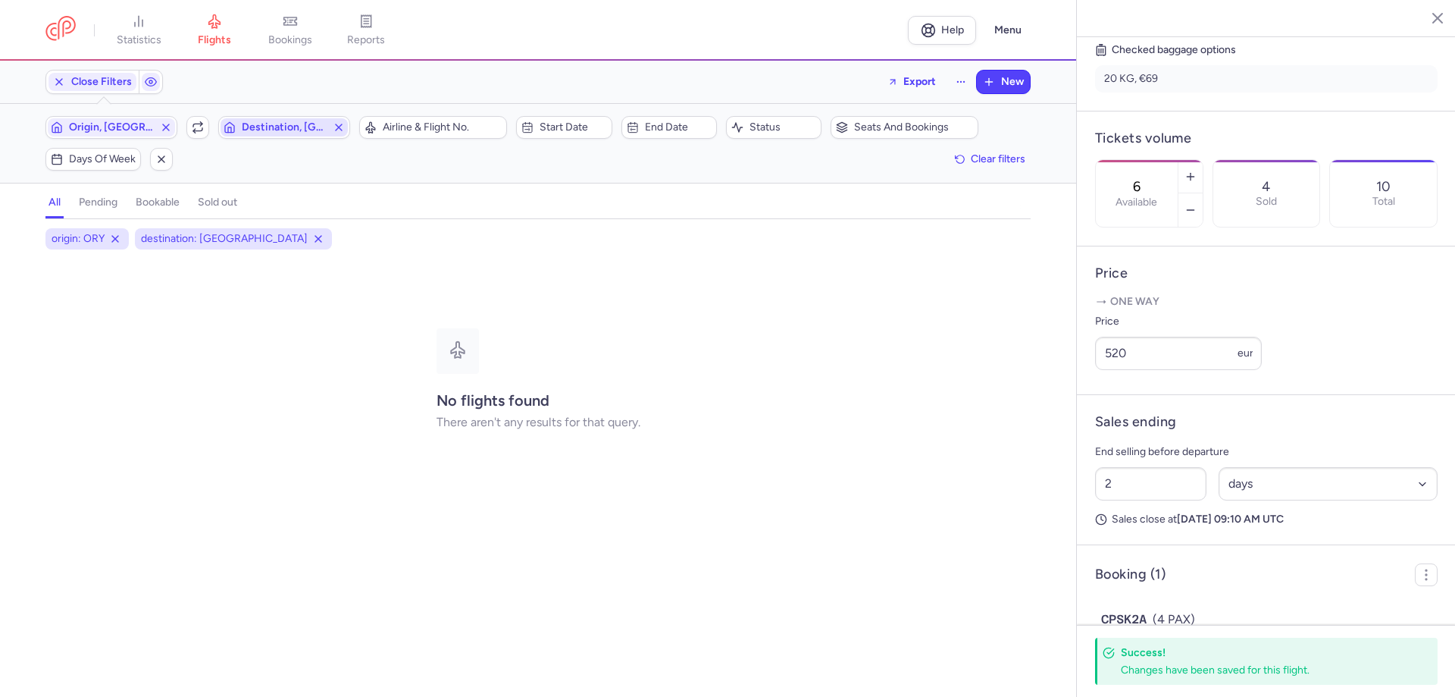
click at [278, 122] on span "Destination, [GEOGRAPHIC_DATA]" at bounding box center [284, 127] width 85 height 12
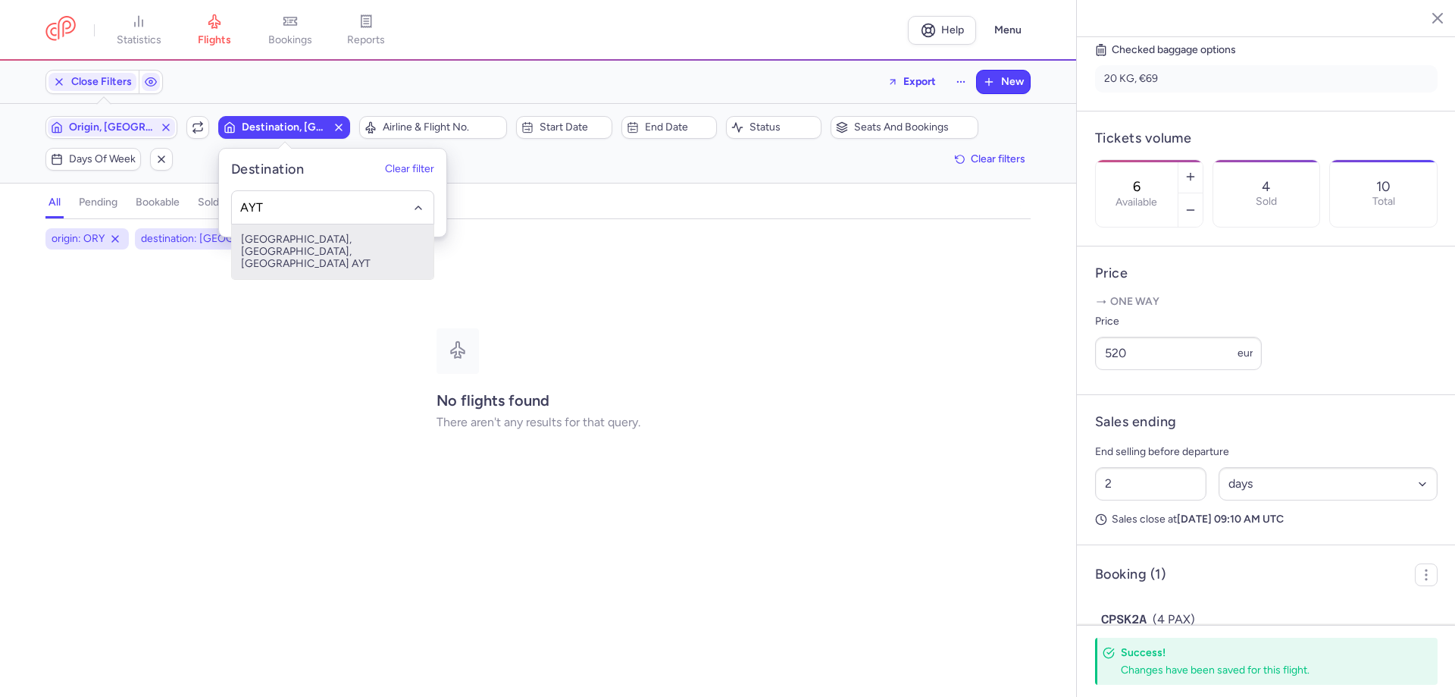
click at [291, 236] on span "[GEOGRAPHIC_DATA], [GEOGRAPHIC_DATA], [GEOGRAPHIC_DATA] AYT" at bounding box center [333, 251] width 202 height 55
type input "AYT"
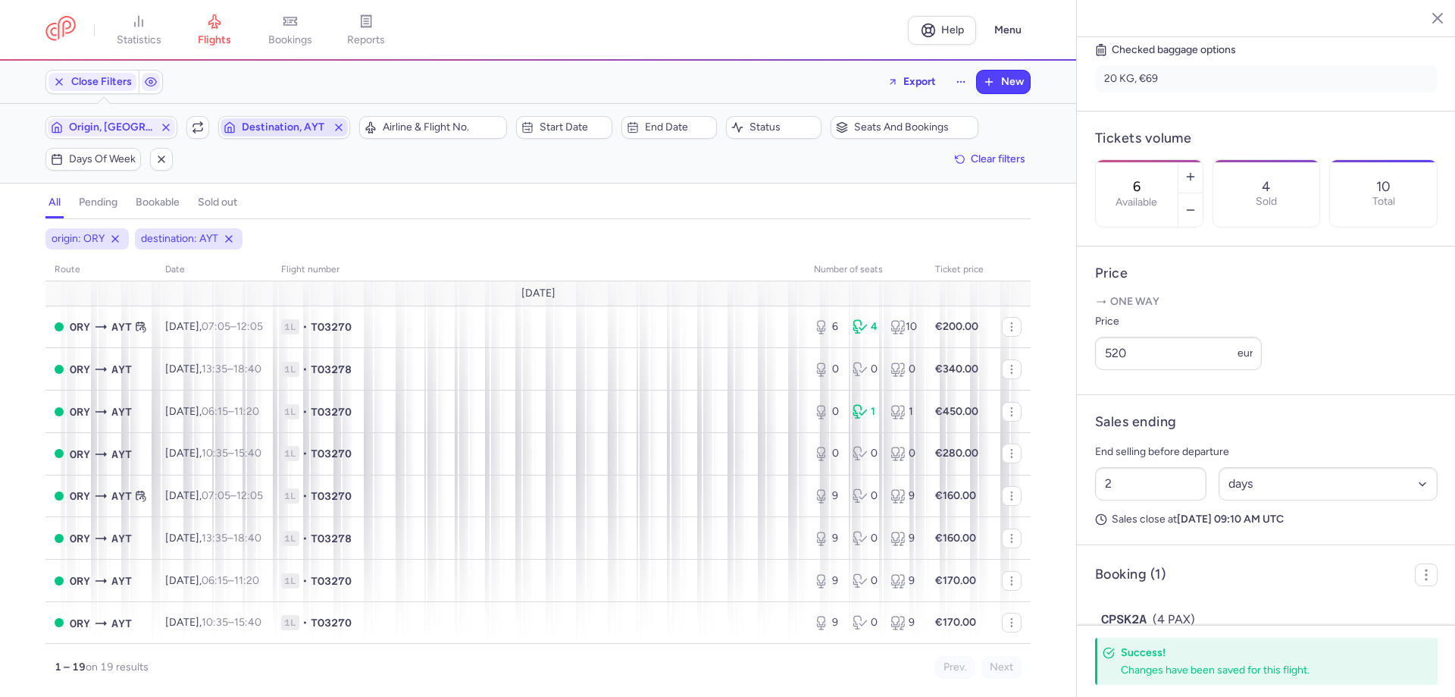
click at [286, 136] on span "Destination, AYT" at bounding box center [284, 127] width 127 height 18
click at [277, 200] on input "-searchbox" at bounding box center [333, 207] width 186 height 17
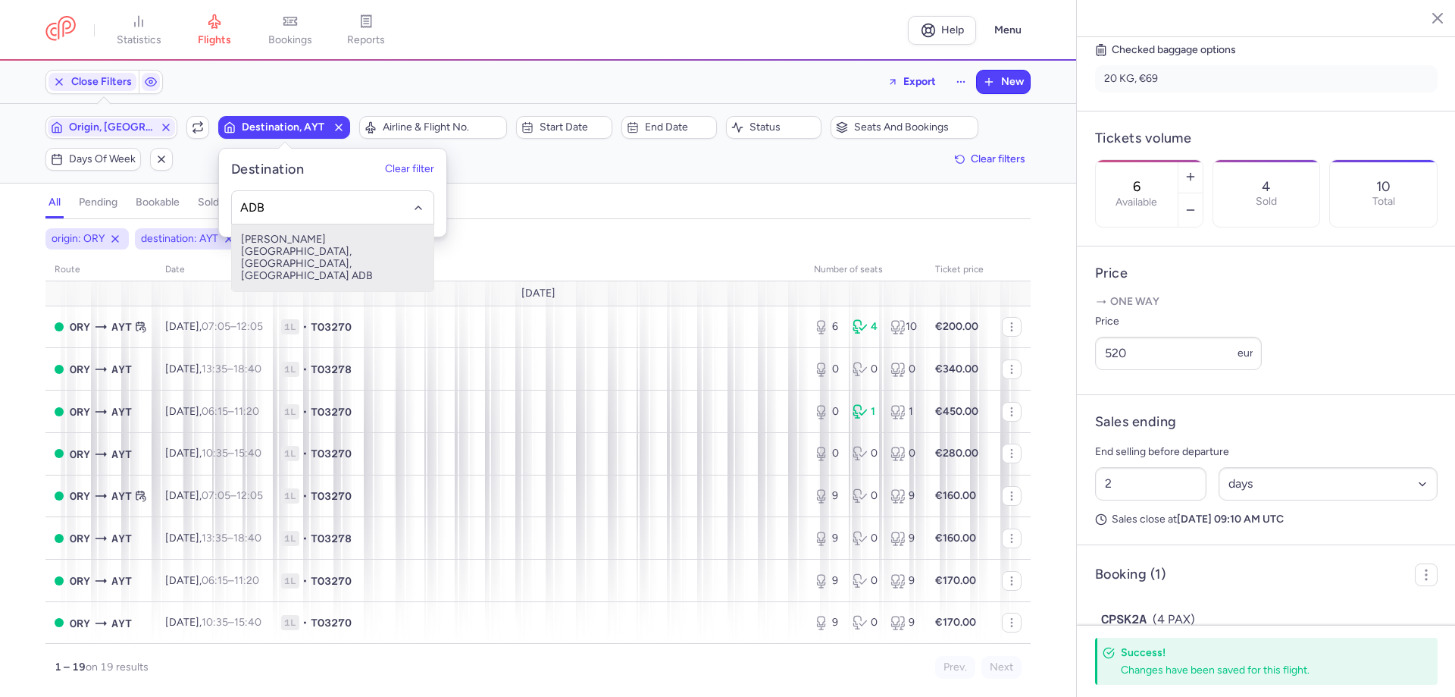
click at [323, 249] on span "[PERSON_NAME][GEOGRAPHIC_DATA], [GEOGRAPHIC_DATA], [GEOGRAPHIC_DATA] ADB" at bounding box center [333, 257] width 202 height 67
type input "ADB"
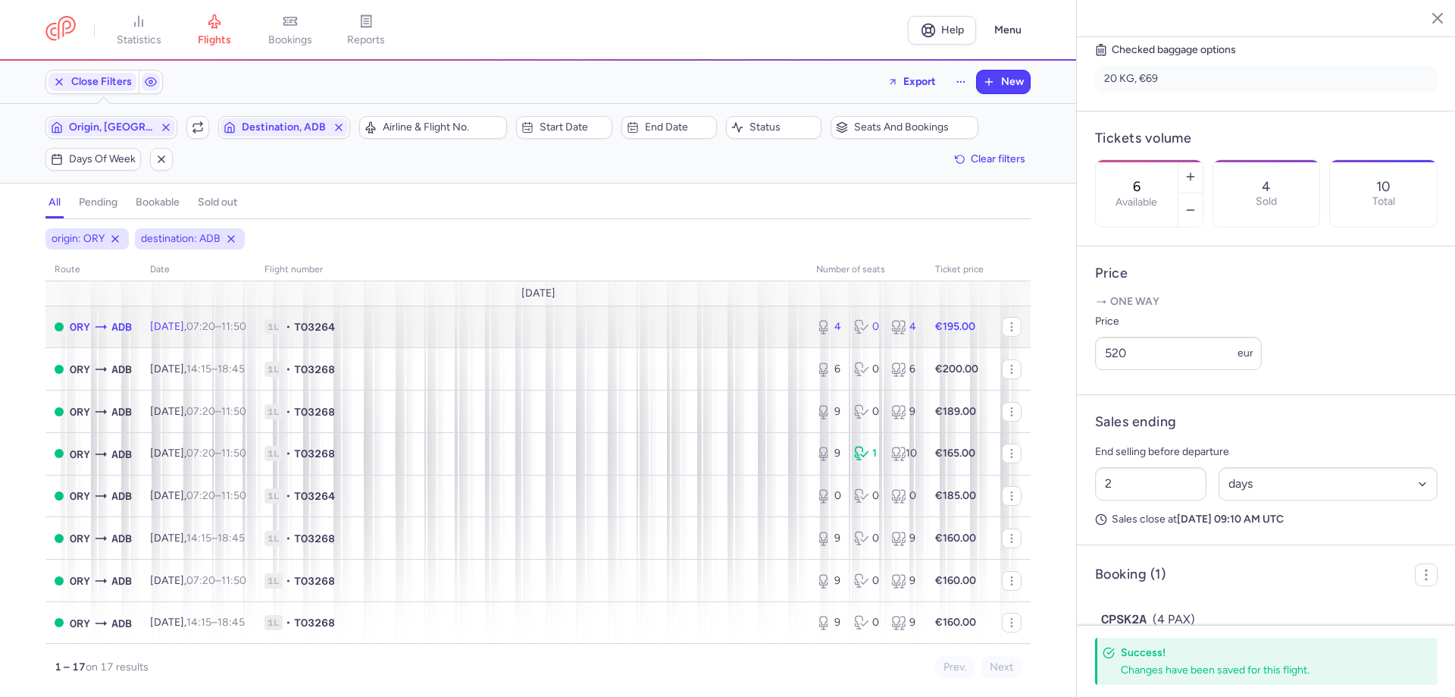
click at [556, 322] on span "1L • TO3264" at bounding box center [532, 326] width 534 height 15
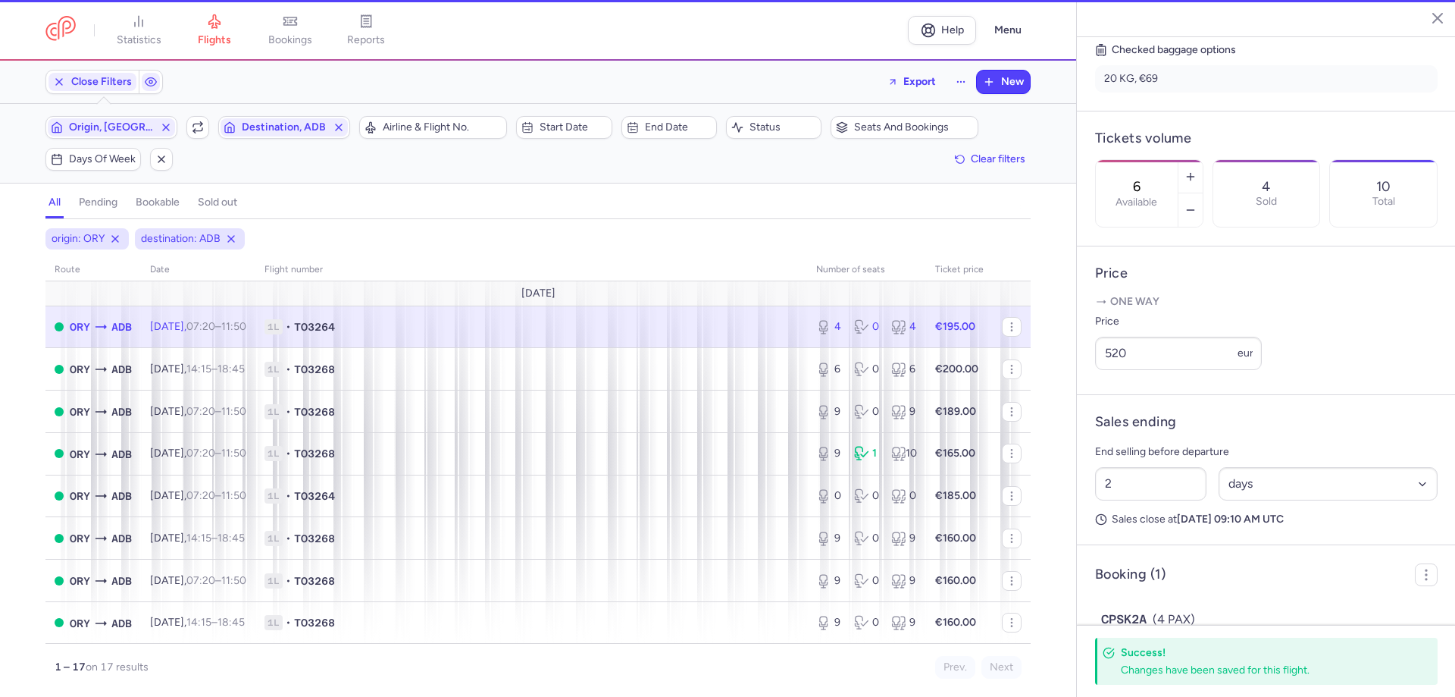
type input "4"
type input "9"
select select "hours"
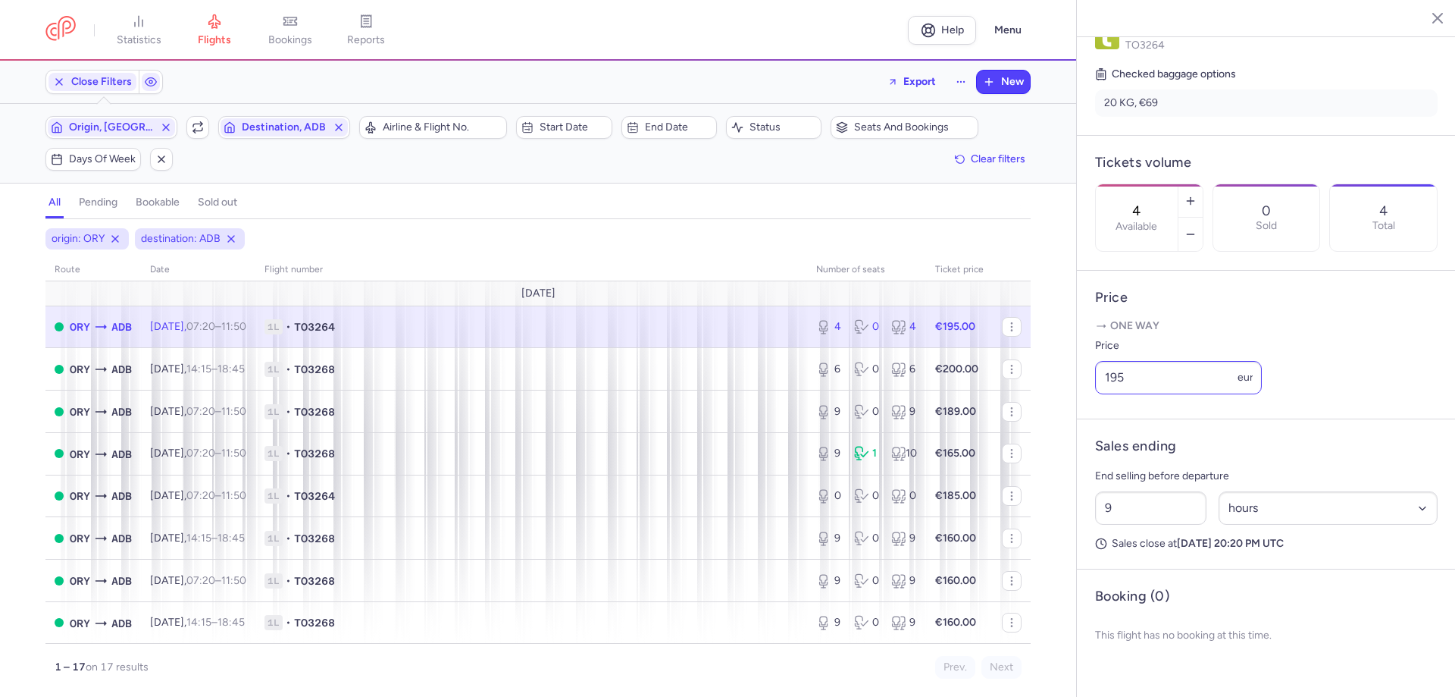
scroll to position [348, 0]
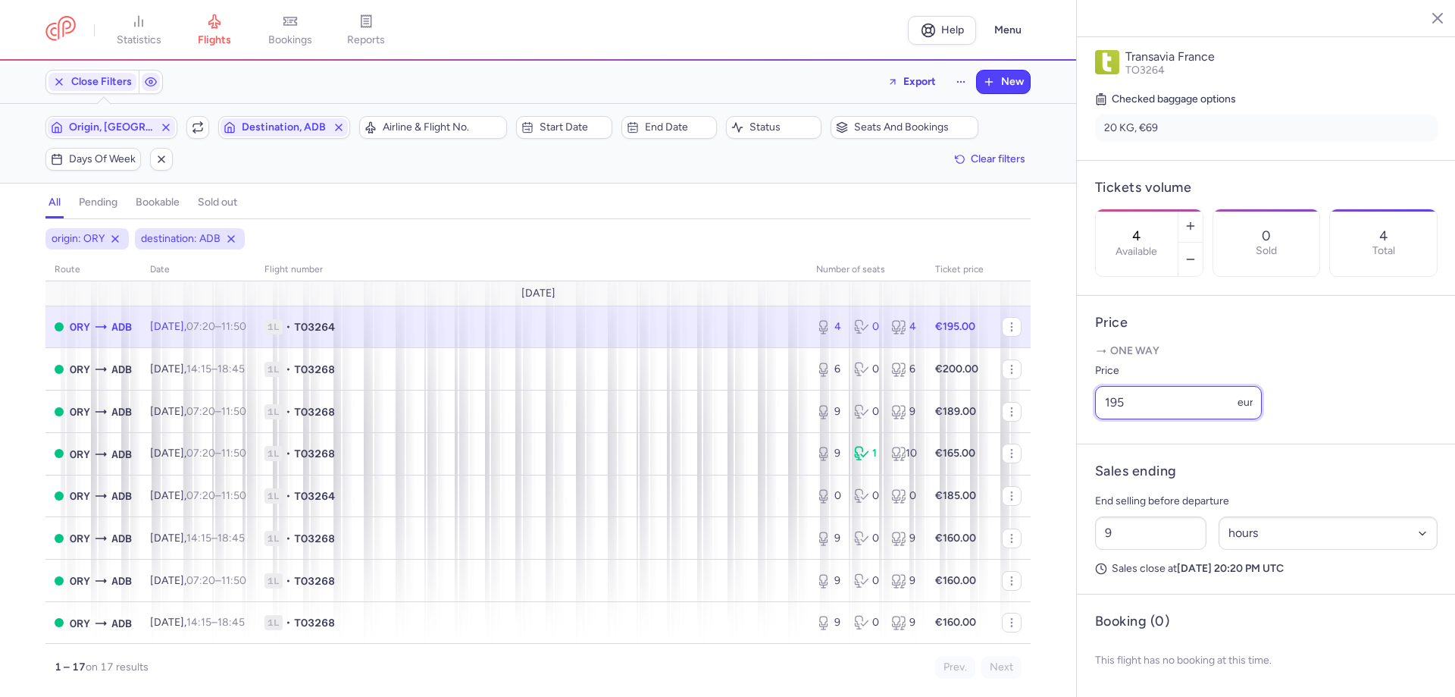
drag, startPoint x: 1144, startPoint y: 409, endPoint x: 1093, endPoint y: 406, distance: 50.8
click at [1093, 406] on article "Price One way Price 195 eur" at bounding box center [1266, 370] width 379 height 149
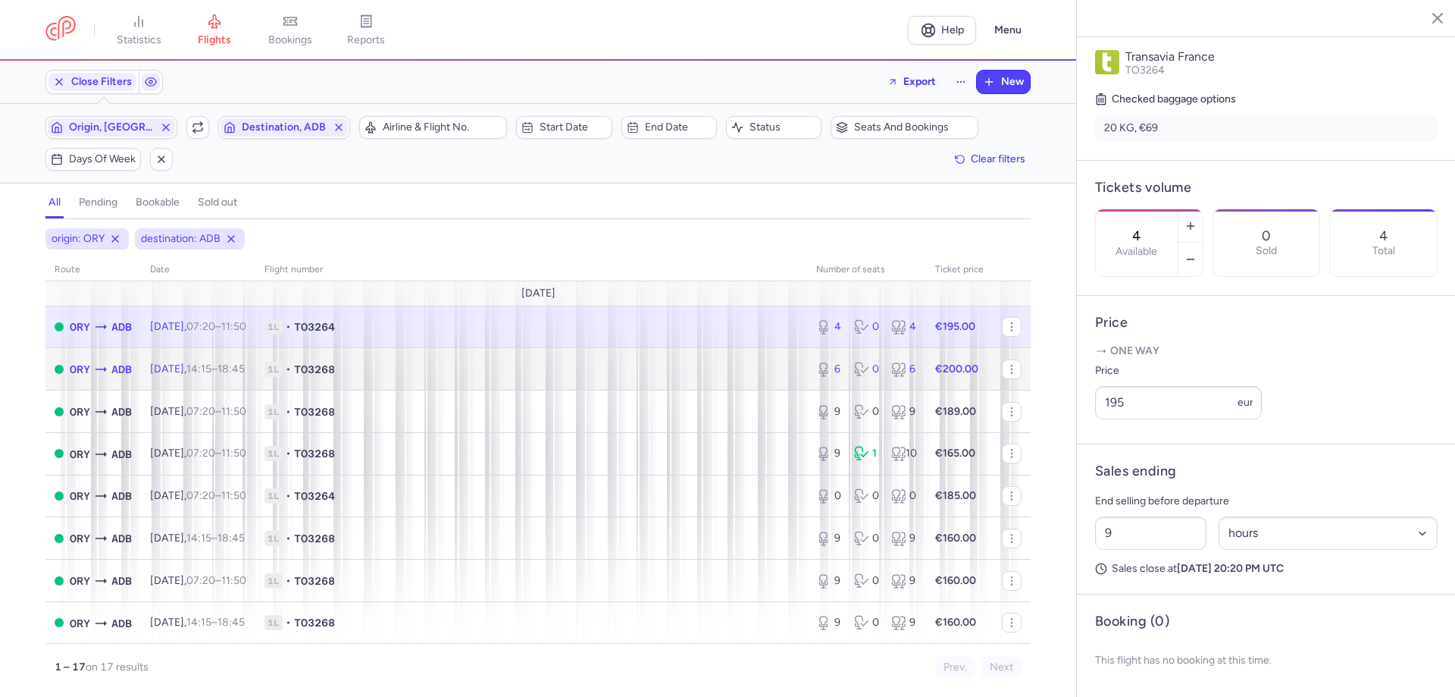
click at [777, 362] on span "1L • TO3268" at bounding box center [532, 369] width 534 height 15
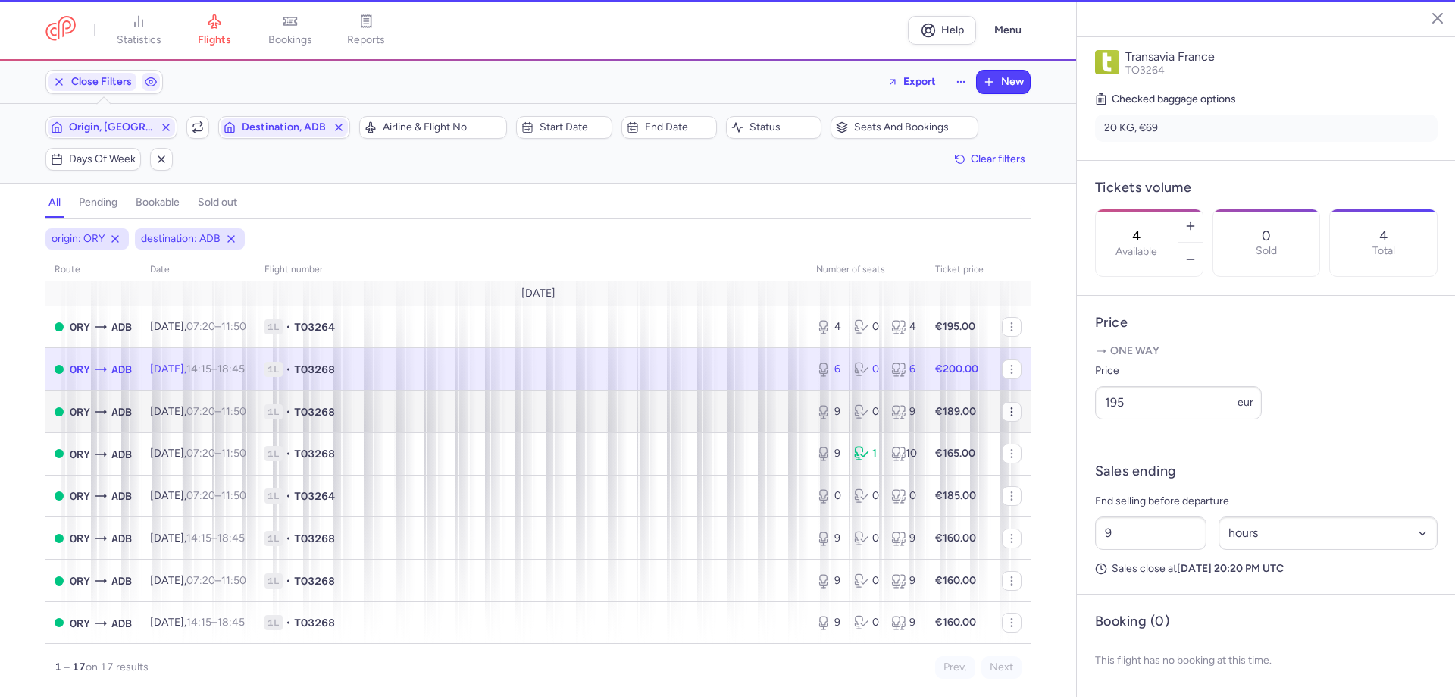
type input "6"
type input "2"
select select "days"
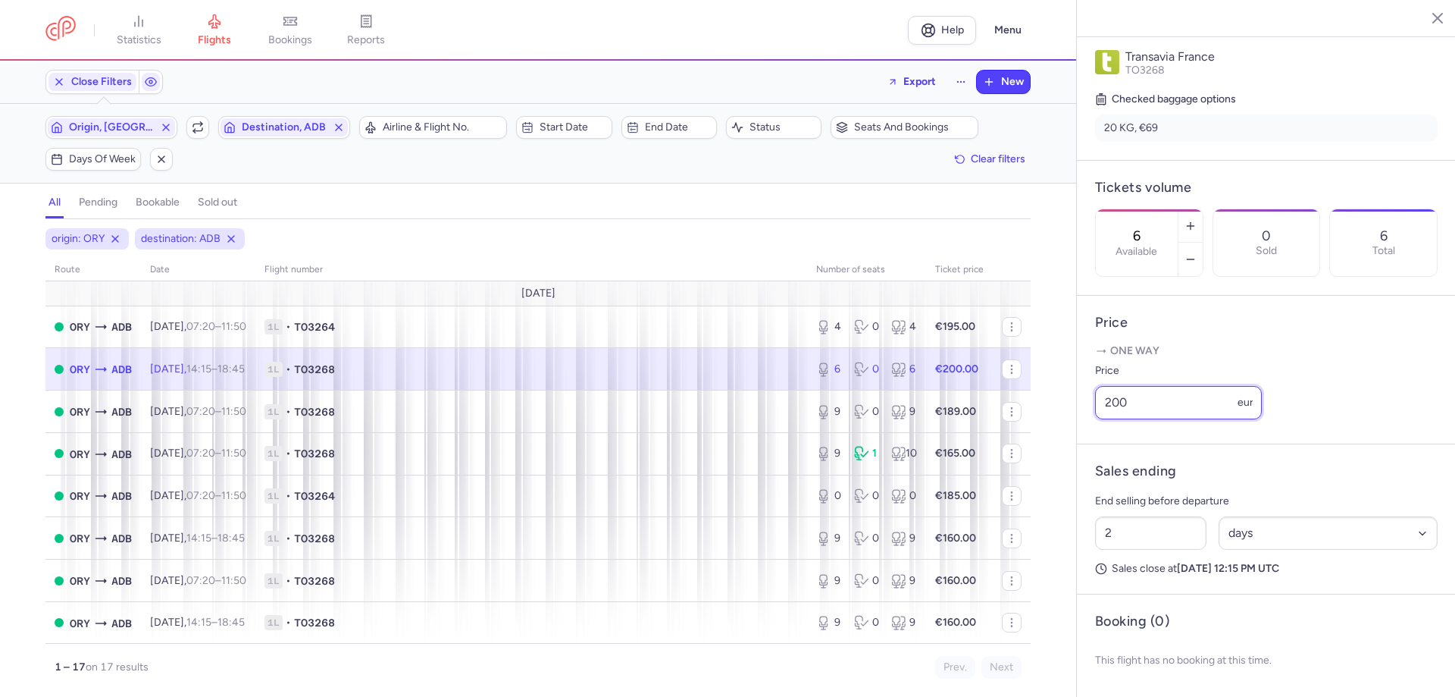
drag, startPoint x: 1133, startPoint y: 402, endPoint x: 1095, endPoint y: 394, distance: 38.6
click at [1095, 394] on input "200" at bounding box center [1178, 402] width 167 height 33
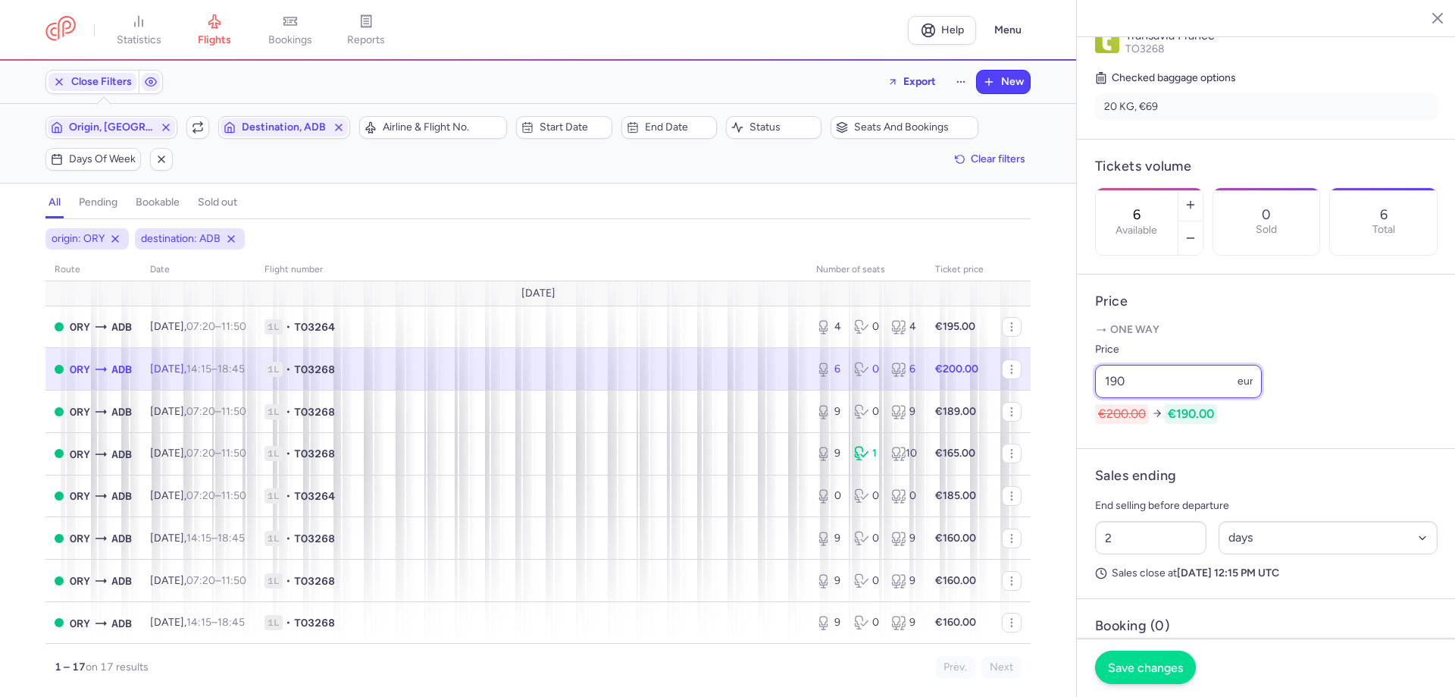
type input "190"
click at [1133, 684] on footer "Save changes" at bounding box center [1266, 667] width 379 height 58
click at [1132, 665] on span "Save changes" at bounding box center [1145, 667] width 75 height 14
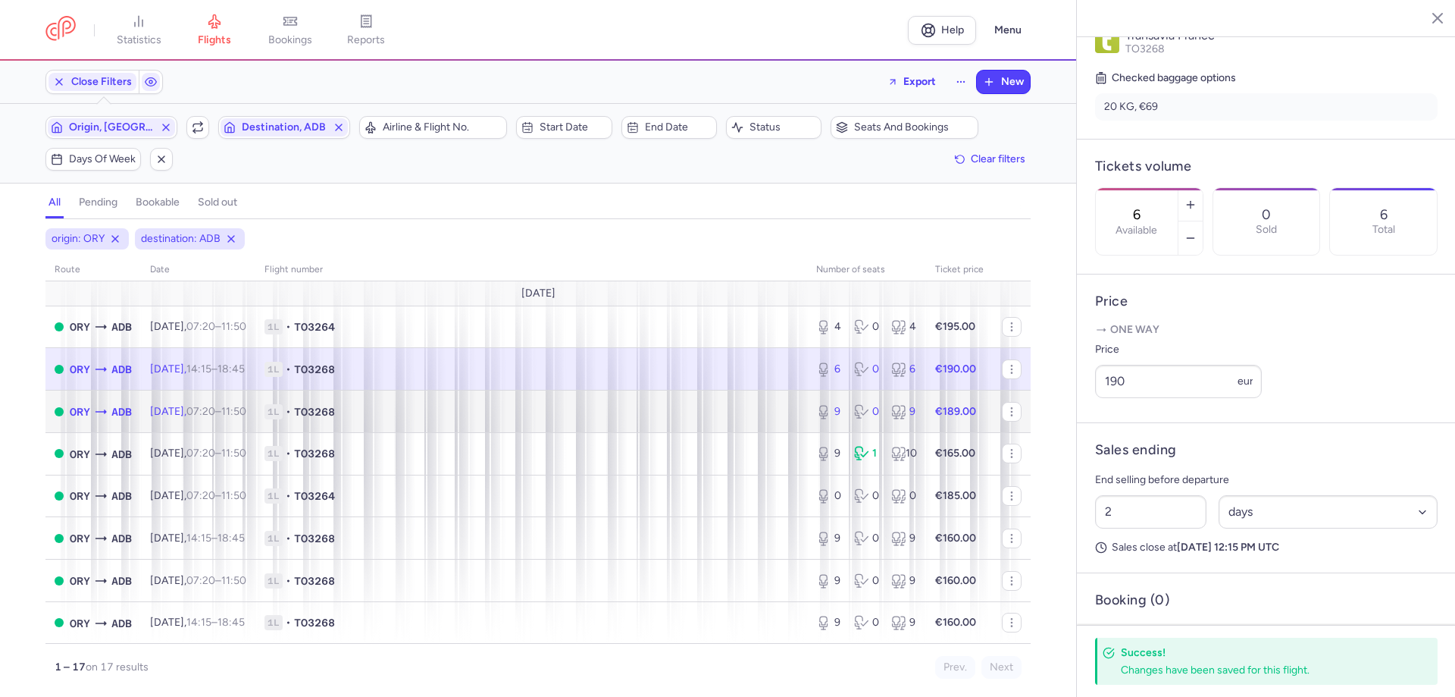
click at [769, 399] on td "1L • TO3268" at bounding box center [531, 411] width 552 height 42
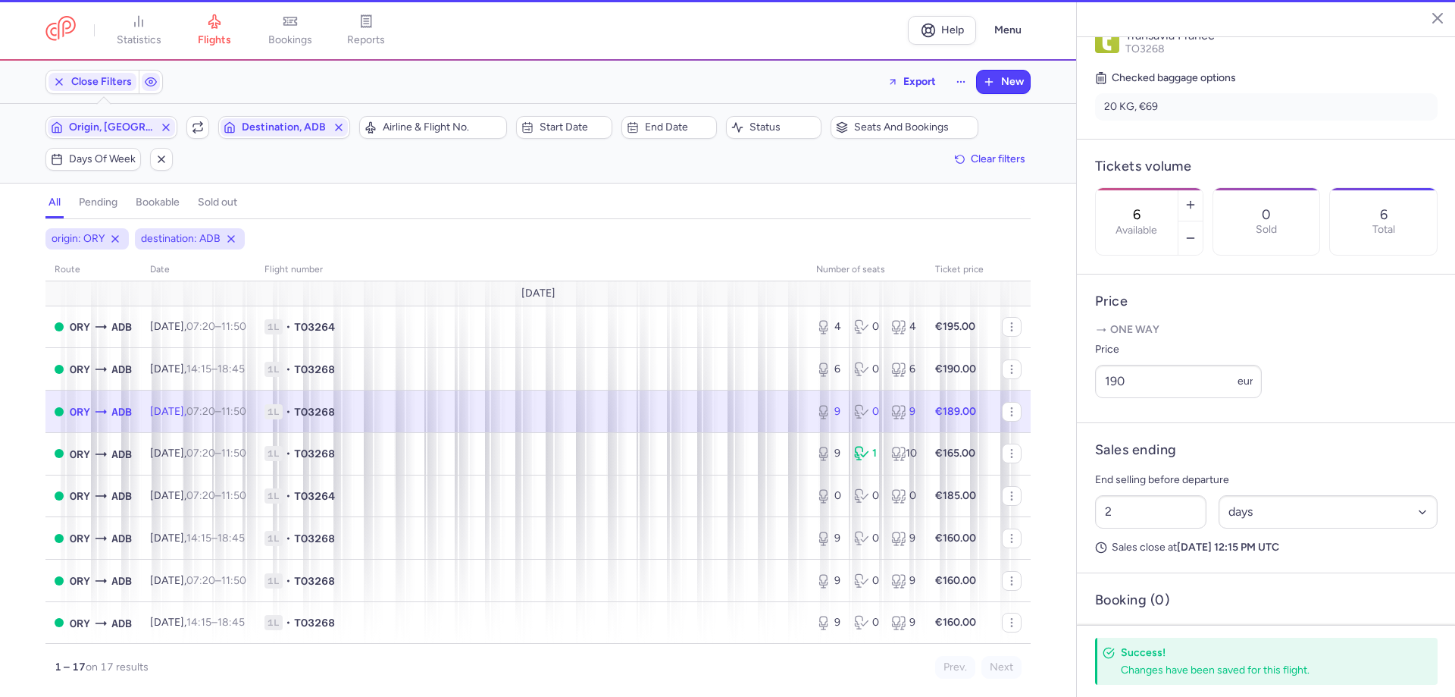
type input "9"
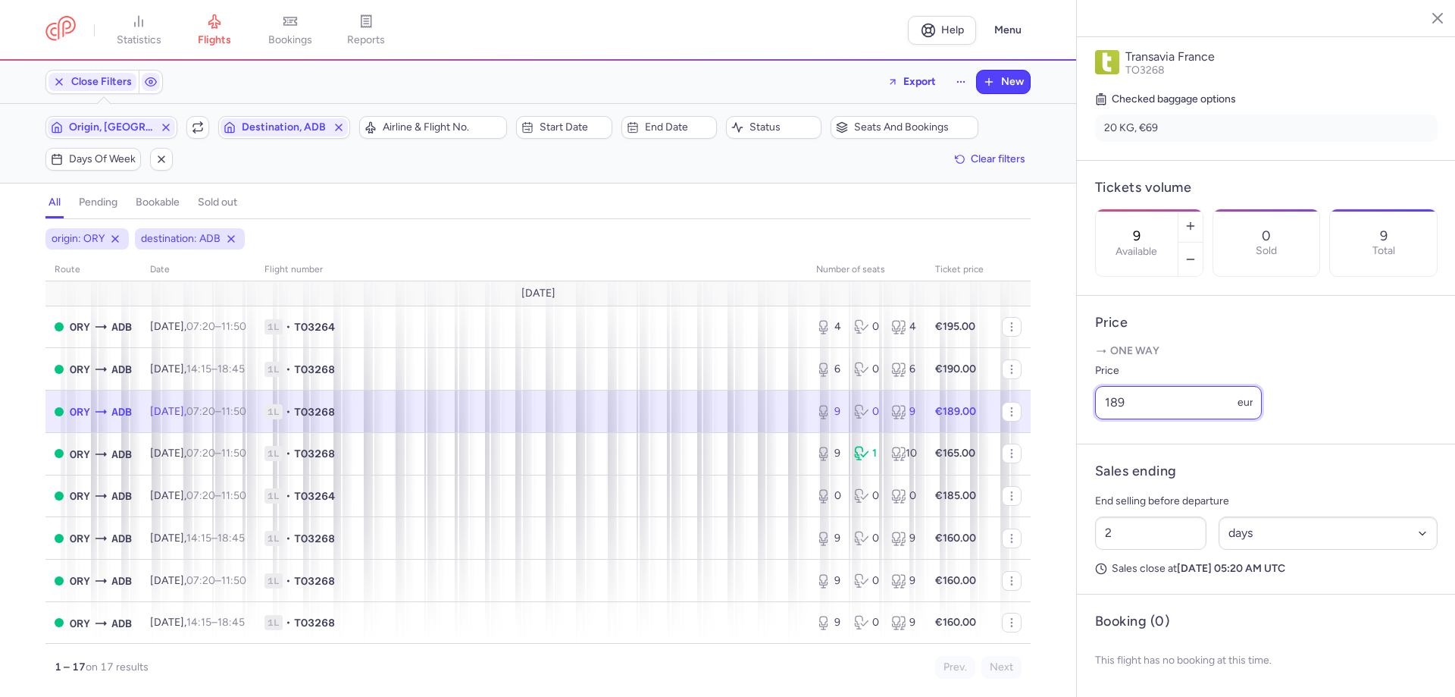
drag, startPoint x: 1129, startPoint y: 401, endPoint x: 1077, endPoint y: 392, distance: 52.3
click at [1077, 392] on article "Price One way Price 189 eur" at bounding box center [1266, 370] width 379 height 149
click at [123, 83] on span "Close Filters" at bounding box center [101, 82] width 61 height 12
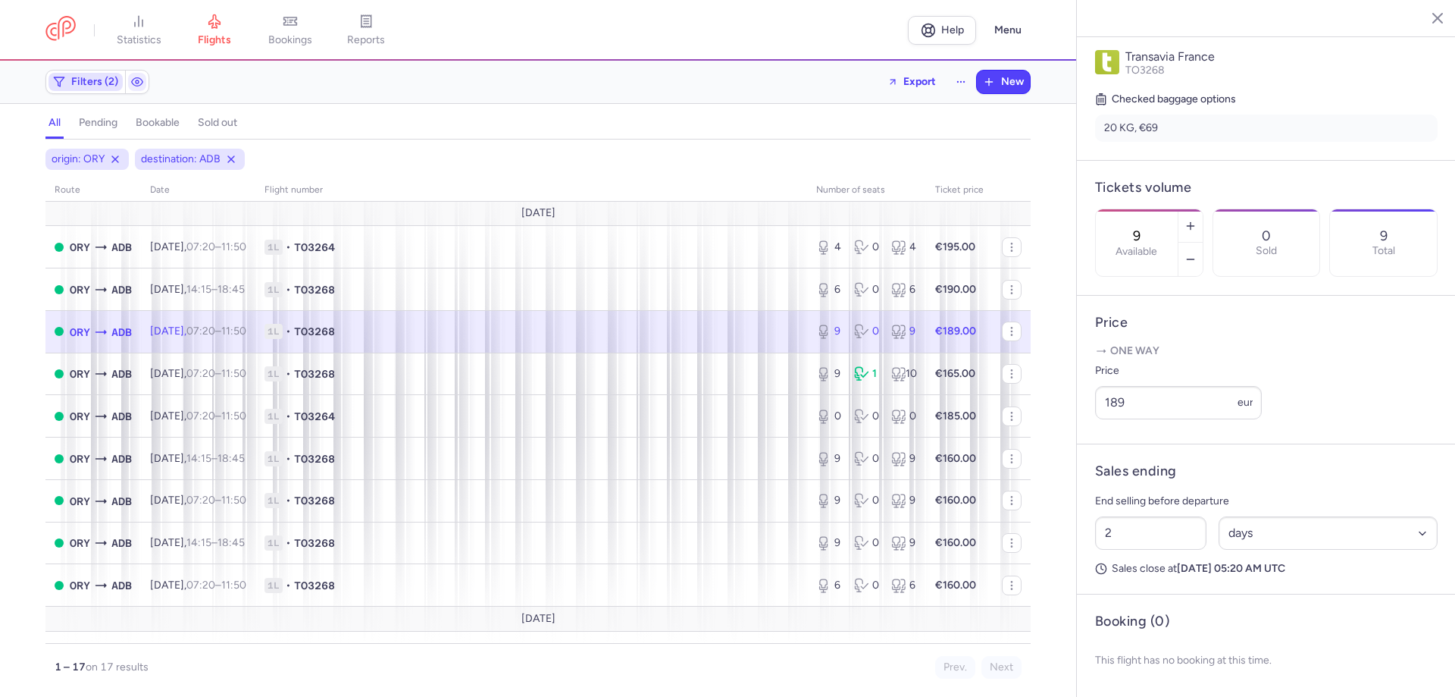
click at [95, 83] on span "Filters (2)" at bounding box center [94, 82] width 47 height 12
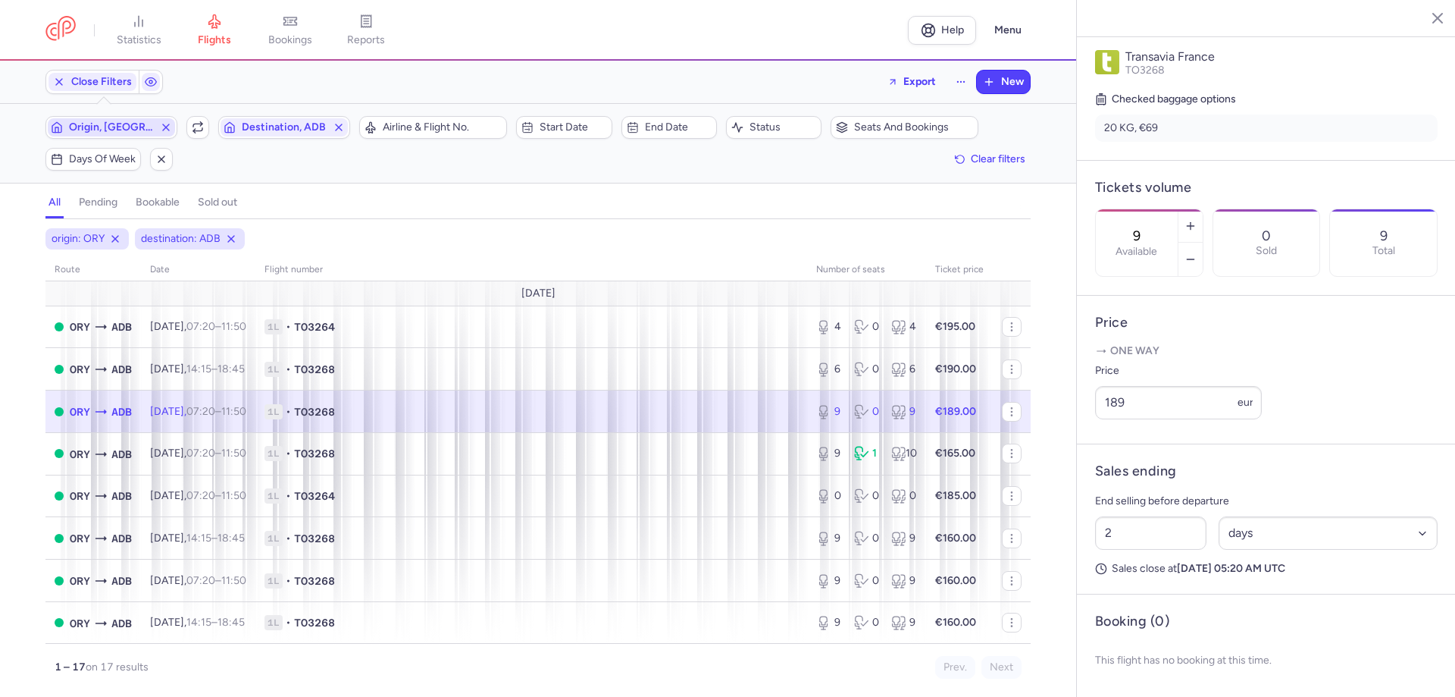
click at [121, 127] on span "Origin, [GEOGRAPHIC_DATA]" at bounding box center [111, 127] width 85 height 12
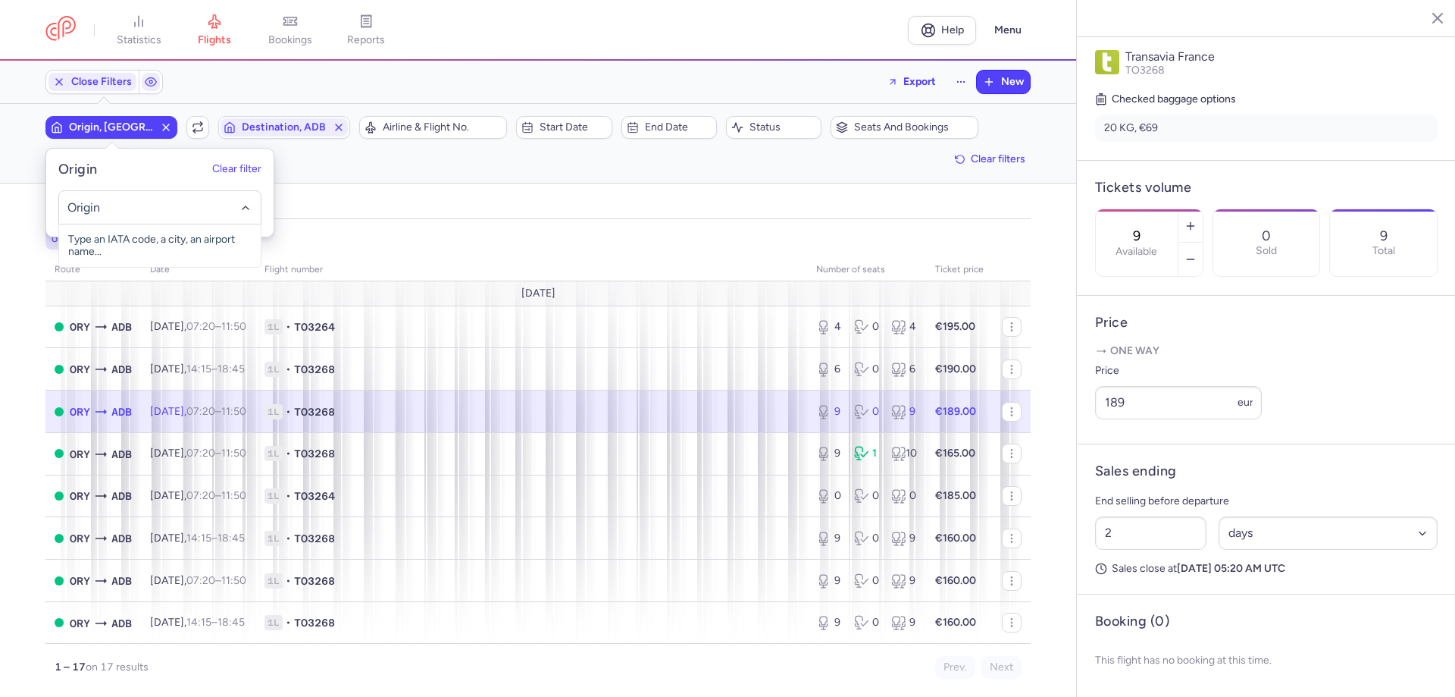
click at [117, 209] on input "-searchbox" at bounding box center [160, 207] width 186 height 17
click at [146, 246] on span "[PERSON_NAME][GEOGRAPHIC_DATA], [GEOGRAPHIC_DATA], [GEOGRAPHIC_DATA] ADB" at bounding box center [160, 257] width 202 height 67
type input "ADB"
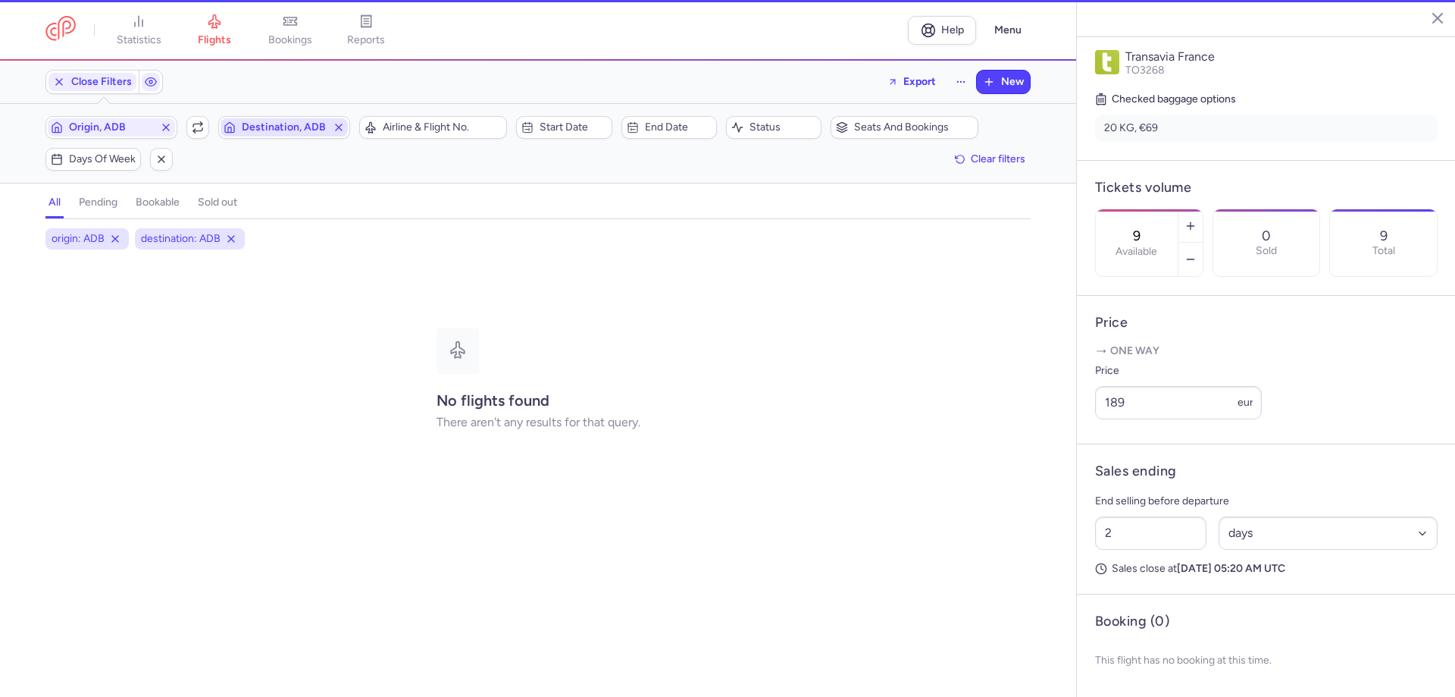
click at [275, 133] on span "Destination, ADB" at bounding box center [284, 127] width 85 height 12
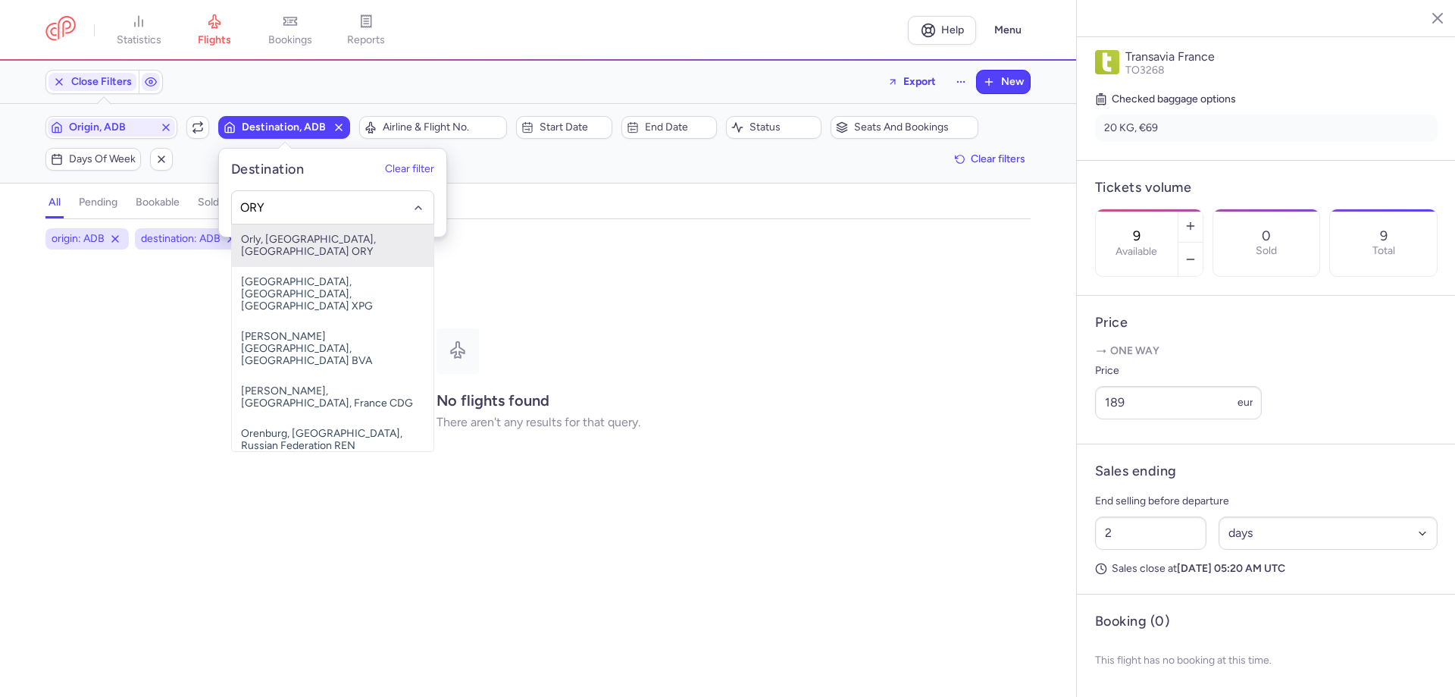
click at [294, 247] on span "Orly, [GEOGRAPHIC_DATA], [GEOGRAPHIC_DATA] ORY" at bounding box center [333, 245] width 202 height 42
type input "ORY"
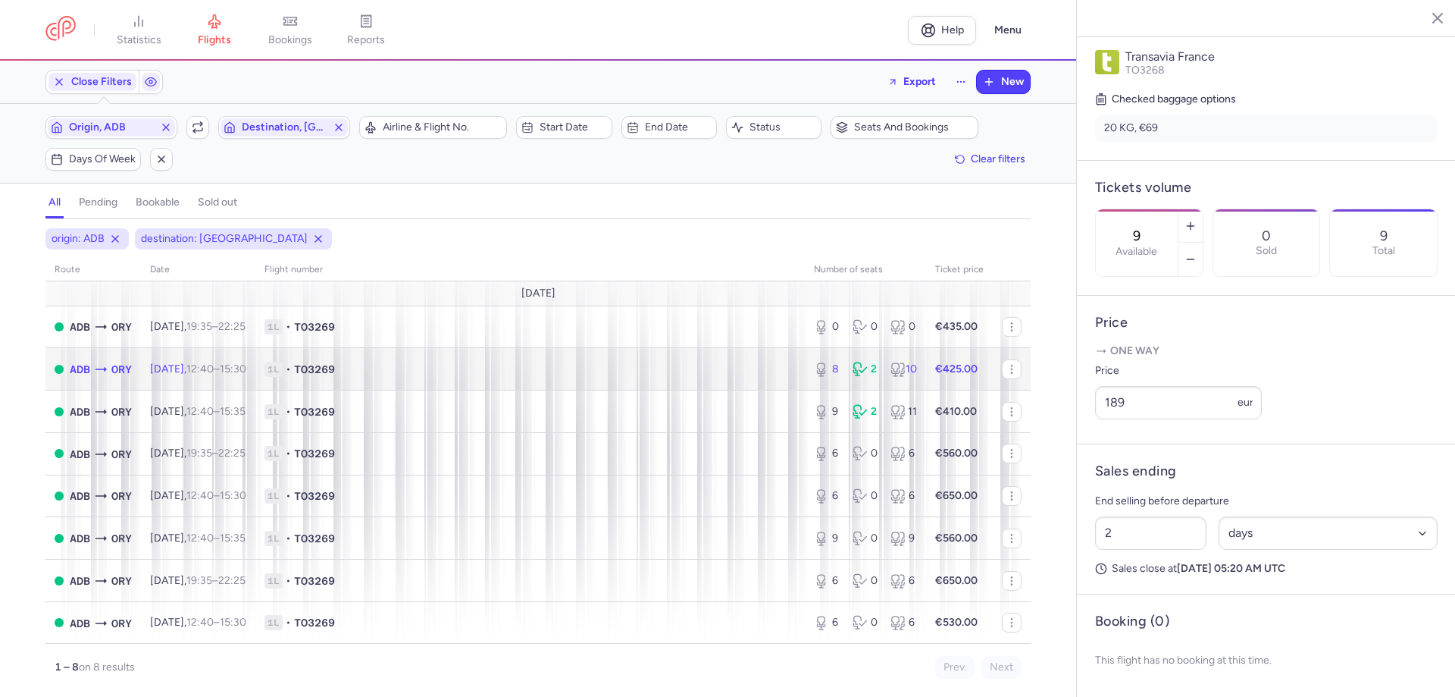
click at [462, 374] on span "1L • TO3269" at bounding box center [530, 369] width 531 height 15
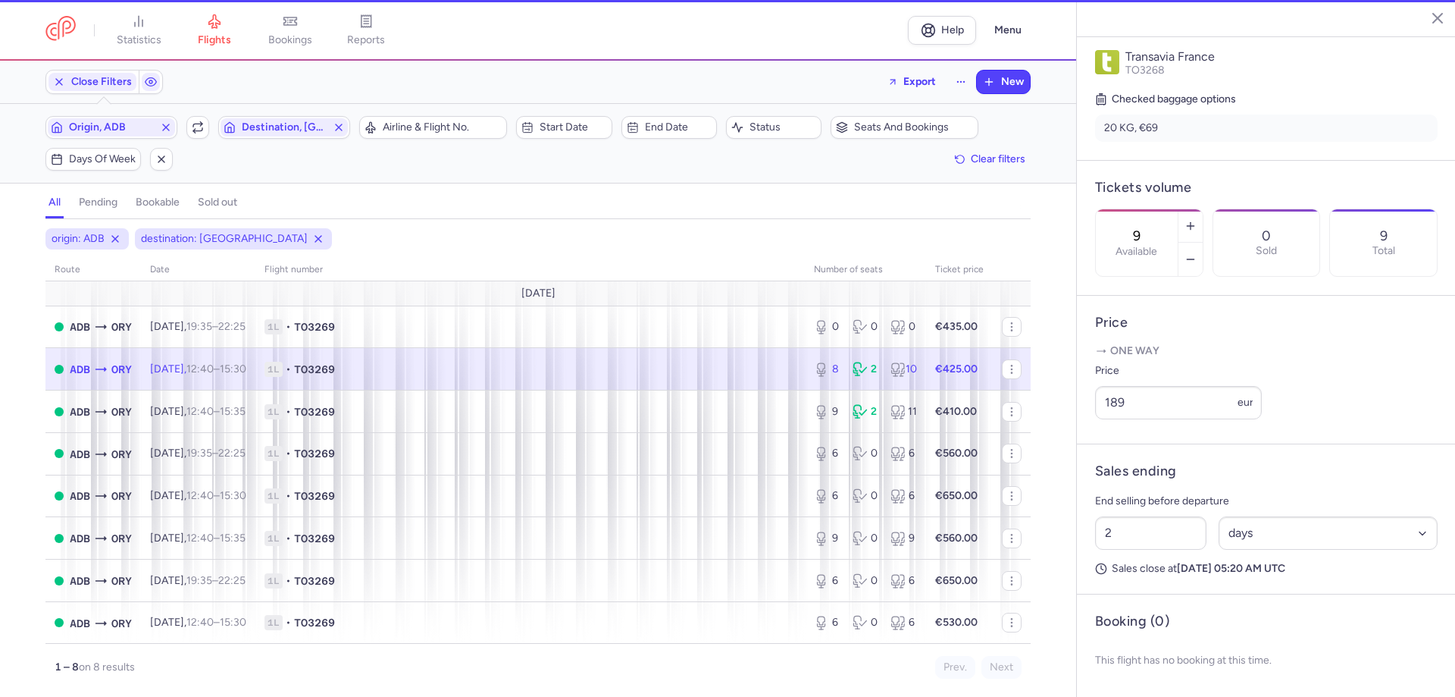
type input "8"
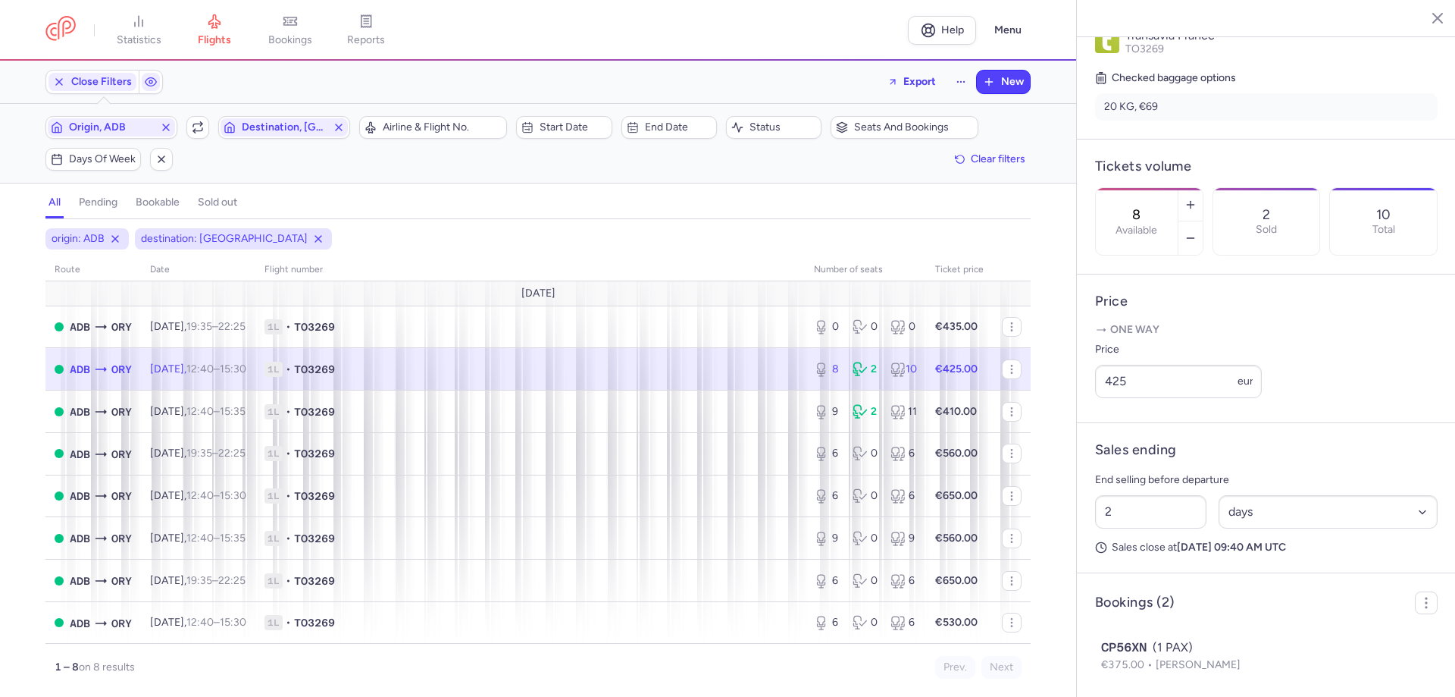
click at [557, 370] on span "1L • TO3269" at bounding box center [530, 369] width 531 height 15
drag, startPoint x: 1128, startPoint y: 390, endPoint x: 1085, endPoint y: 390, distance: 43.2
click at [1085, 390] on article "Price One way Price 425 eur" at bounding box center [1266, 348] width 379 height 149
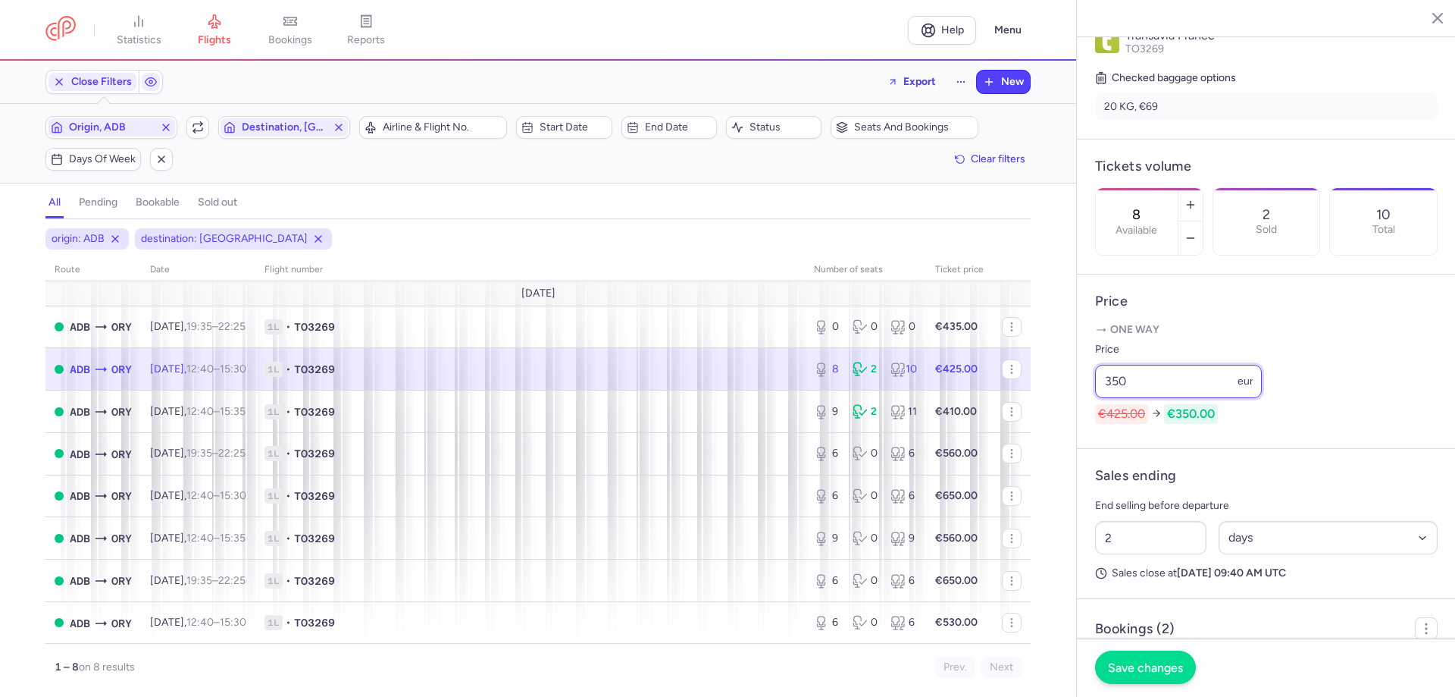
type input "350"
click at [1151, 677] on button "Save changes" at bounding box center [1145, 666] width 101 height 33
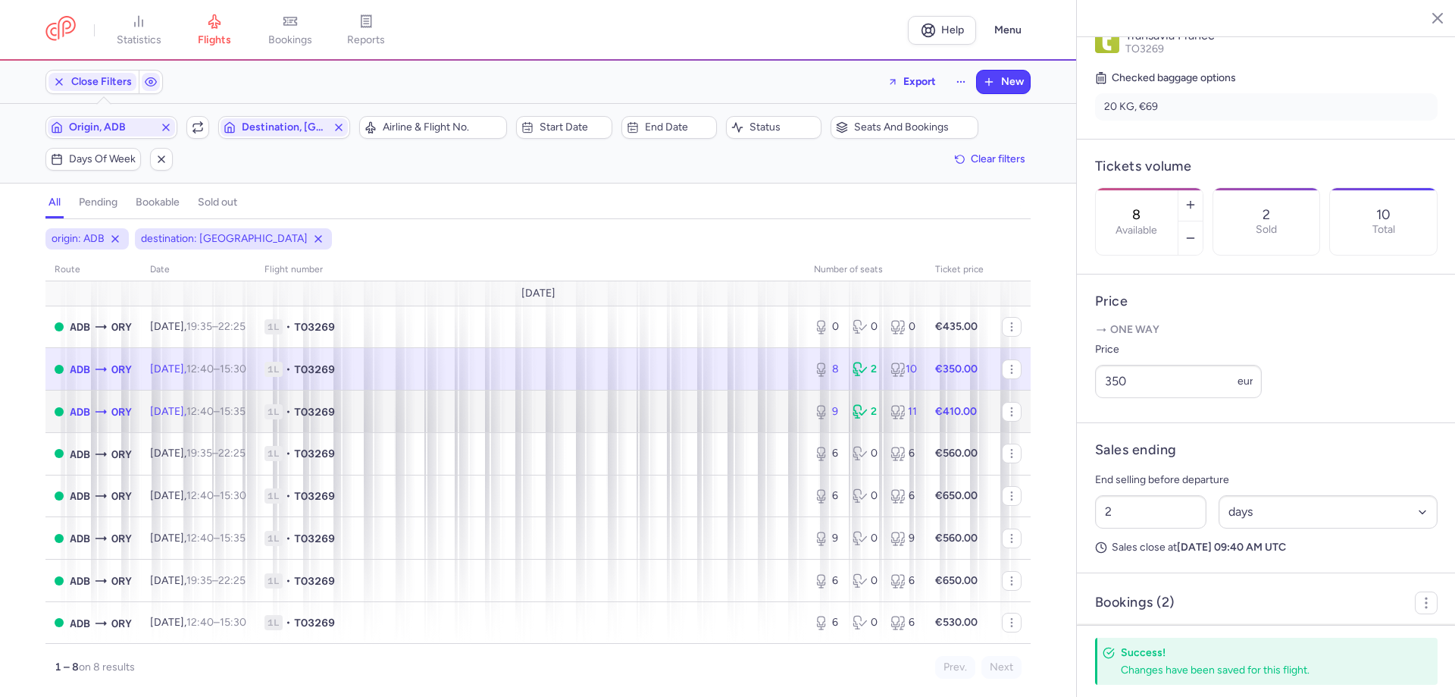
click at [768, 406] on span "1L • TO3269" at bounding box center [530, 411] width 531 height 15
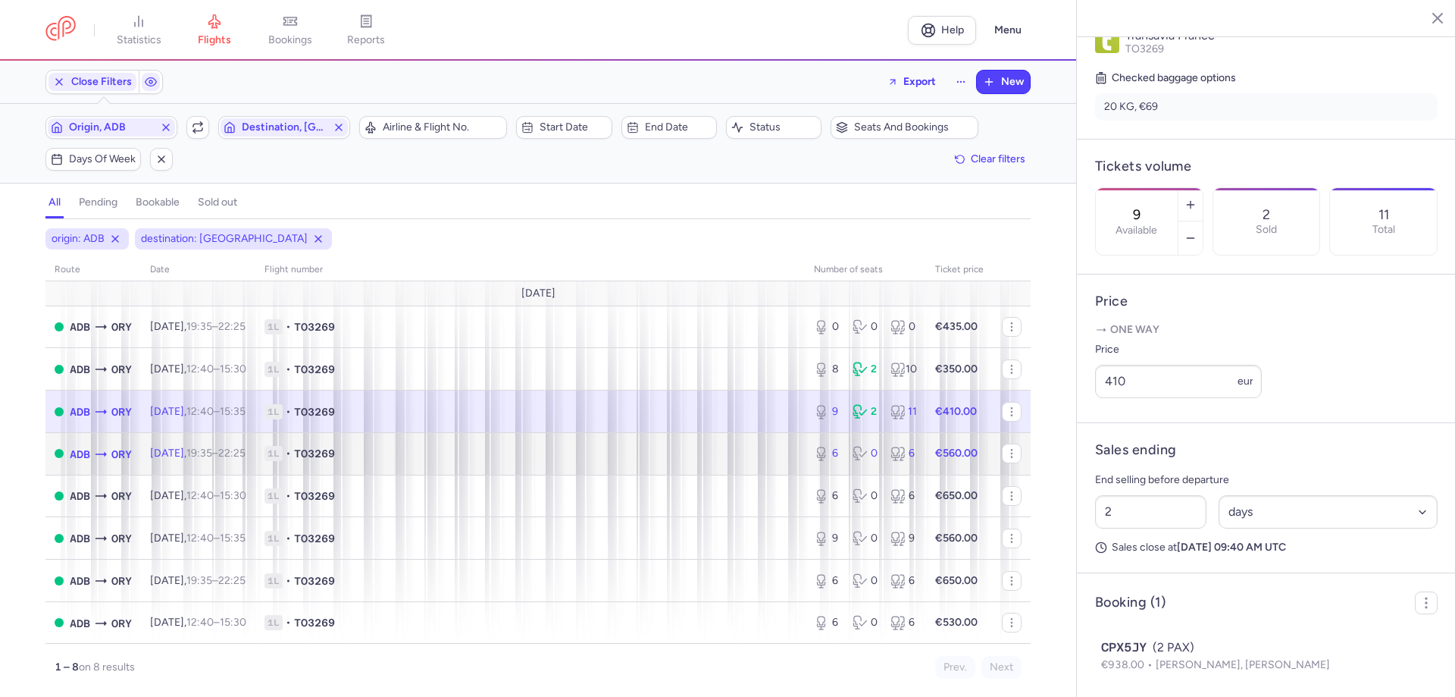
click at [748, 446] on span "1L • TO3269" at bounding box center [530, 453] width 531 height 15
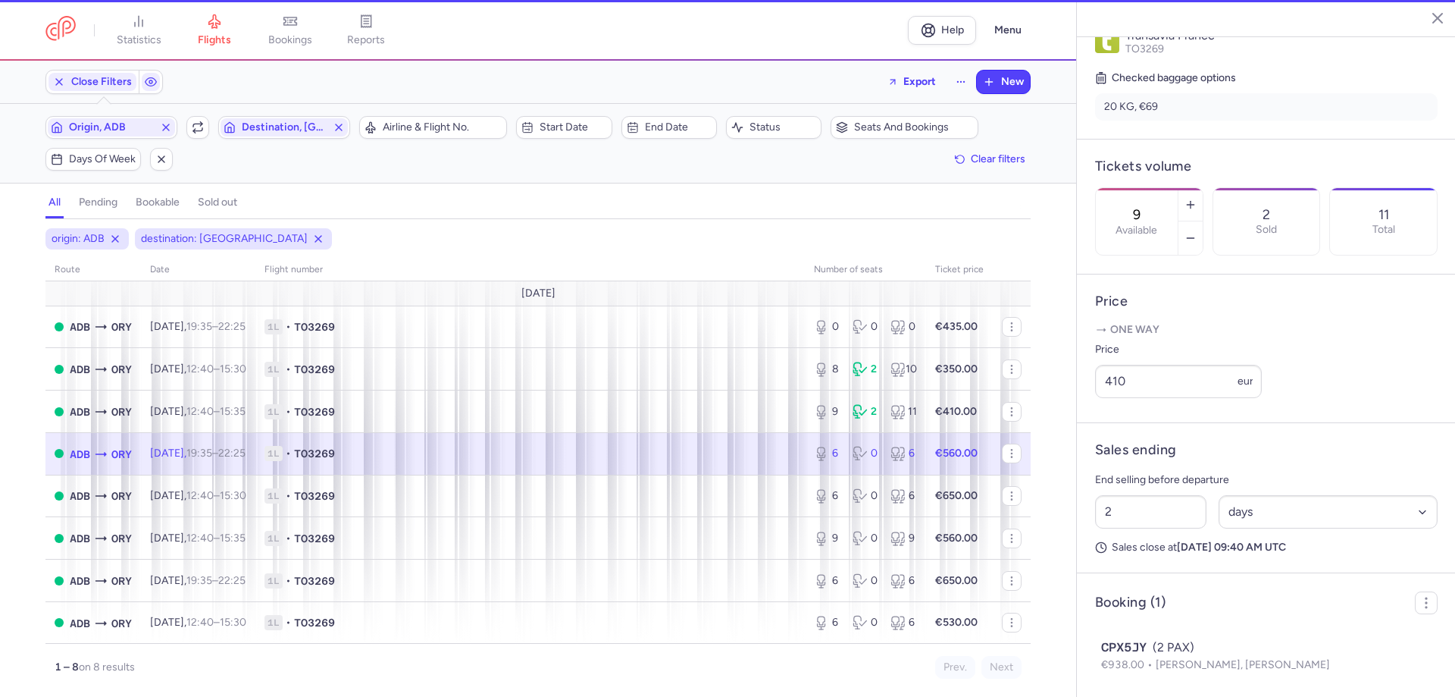
type input "6"
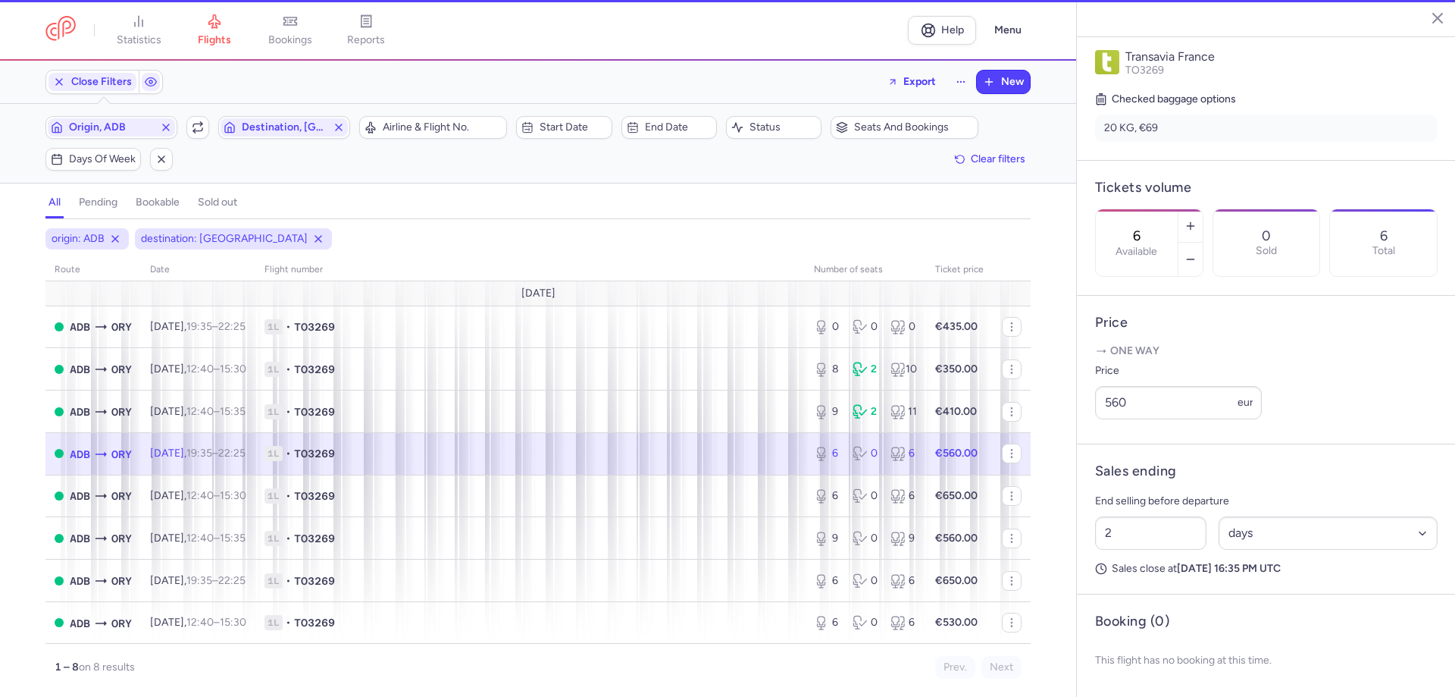
scroll to position [348, 0]
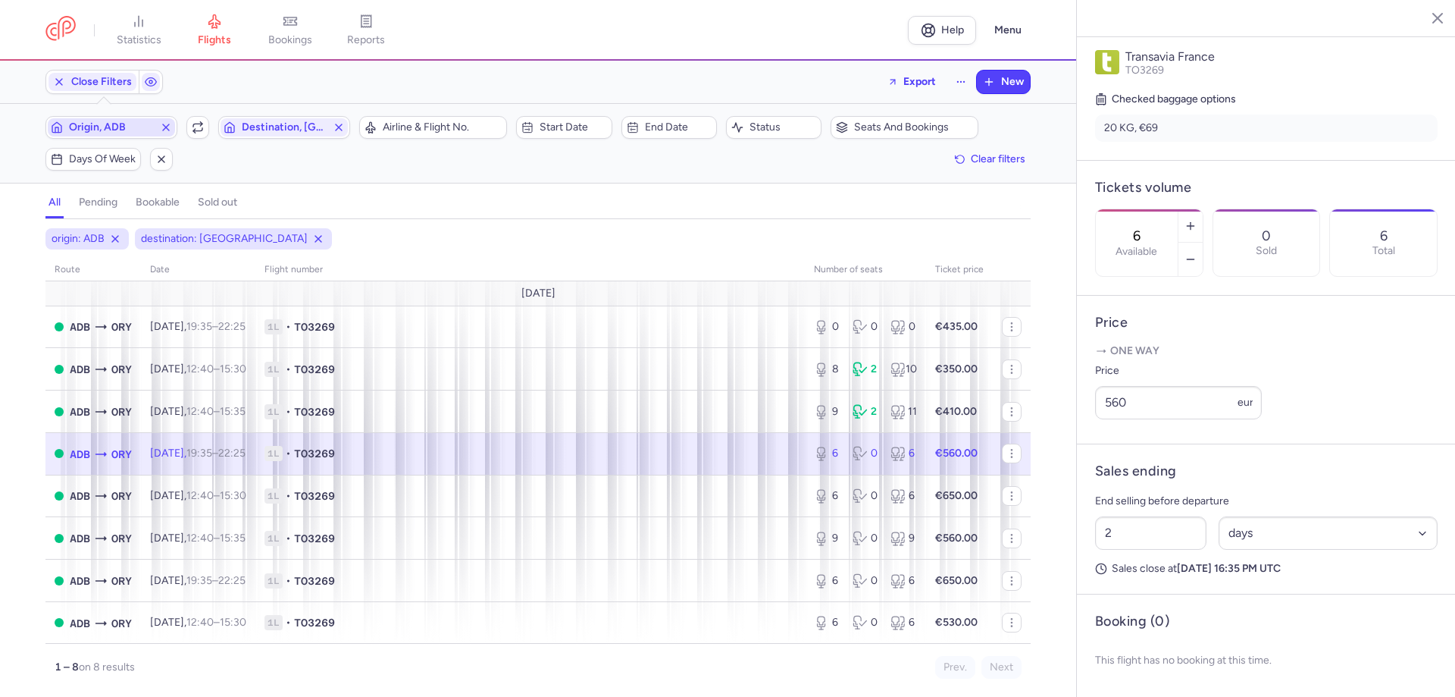
click at [119, 126] on span "Origin, ADB" at bounding box center [111, 127] width 85 height 12
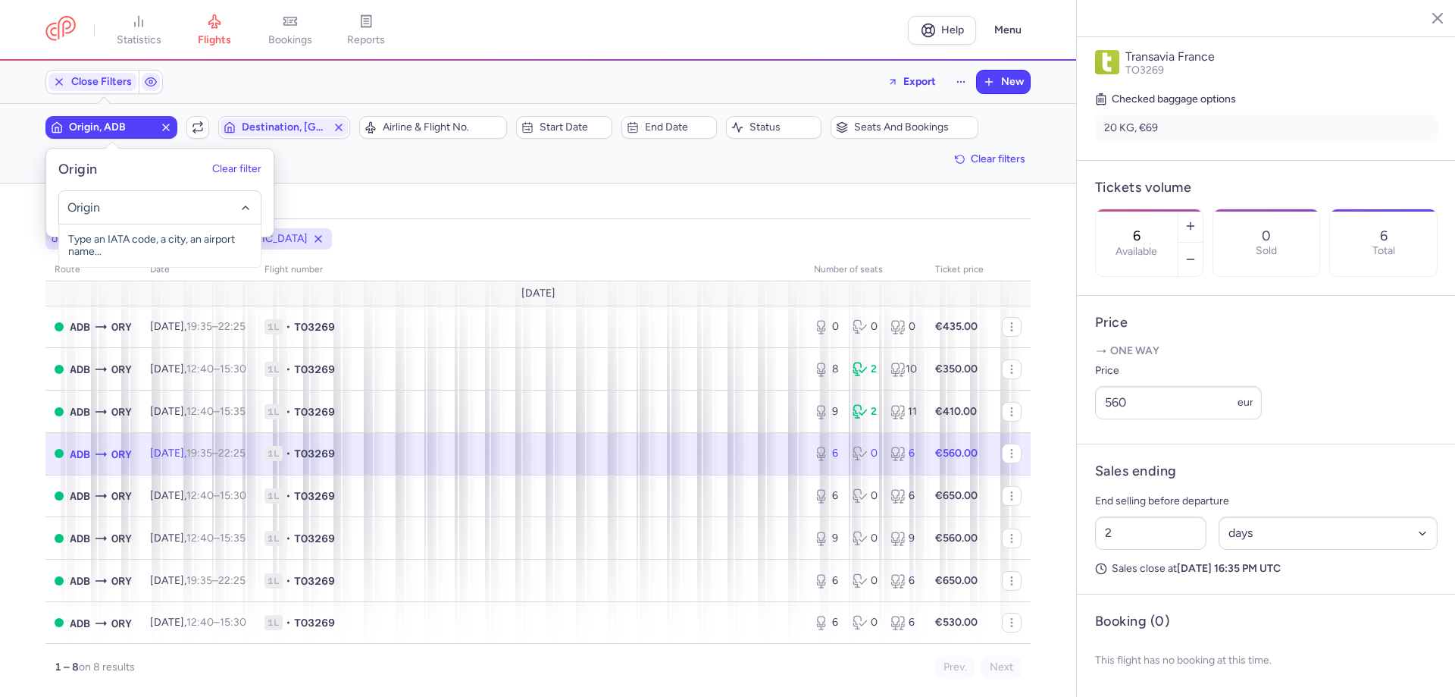
click at [111, 204] on input "-searchbox" at bounding box center [160, 207] width 186 height 17
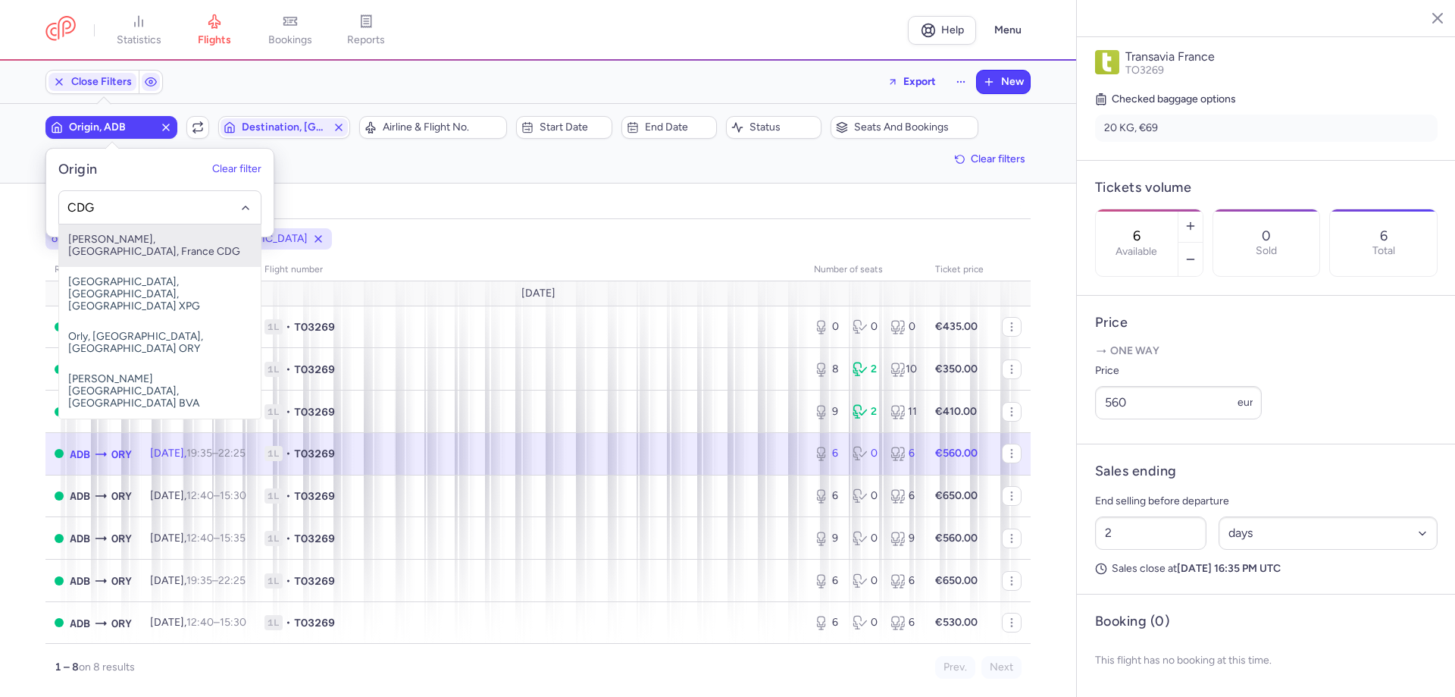
click at [151, 239] on span "[PERSON_NAME], [GEOGRAPHIC_DATA], France CDG" at bounding box center [160, 245] width 202 height 42
type input "CDG"
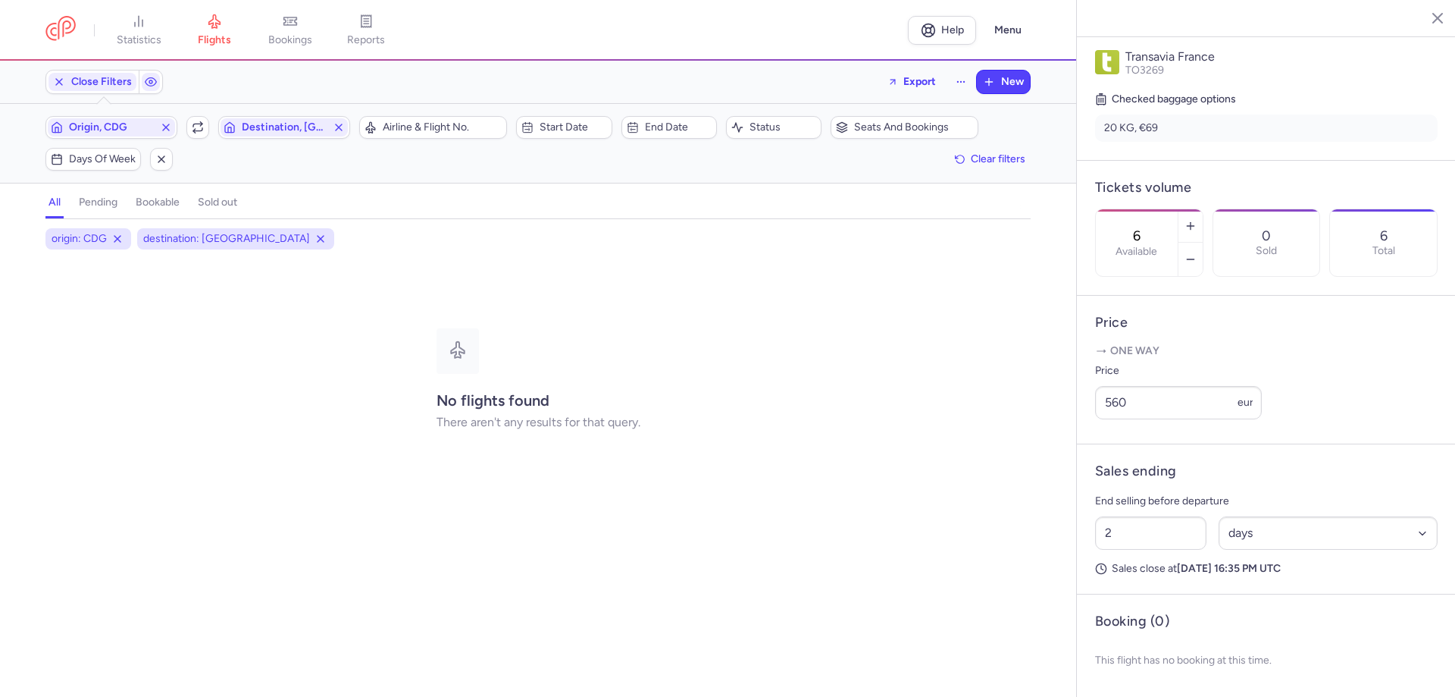
click at [264, 144] on div "Origin, CDG Include return Destination, ORY Airline & Flight No. Start date End…" at bounding box center [537, 143] width 985 height 55
drag, startPoint x: 282, startPoint y: 136, endPoint x: 287, endPoint y: 128, distance: 9.3
click at [284, 133] on span "Destination, [GEOGRAPHIC_DATA]" at bounding box center [284, 127] width 127 height 18
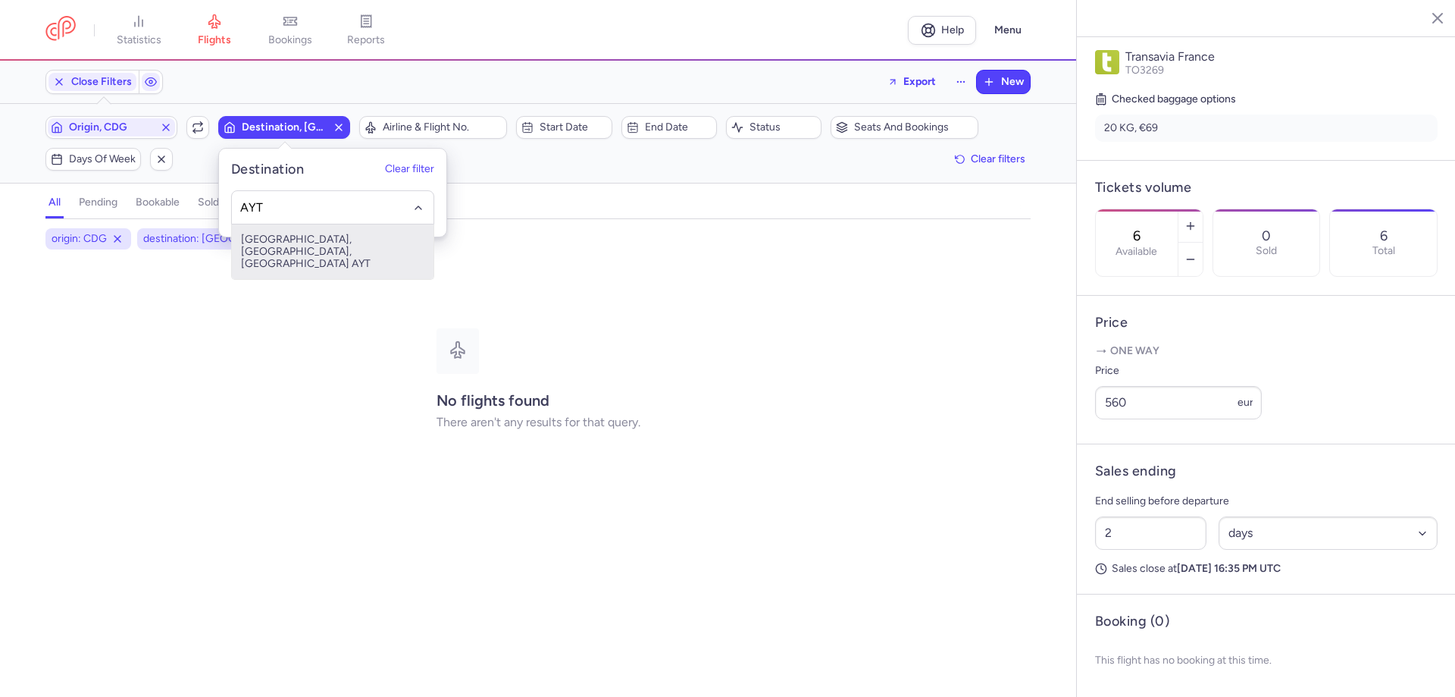
click at [313, 233] on span "[GEOGRAPHIC_DATA], [GEOGRAPHIC_DATA], [GEOGRAPHIC_DATA] AYT" at bounding box center [333, 251] width 202 height 55
type input "AYT"
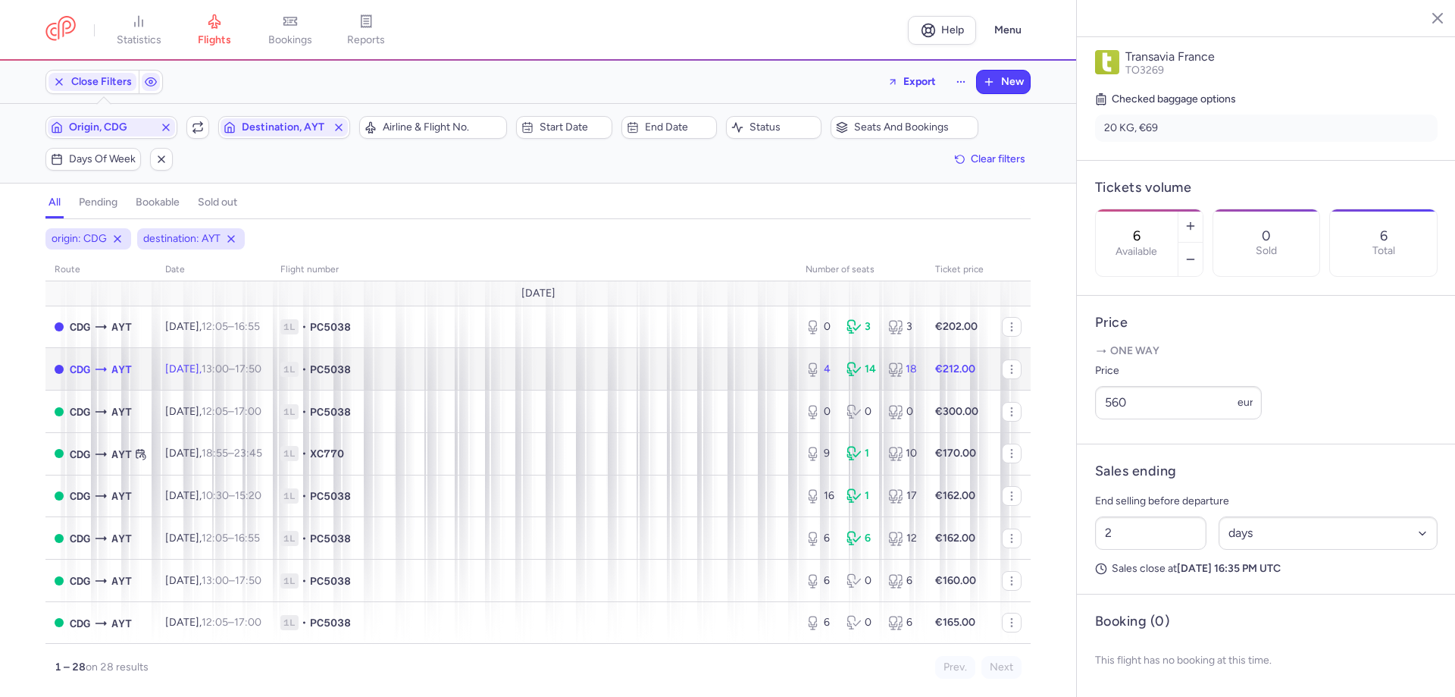
click at [440, 369] on span "1L • PC5038" at bounding box center [533, 369] width 507 height 15
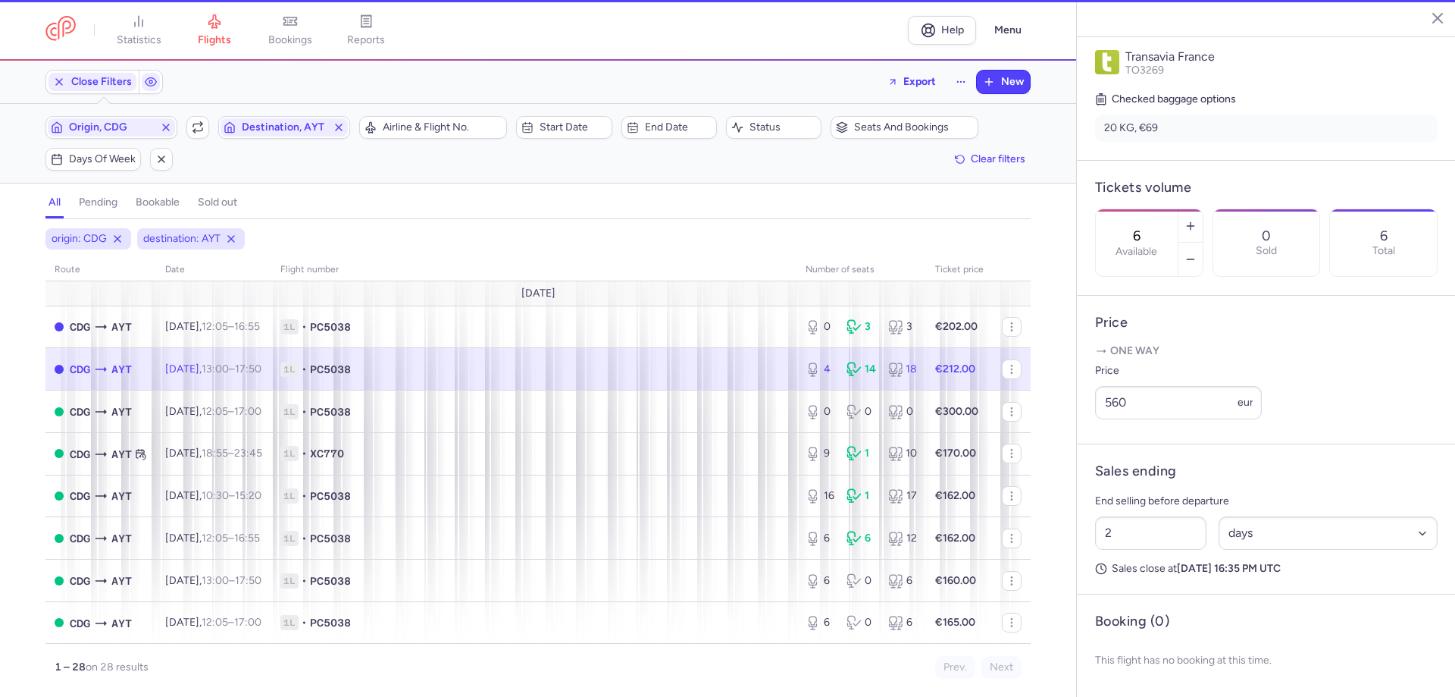
type input "4"
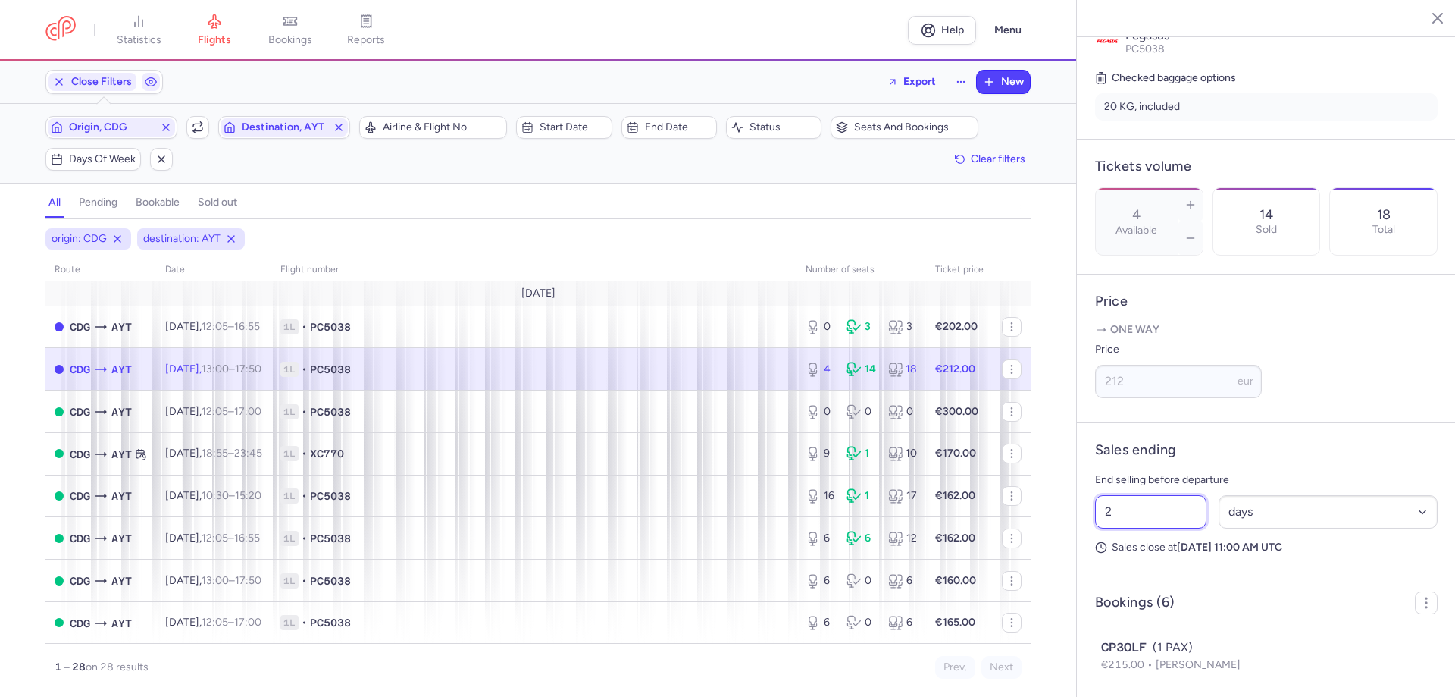
drag, startPoint x: 1184, startPoint y: 534, endPoint x: 1096, endPoint y: 516, distance: 89.6
click at [1100, 515] on div "2" at bounding box center [1150, 511] width 111 height 33
type input "13"
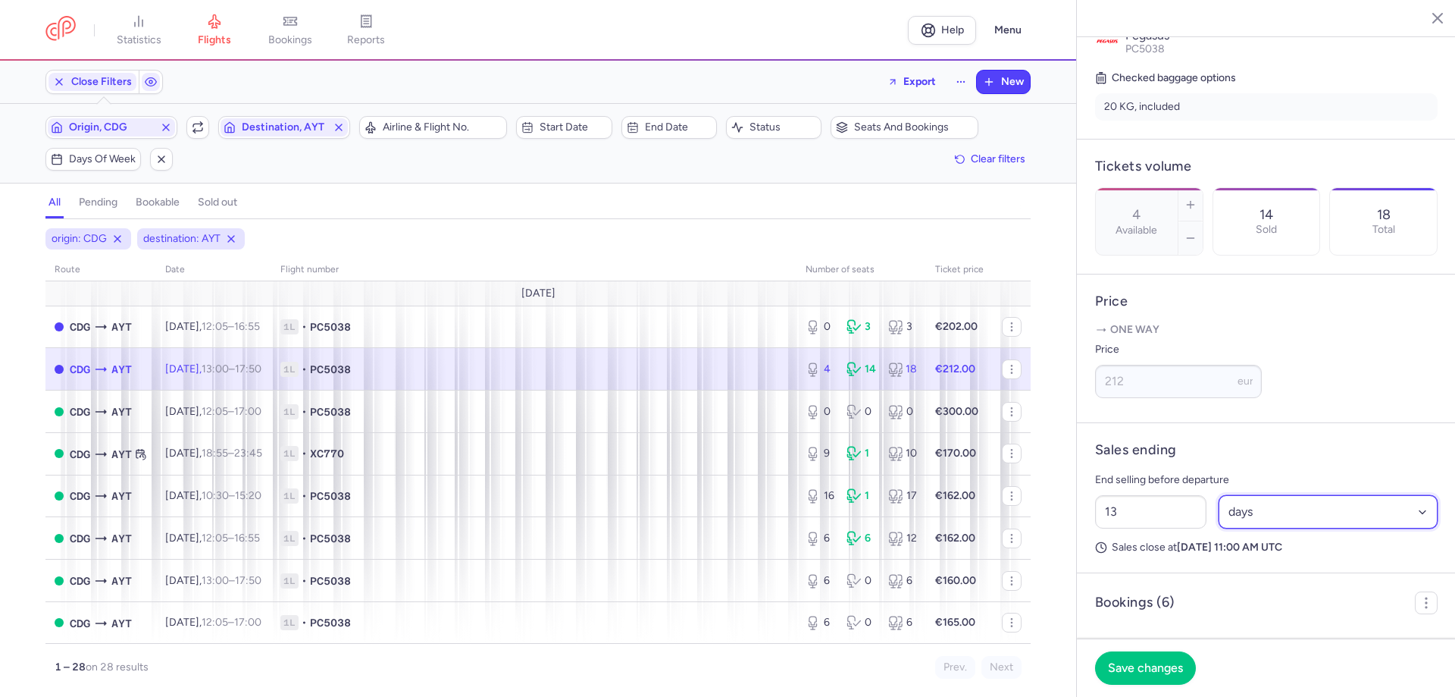
click at [1219, 528] on select "Select an option hours days" at bounding box center [1329, 511] width 220 height 33
select select "hours"
click at [1219, 515] on select "Select an option hours days" at bounding box center [1329, 511] width 220 height 33
click at [1159, 668] on span "Save changes" at bounding box center [1145, 667] width 75 height 14
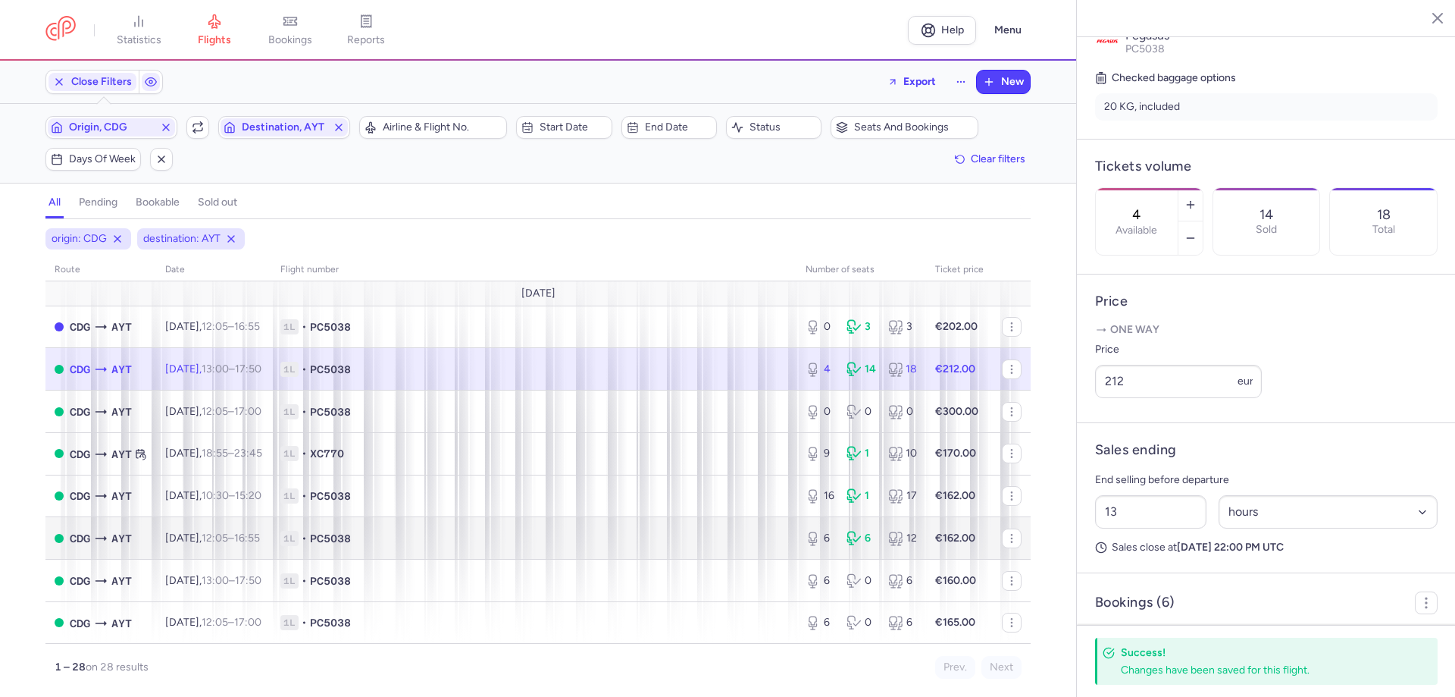
scroll to position [152, 0]
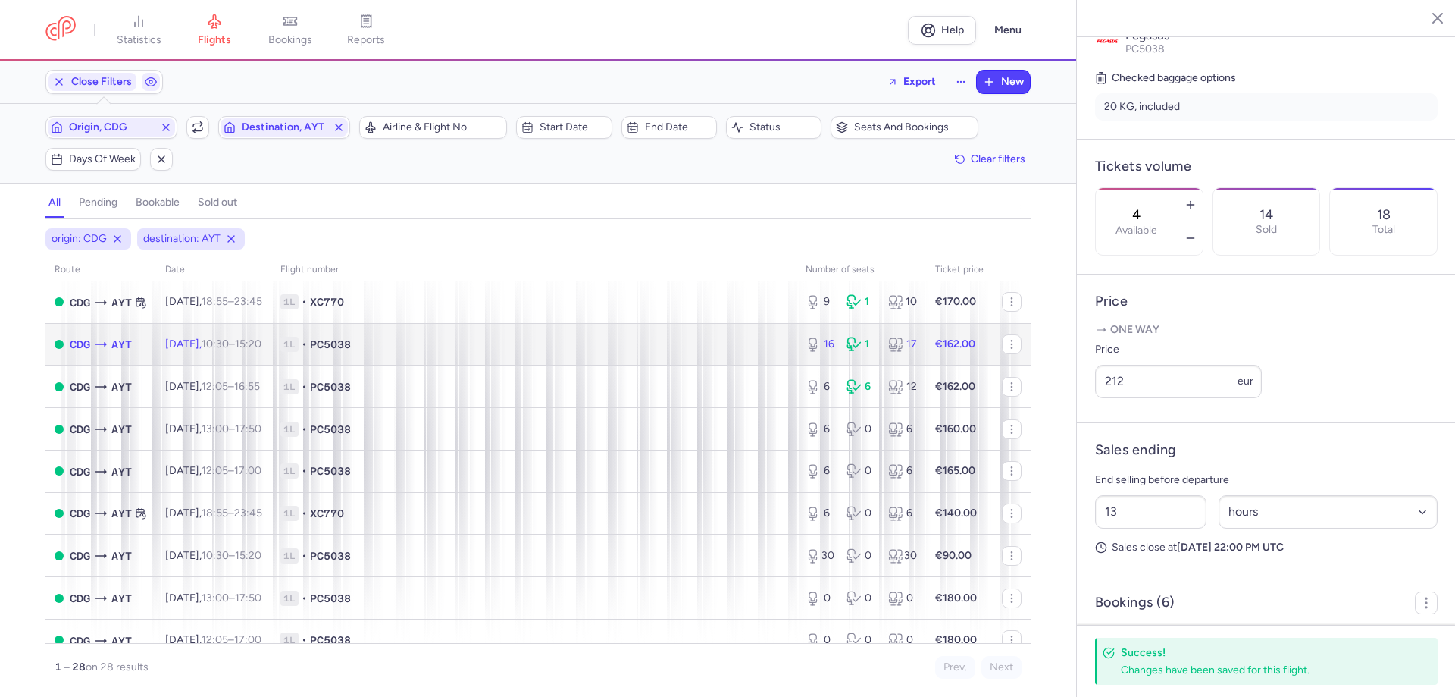
click at [474, 334] on td "1L • PC5038" at bounding box center [533, 344] width 525 height 42
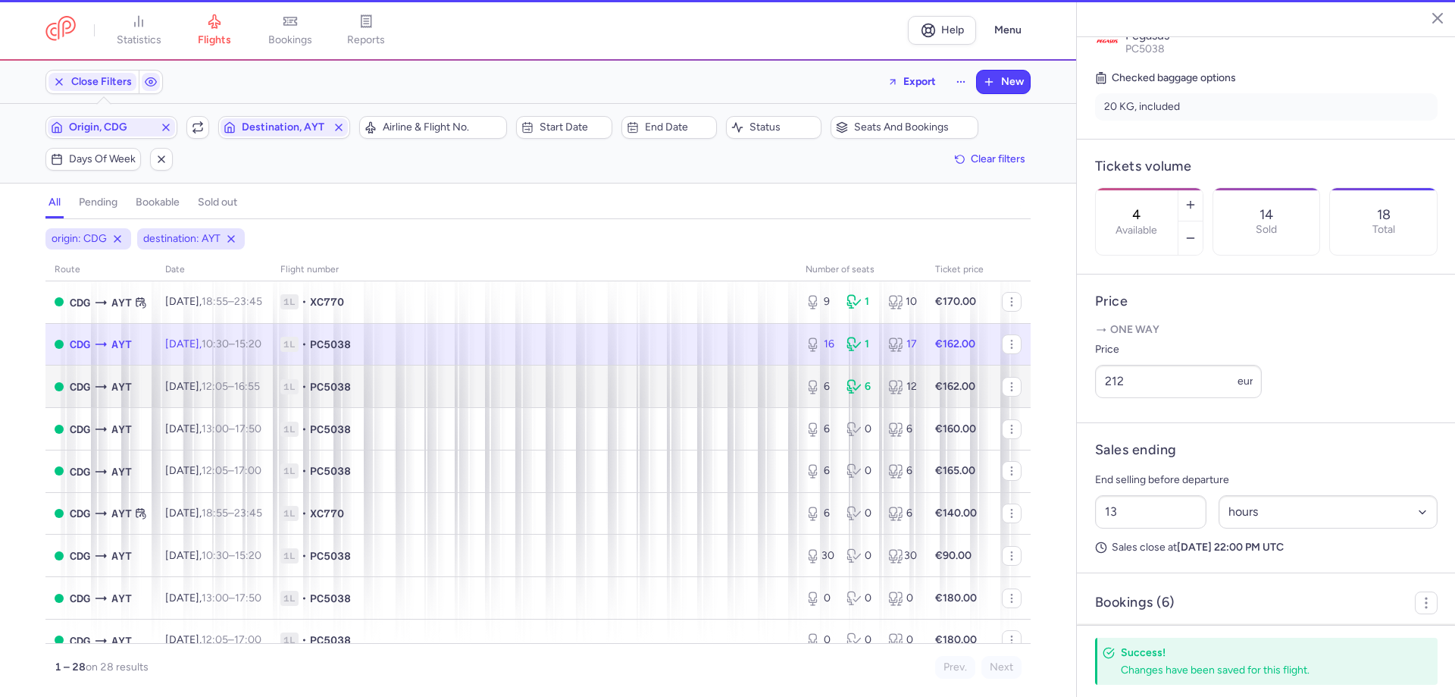
type input "16"
type input "2"
select select "days"
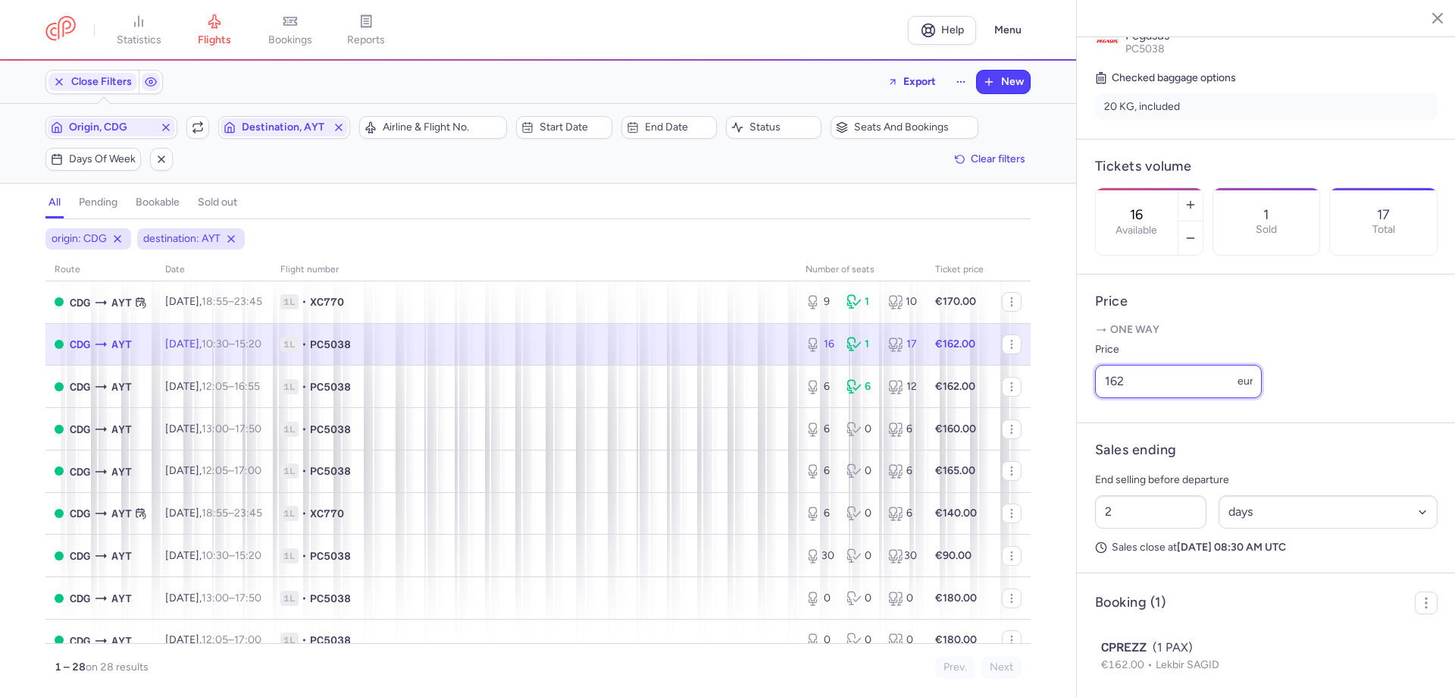
drag, startPoint x: 1132, startPoint y: 396, endPoint x: 1098, endPoint y: 393, distance: 34.2
click at [1098, 393] on input "162" at bounding box center [1178, 381] width 167 height 33
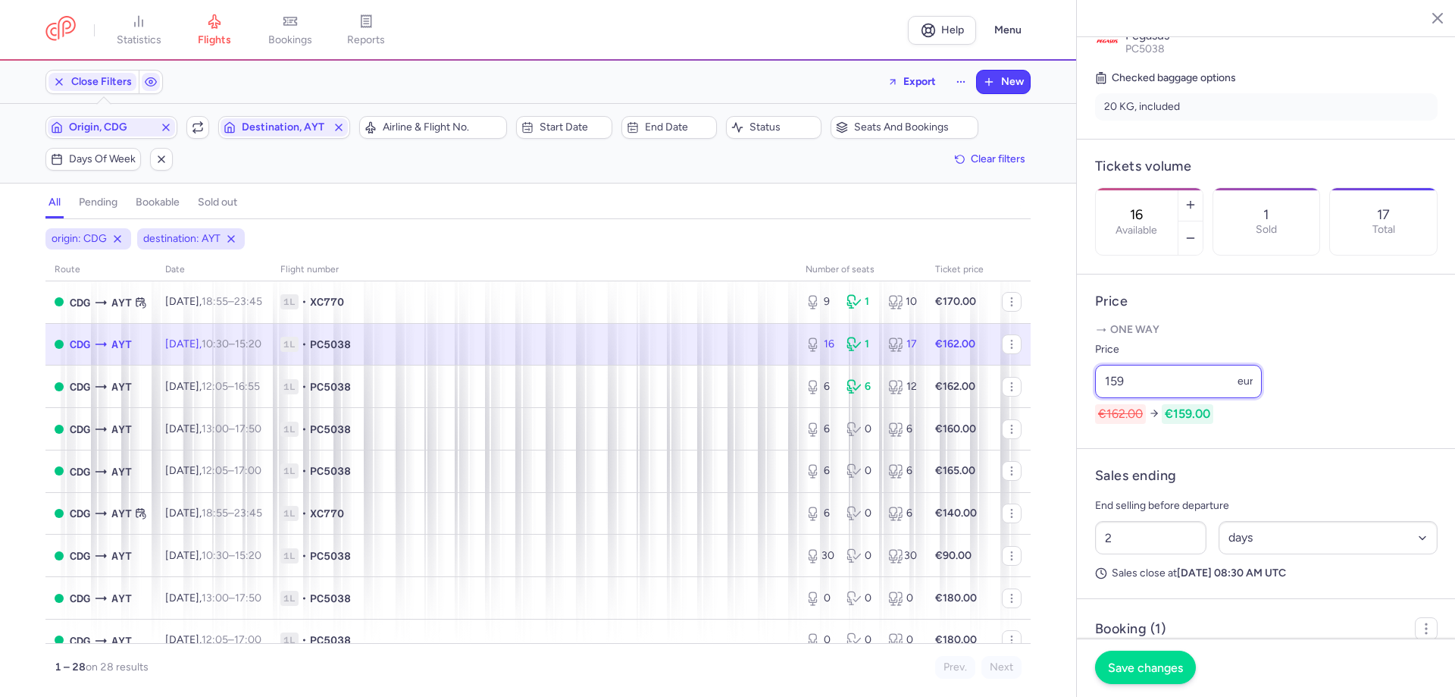
type input "159"
click at [1119, 660] on span "Save changes" at bounding box center [1145, 667] width 75 height 14
